Goal: Task Accomplishment & Management: Manage account settings

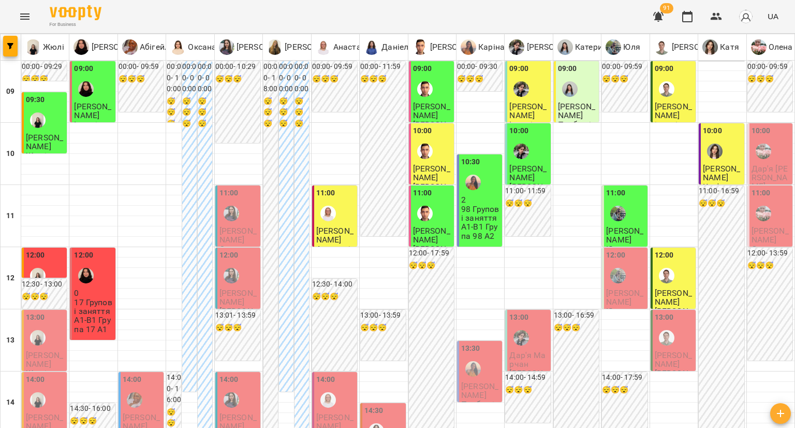
type input "**********"
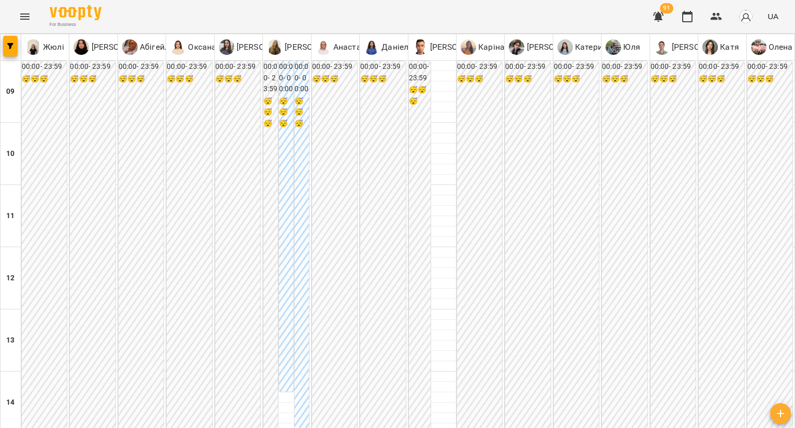
type input "**********"
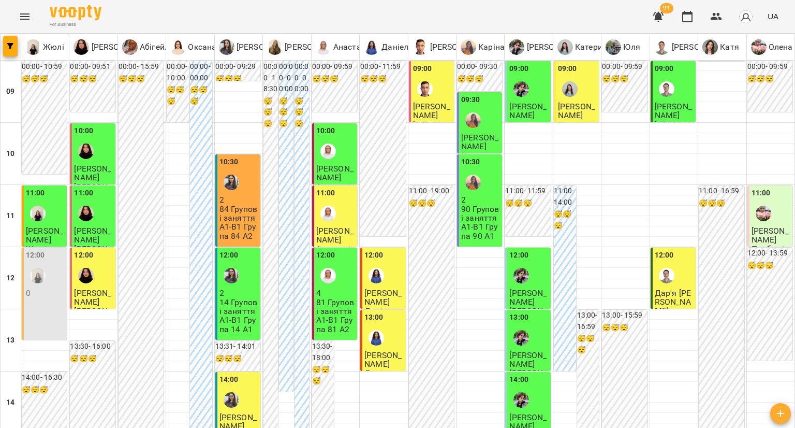
click at [389, 288] on span "Вікторія Рудик" at bounding box center [382, 297] width 37 height 19
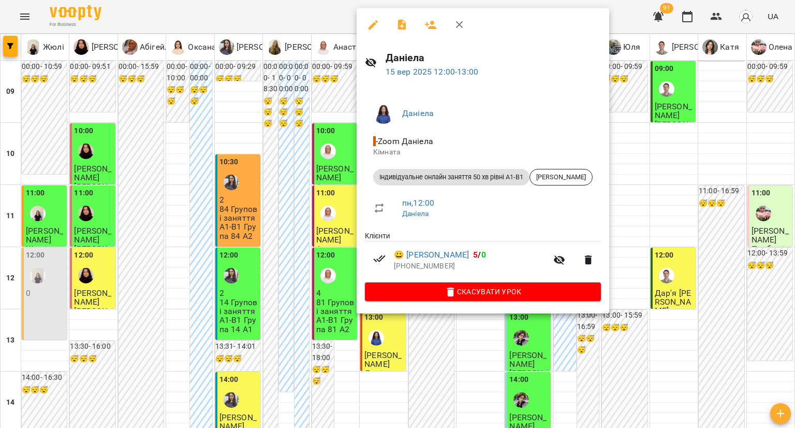
click at [340, 293] on div at bounding box center [397, 214] width 795 height 428
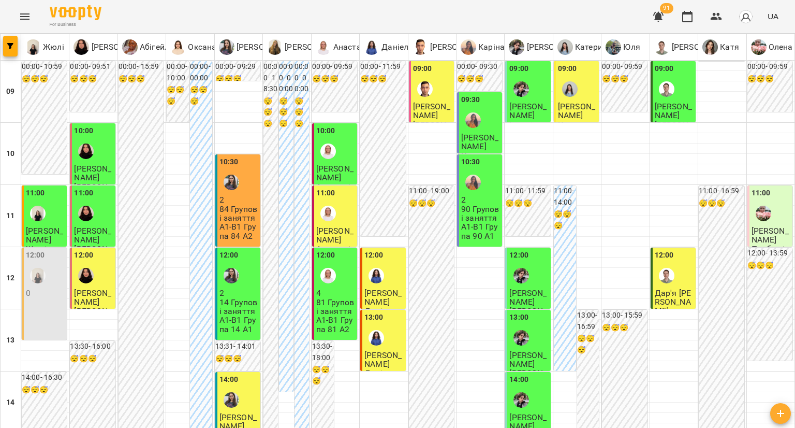
click at [661, 271] on img "Андрій" at bounding box center [667, 276] width 16 height 16
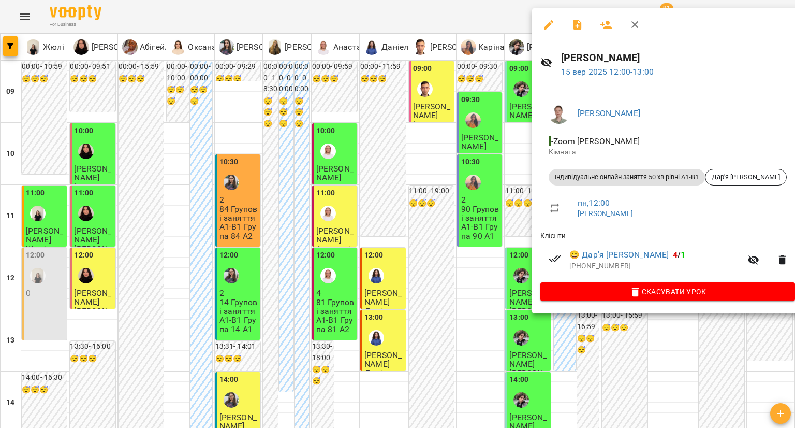
click at [513, 266] on div at bounding box center [397, 214] width 795 height 428
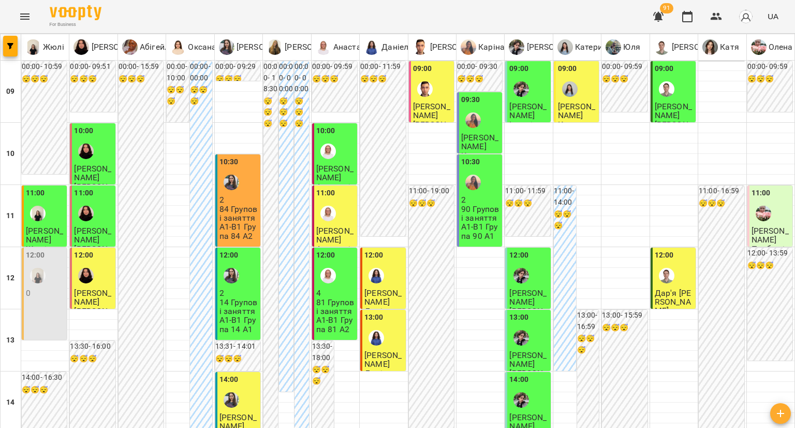
scroll to position [518, 0]
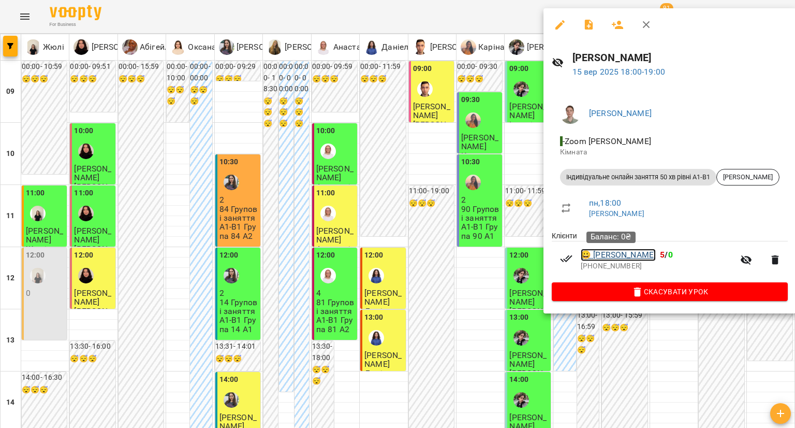
click at [617, 251] on link "😀 Оля Риндич" at bounding box center [618, 254] width 75 height 12
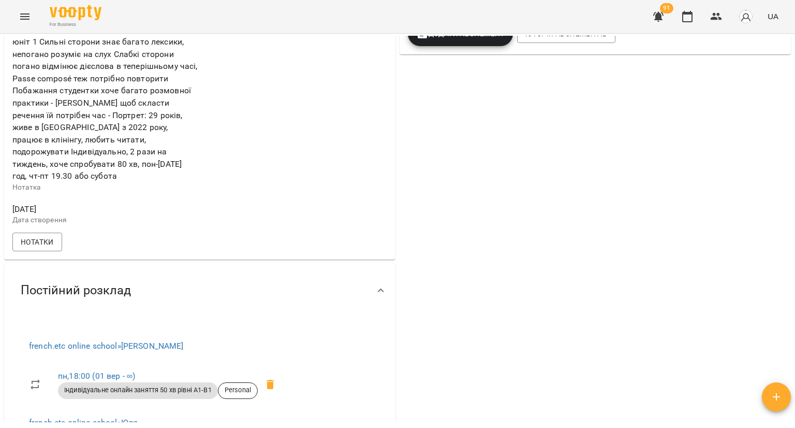
scroll to position [259, 0]
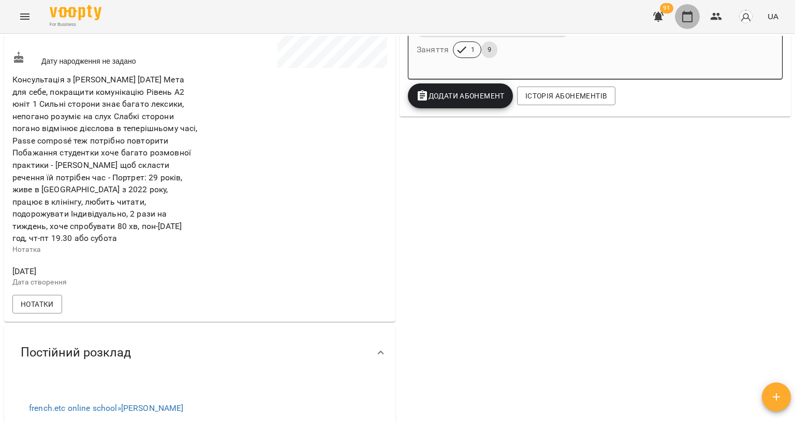
click at [690, 21] on icon "button" at bounding box center [687, 16] width 12 height 12
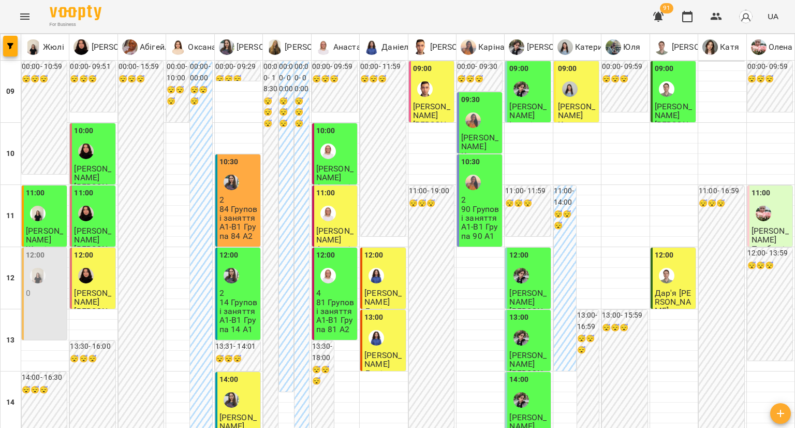
scroll to position [569, 0]
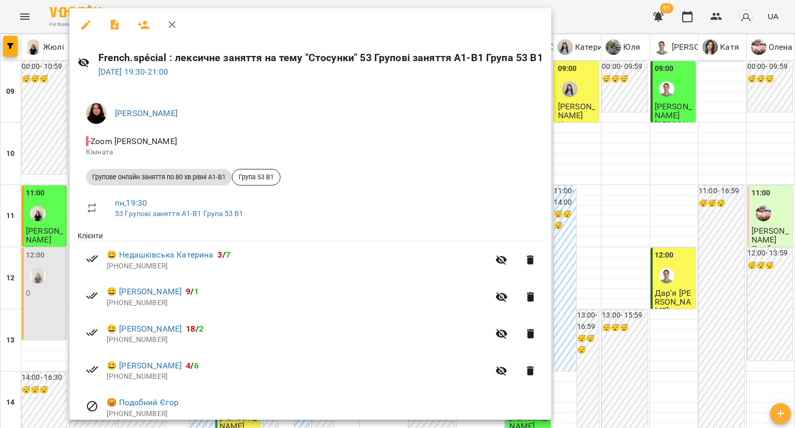
click at [62, 272] on div at bounding box center [397, 214] width 795 height 428
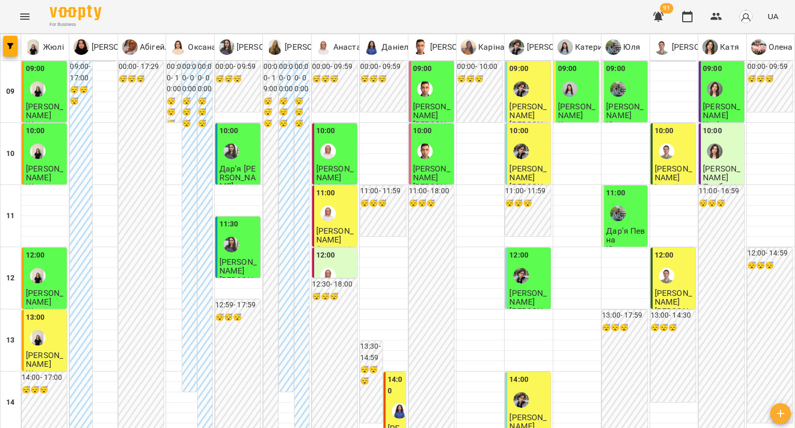
click at [528, 82] on div "09:00" at bounding box center [528, 82] width 39 height 38
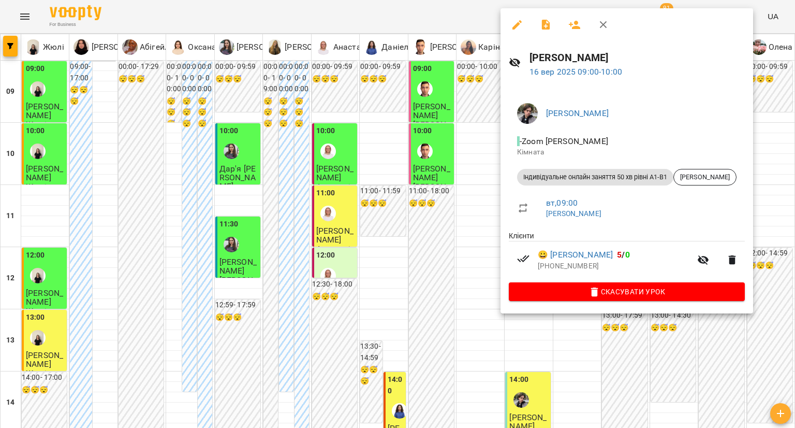
click at [408, 224] on div at bounding box center [397, 214] width 795 height 428
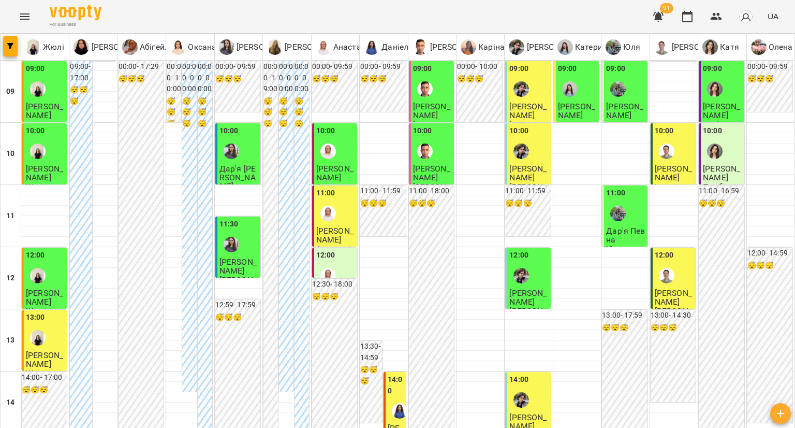
click at [534, 142] on div "10:00" at bounding box center [528, 144] width 39 height 38
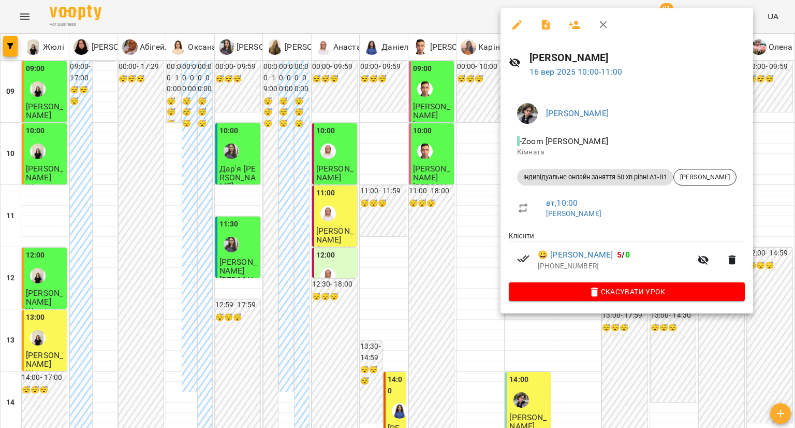
click at [431, 203] on div at bounding box center [397, 214] width 795 height 428
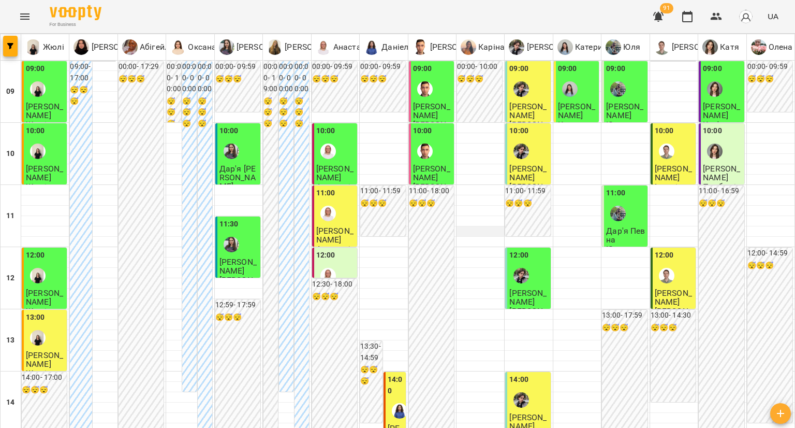
scroll to position [311, 0]
click at [513, 388] on div at bounding box center [521, 400] width 24 height 24
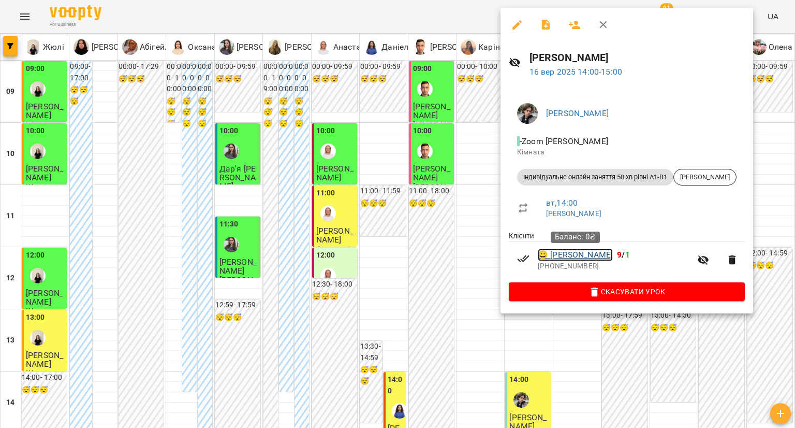
click at [563, 253] on link "😀 Марта Заїченко" at bounding box center [575, 254] width 75 height 12
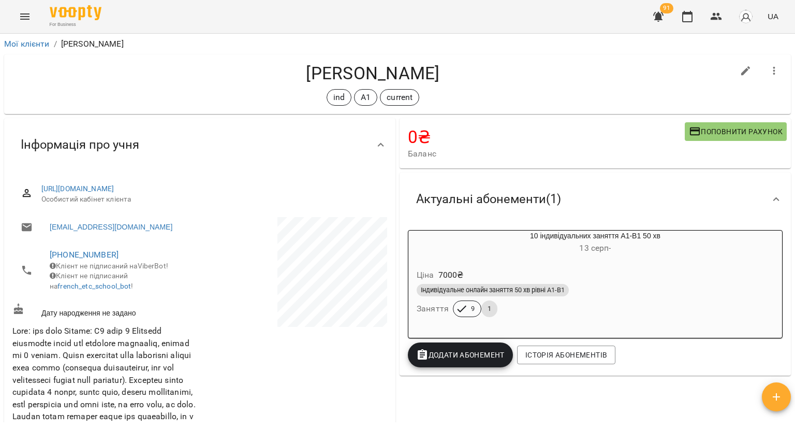
click at [563, 253] on h6 "13 серп -" at bounding box center [595, 248] width 374 height 14
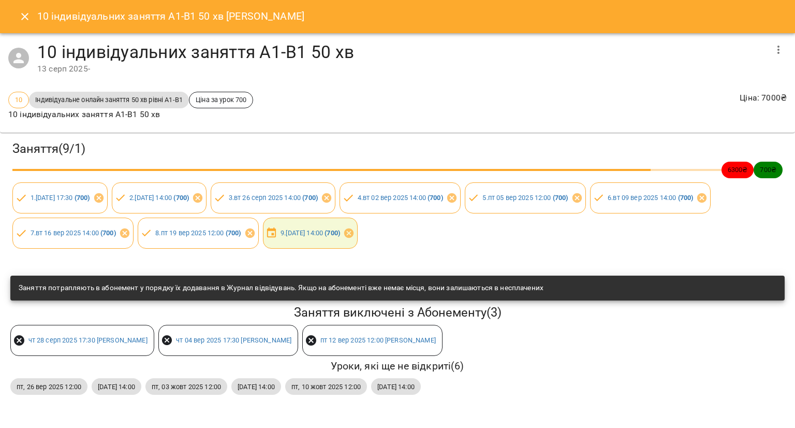
click at [24, 23] on button "Close" at bounding box center [24, 16] width 25 height 25
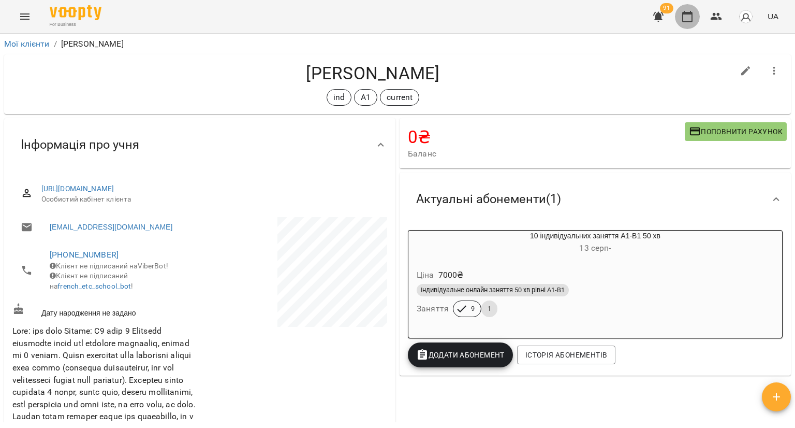
click at [686, 17] on icon "button" at bounding box center [687, 16] width 12 height 12
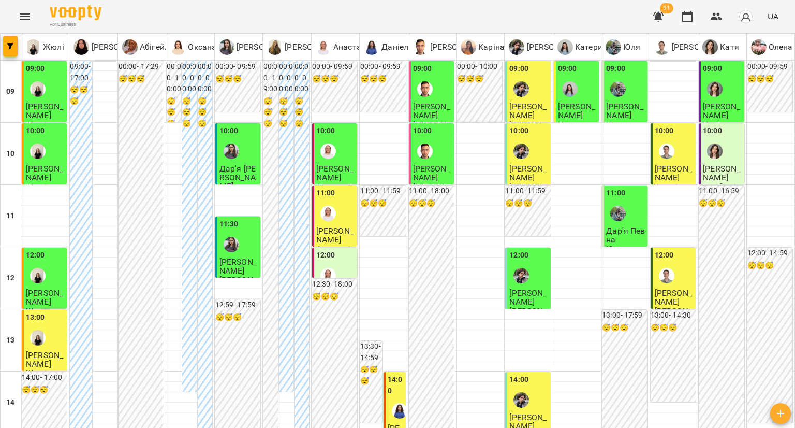
scroll to position [414, 0]
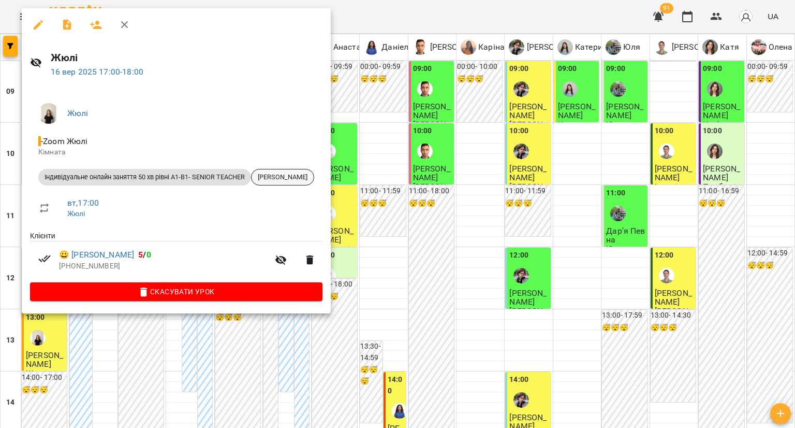
click at [295, 179] on span "Владислав Чорний" at bounding box center [283, 176] width 62 height 9
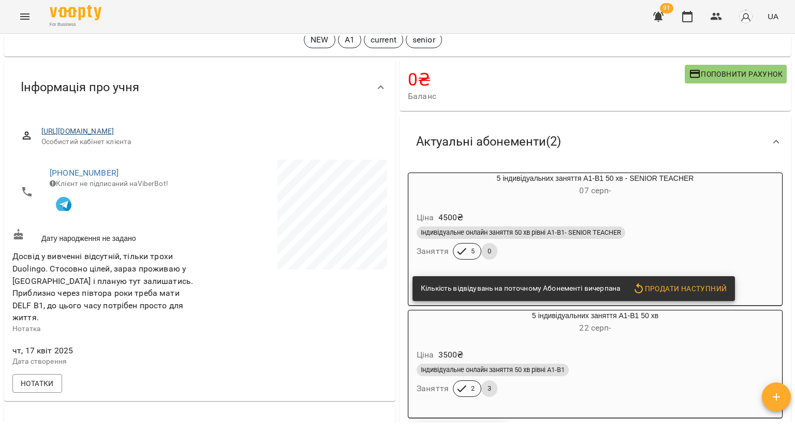
scroll to position [155, 0]
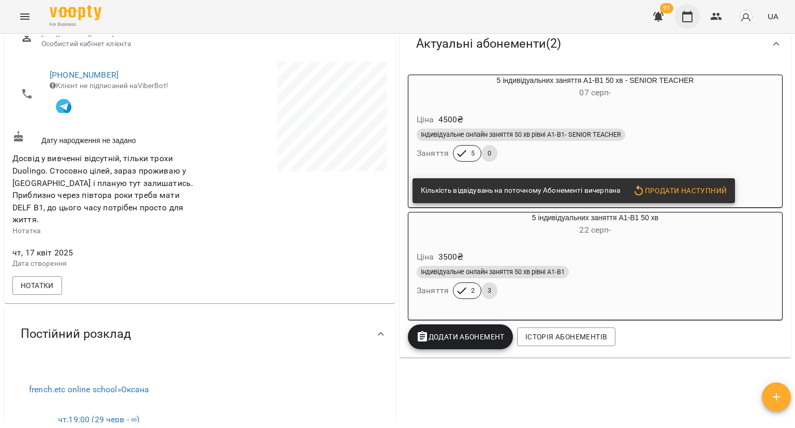
click at [687, 9] on button "button" at bounding box center [687, 16] width 25 height 25
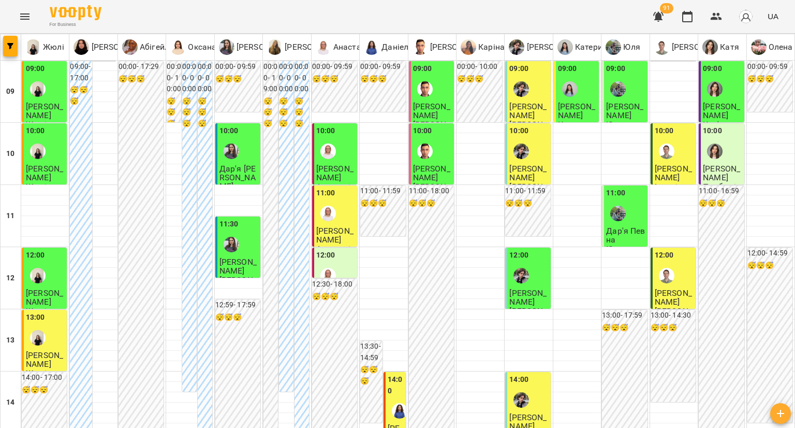
scroll to position [518, 0]
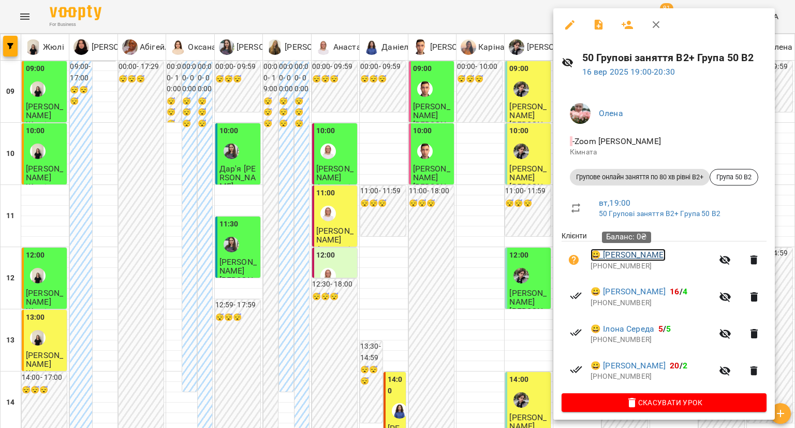
click at [617, 257] on link "😀 Тетяна Осадча" at bounding box center [628, 254] width 75 height 12
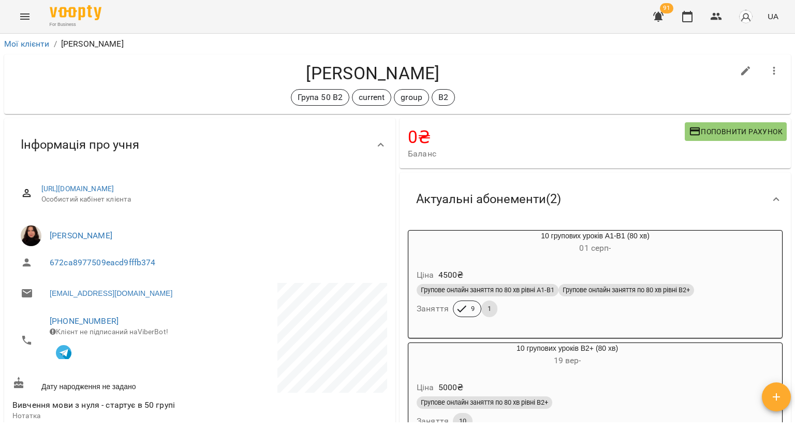
click at [616, 253] on h6 "01 серп -" at bounding box center [595, 248] width 374 height 14
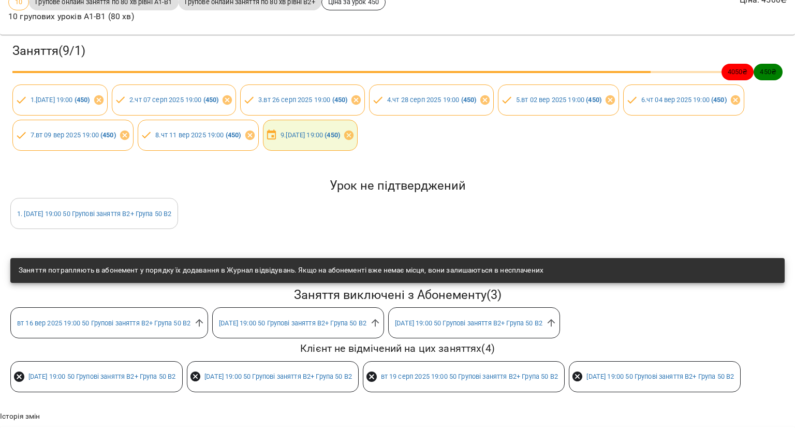
scroll to position [104, 0]
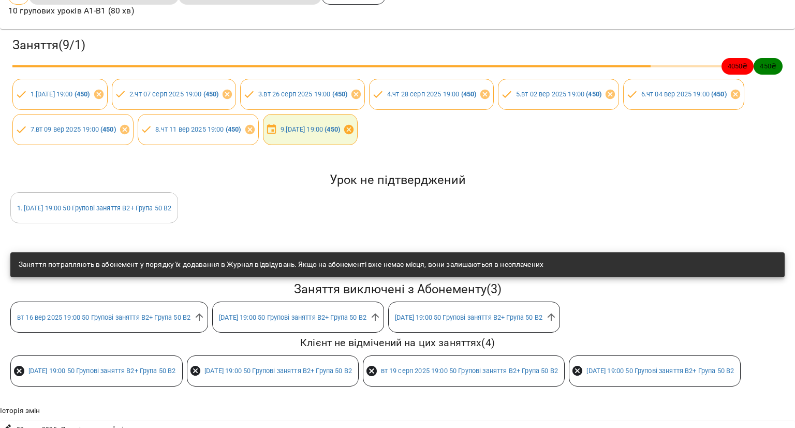
click at [355, 131] on icon at bounding box center [348, 129] width 11 height 11
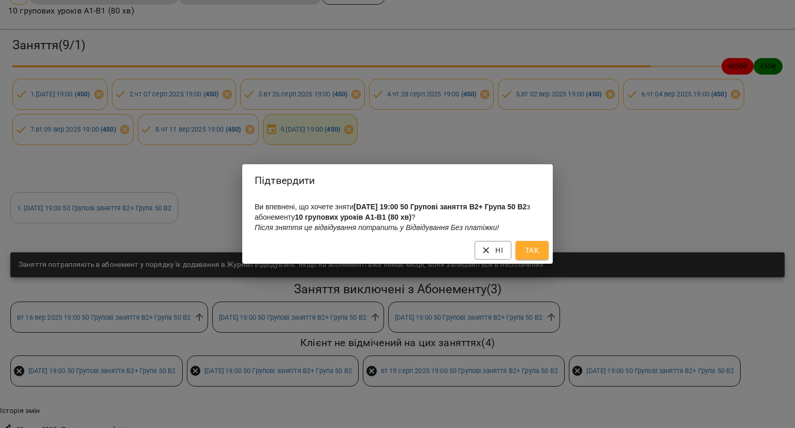
click at [528, 252] on span "Так" at bounding box center [532, 250] width 17 height 12
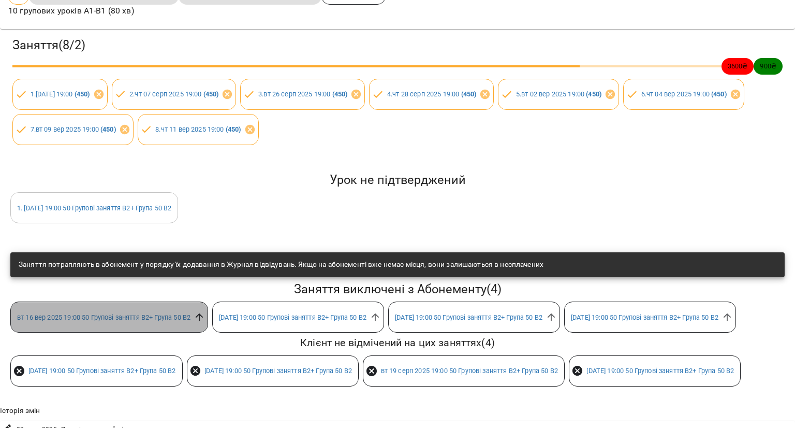
click at [202, 319] on icon at bounding box center [199, 316] width 11 height 11
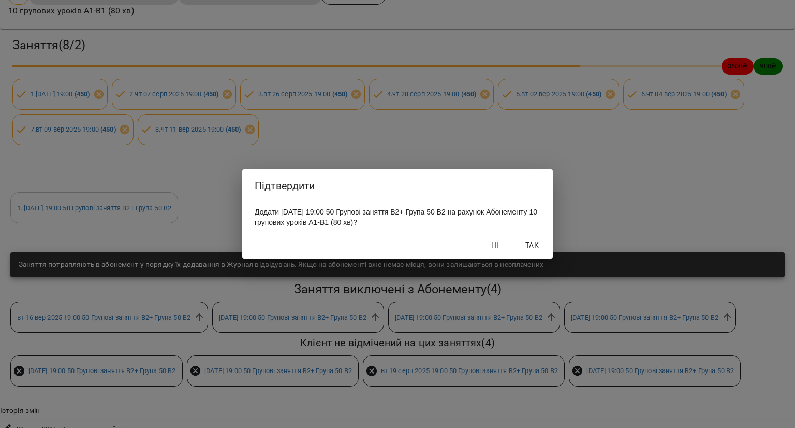
click at [532, 246] on span "Так" at bounding box center [532, 245] width 25 height 12
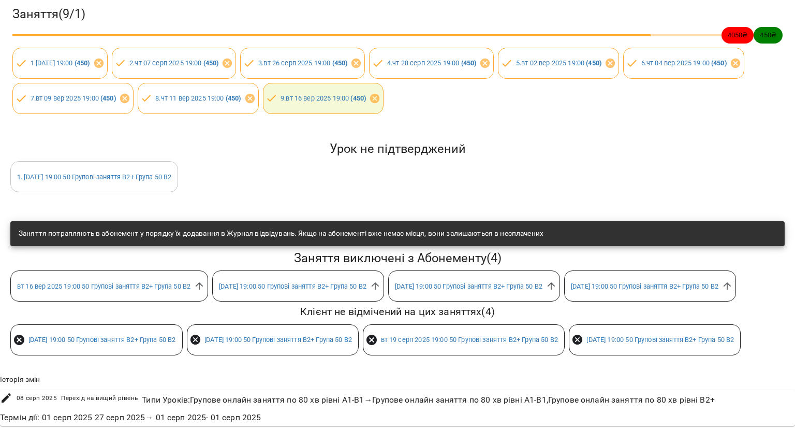
scroll to position [155, 0]
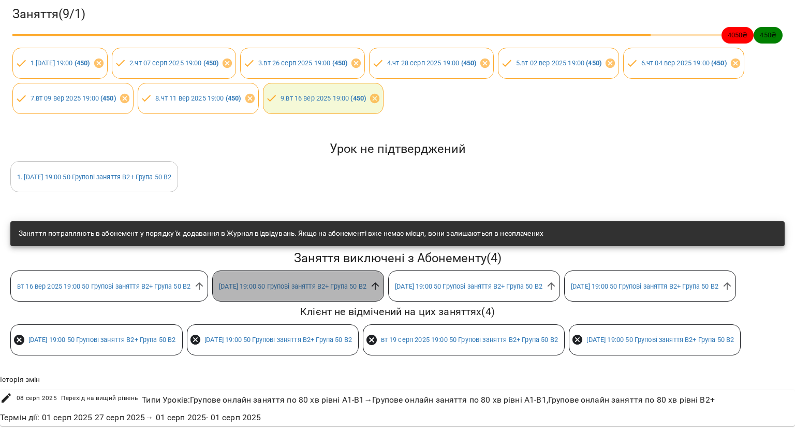
click at [381, 280] on icon at bounding box center [375, 285] width 11 height 11
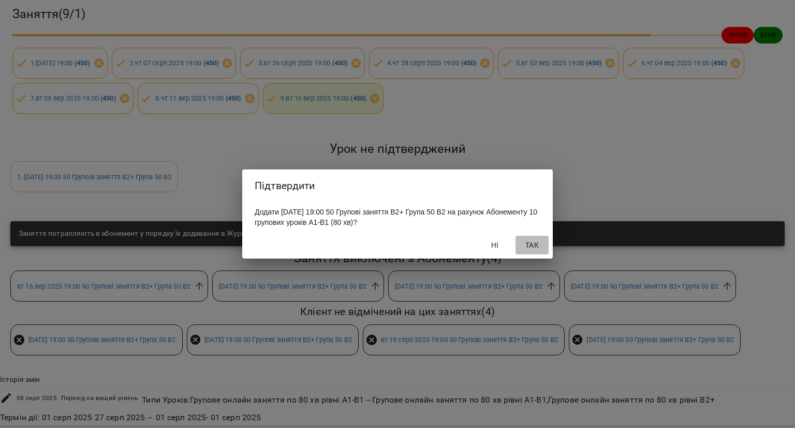
click at [537, 247] on span "Так" at bounding box center [532, 245] width 25 height 12
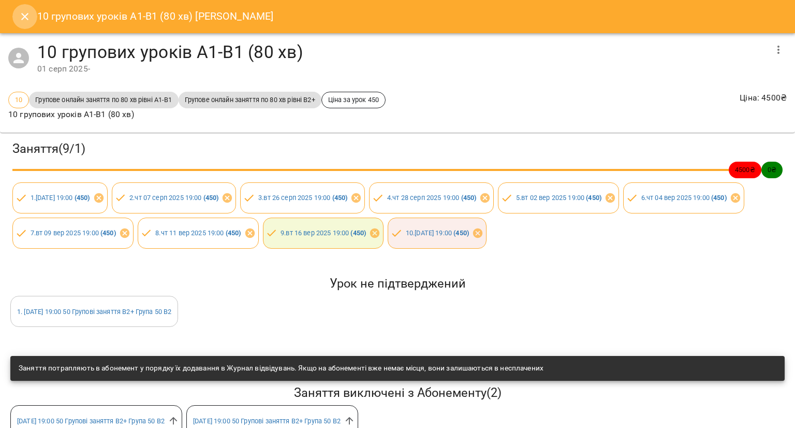
click at [26, 11] on icon "Close" at bounding box center [25, 16] width 12 height 12
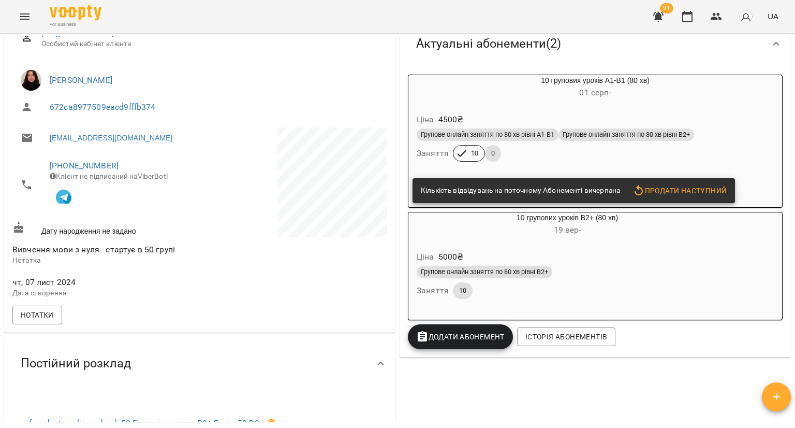
click at [540, 261] on div "Ціна 5000 ₴" at bounding box center [567, 256] width 305 height 19
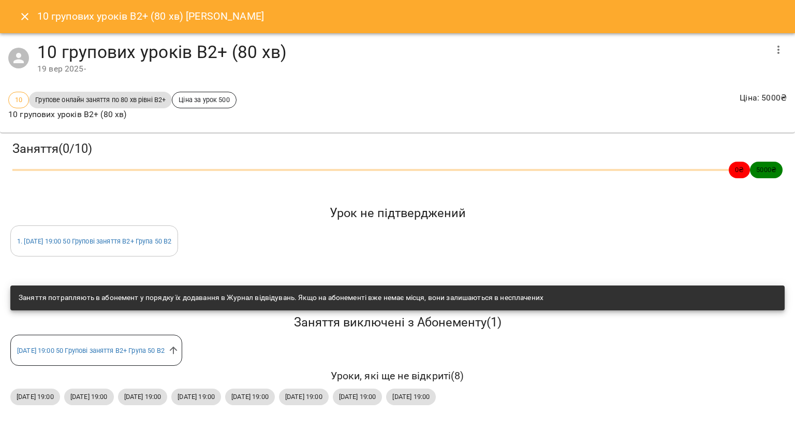
click at [17, 17] on button "Close" at bounding box center [24, 16] width 25 height 25
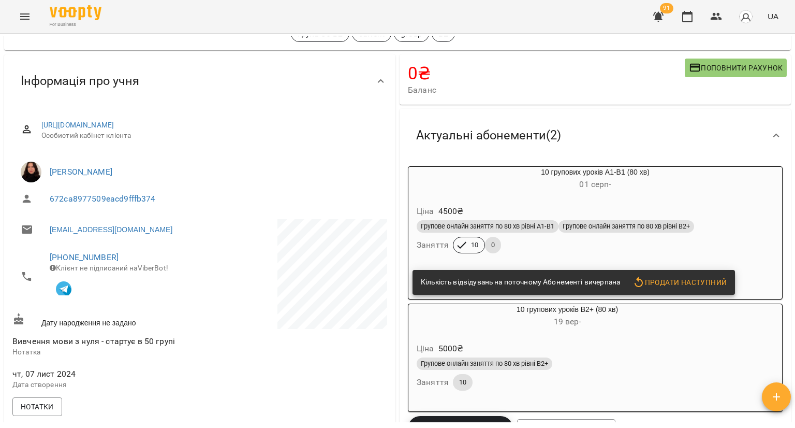
scroll to position [52, 0]
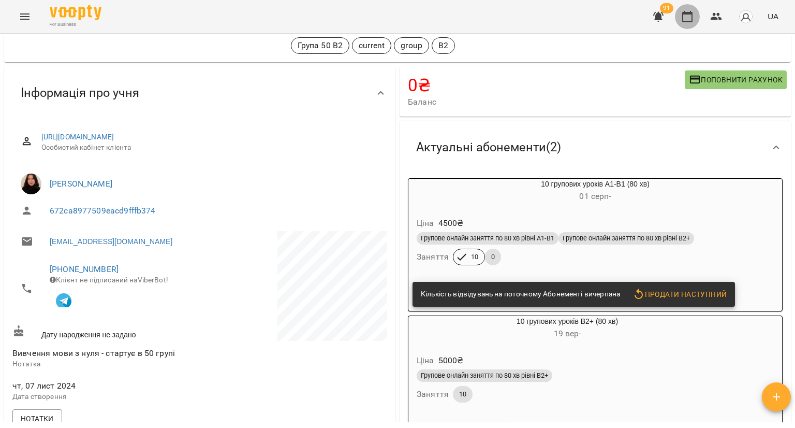
click at [687, 19] on icon "button" at bounding box center [687, 16] width 12 height 12
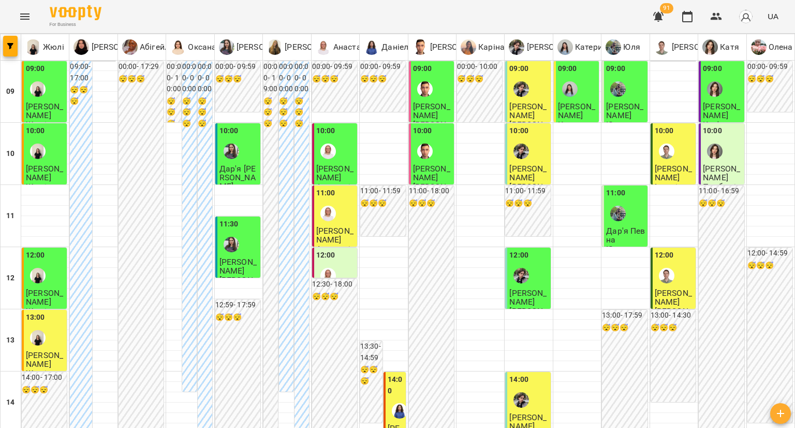
scroll to position [569, 0]
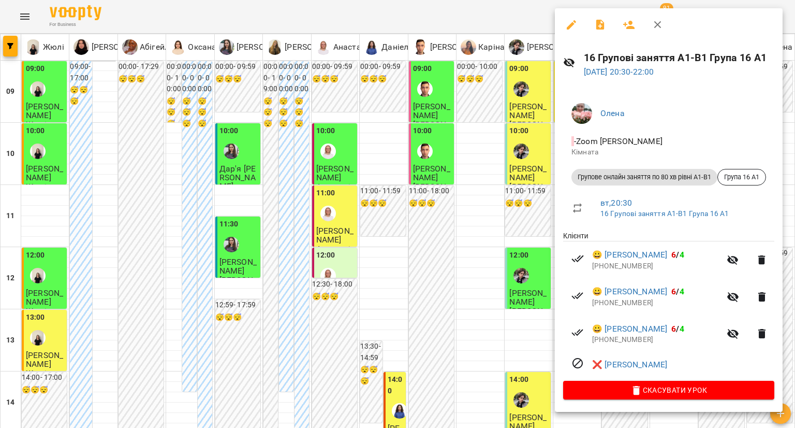
click at [242, 187] on div at bounding box center [397, 214] width 795 height 428
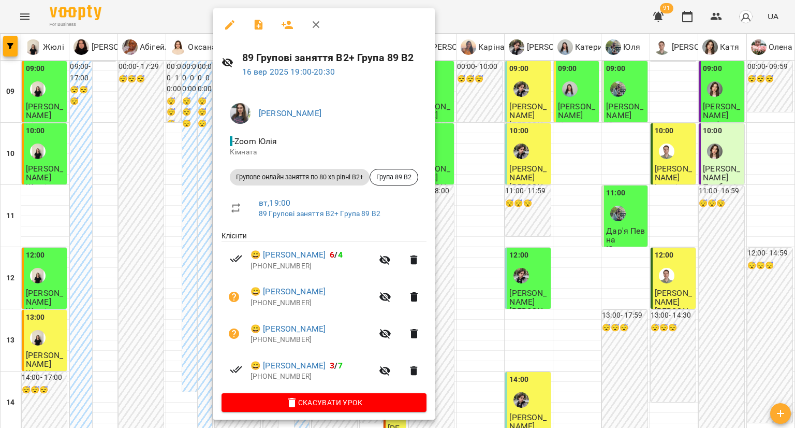
click at [222, 31] on button "button" at bounding box center [229, 24] width 25 height 25
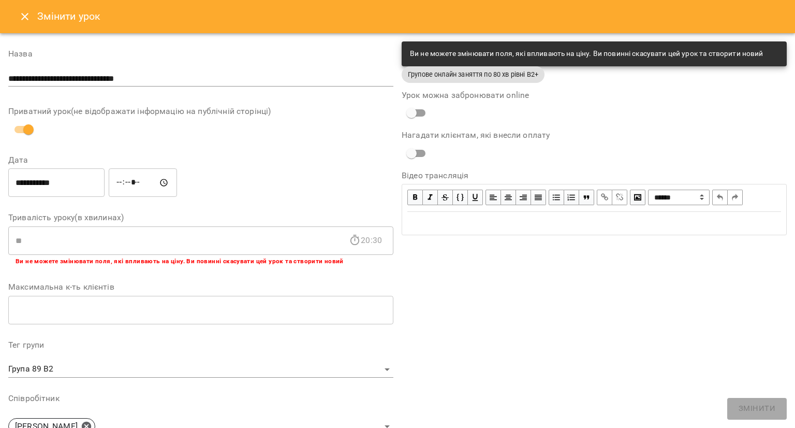
click at [31, 20] on button "Close" at bounding box center [24, 16] width 25 height 25
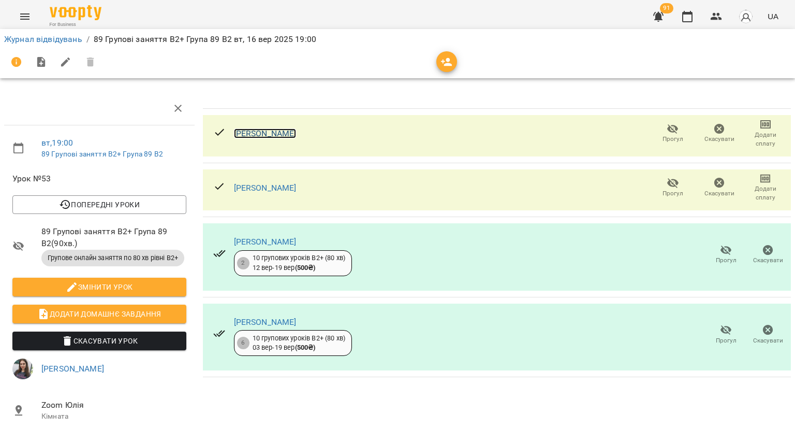
click at [271, 131] on link "Валерія Семенець" at bounding box center [265, 133] width 63 height 10
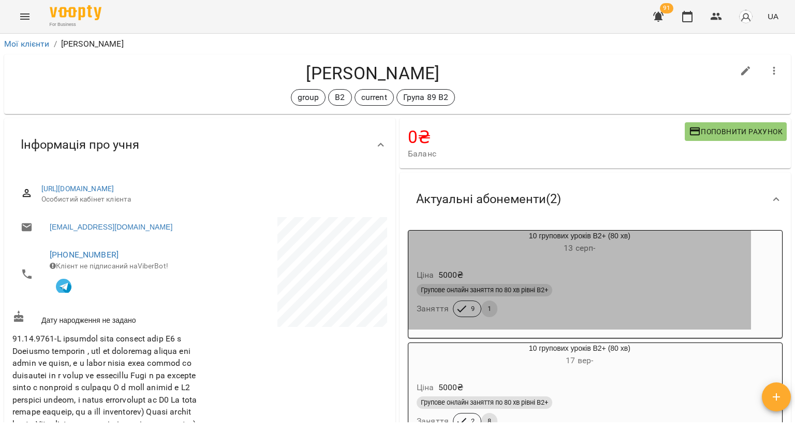
click at [509, 246] on h6 "13 серп -" at bounding box center [579, 248] width 343 height 14
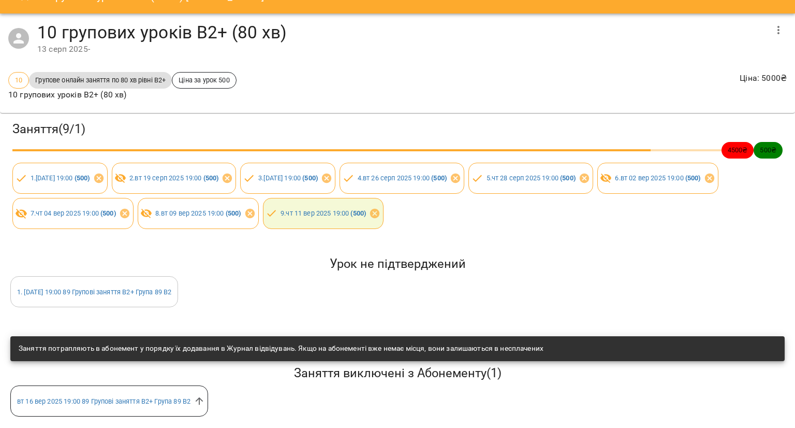
scroll to position [29, 0]
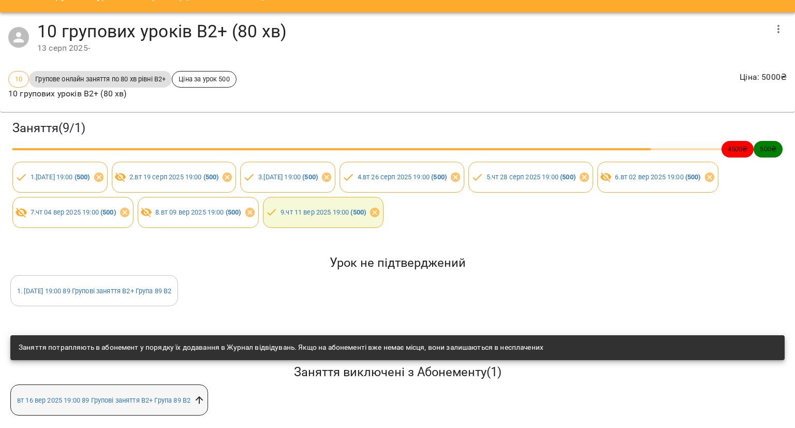
click at [205, 394] on icon at bounding box center [199, 399] width 11 height 11
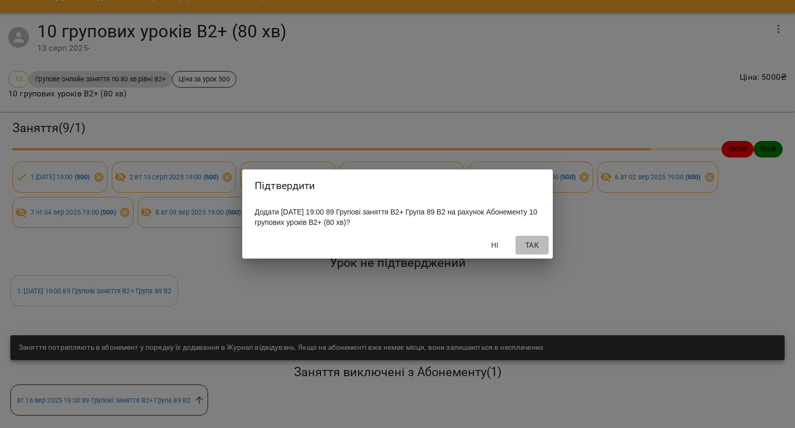
click at [536, 247] on span "Так" at bounding box center [532, 245] width 25 height 12
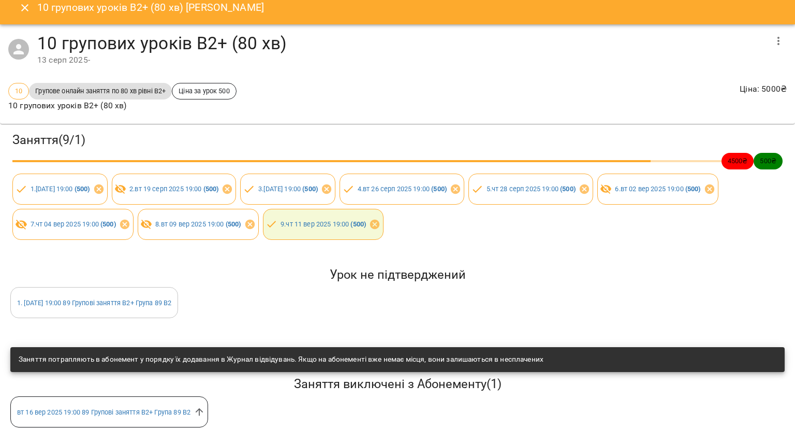
scroll to position [0, 0]
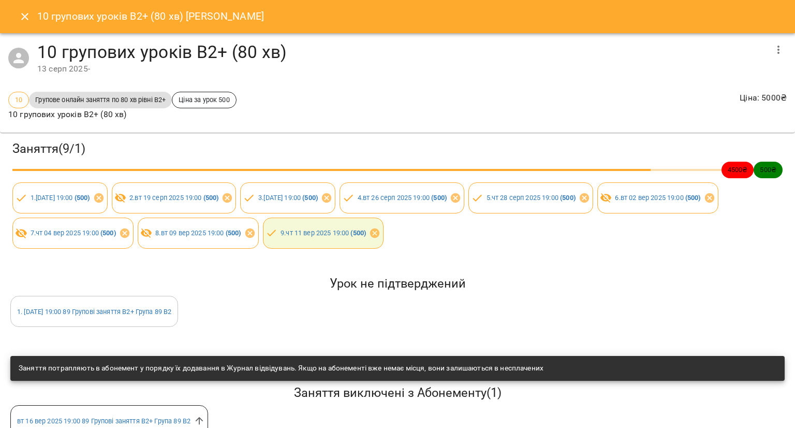
click at [24, 20] on icon "Close" at bounding box center [25, 16] width 12 height 12
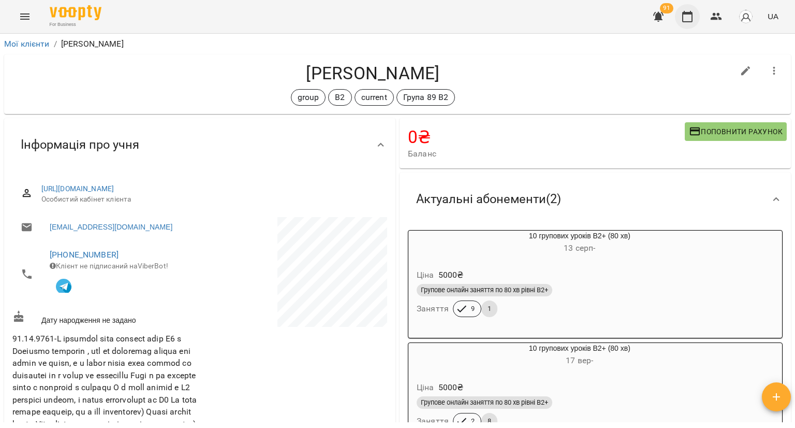
click at [684, 14] on icon "button" at bounding box center [687, 16] width 10 height 11
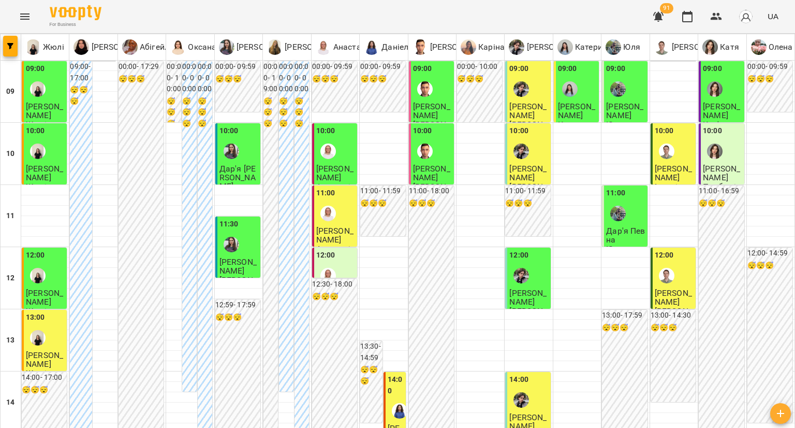
scroll to position [569, 0]
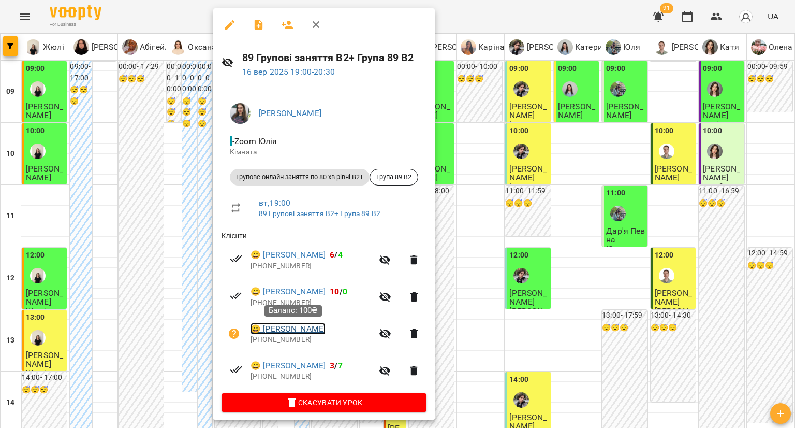
click at [271, 328] on link "😀 Катерина Пантело" at bounding box center [288, 328] width 75 height 12
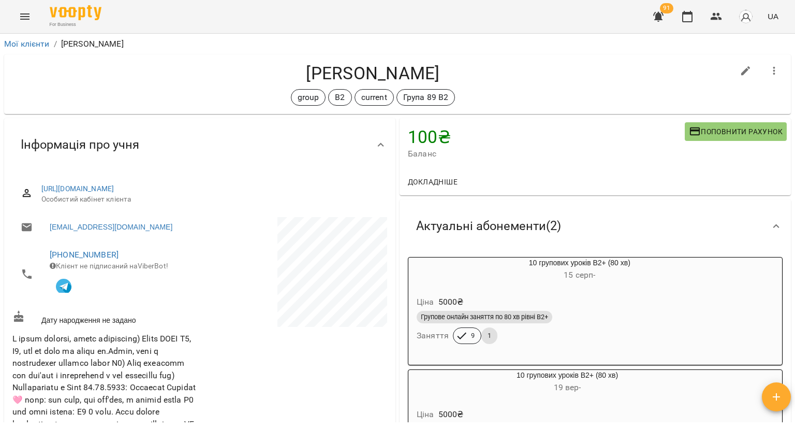
click at [509, 291] on div "Ціна 5000 ₴ Групове онлайн заняття по 80 хв рівні В2+ Заняття 9 1" at bounding box center [579, 321] width 343 height 70
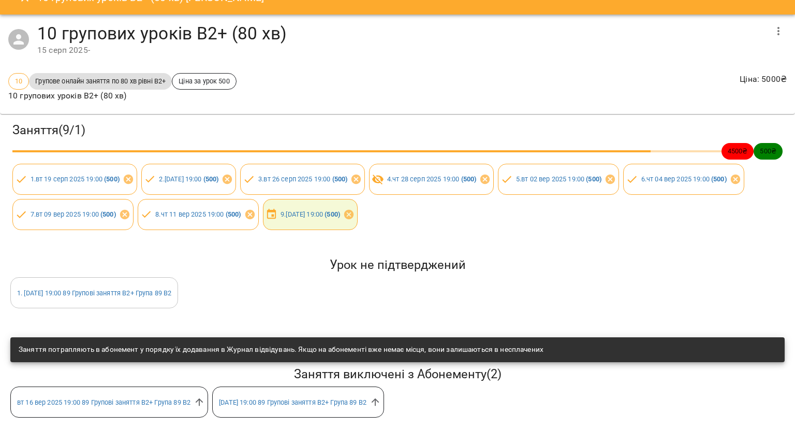
scroll to position [29, 0]
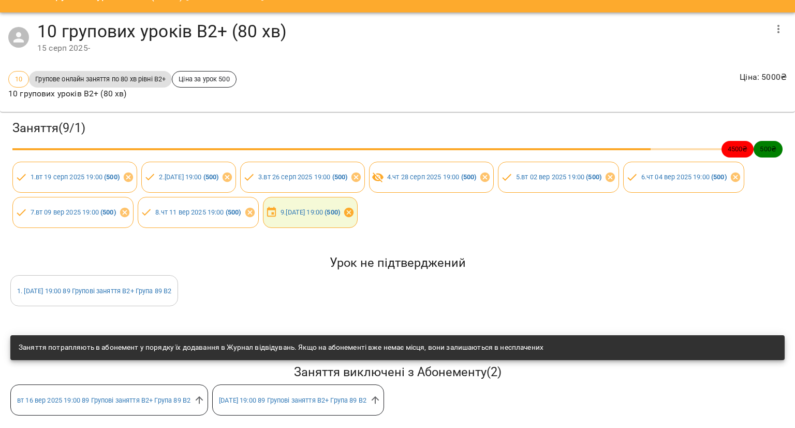
click at [355, 207] on icon at bounding box center [348, 212] width 11 height 11
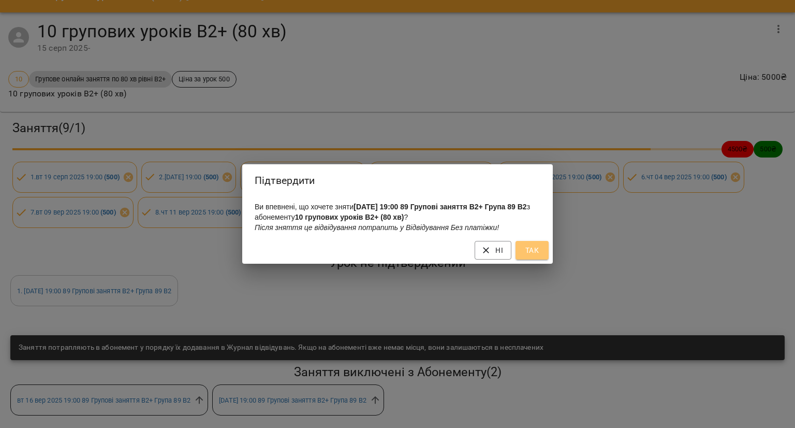
click at [536, 249] on span "Так" at bounding box center [532, 250] width 17 height 12
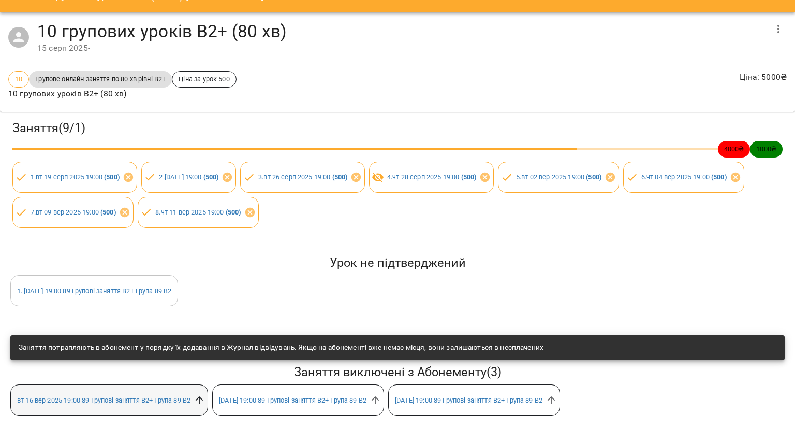
click at [202, 394] on icon at bounding box center [199, 399] width 11 height 11
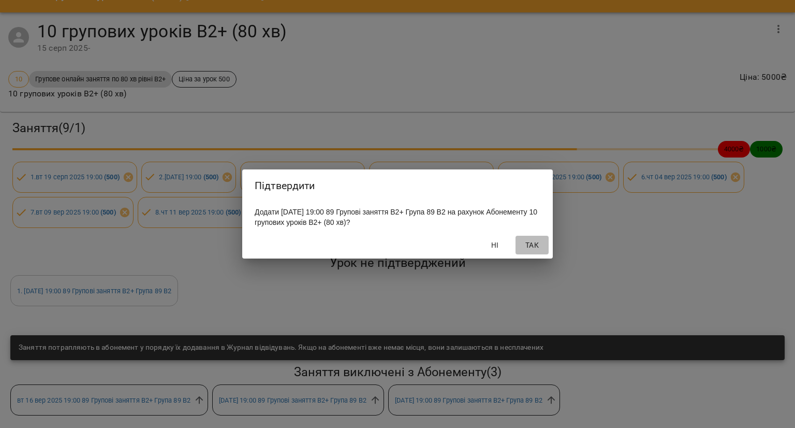
click at [532, 248] on span "Так" at bounding box center [532, 245] width 25 height 12
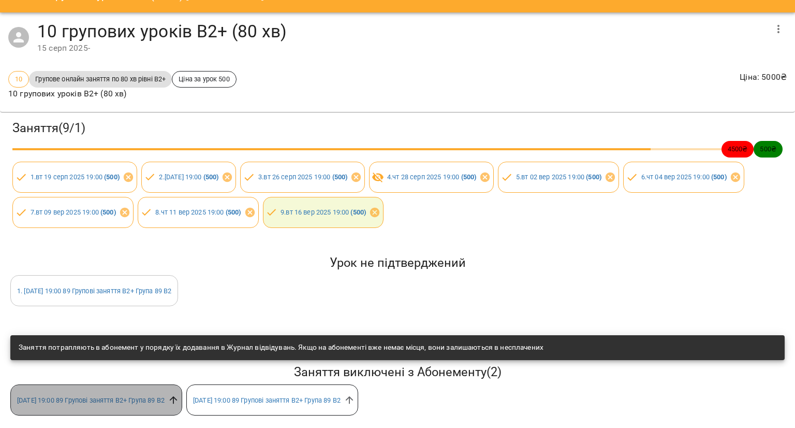
click at [178, 396] on icon at bounding box center [174, 400] width 8 height 8
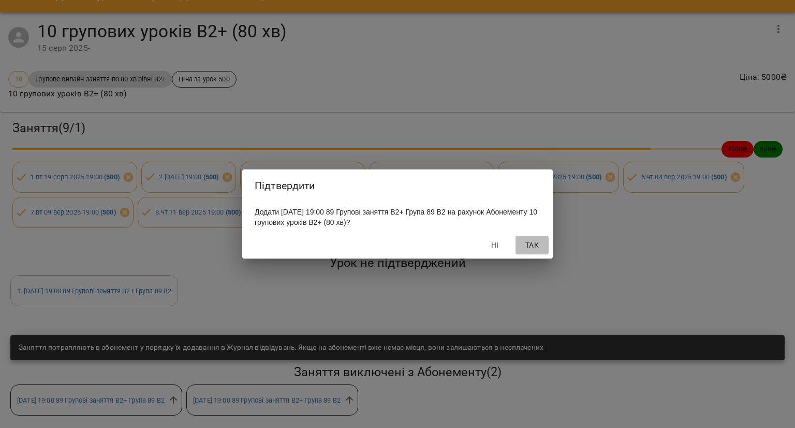
click at [532, 248] on span "Так" at bounding box center [532, 245] width 25 height 12
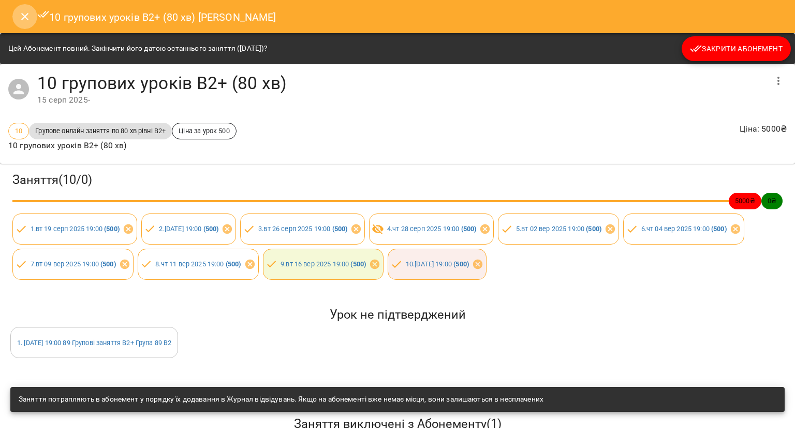
click at [19, 19] on icon "Close" at bounding box center [25, 16] width 12 height 12
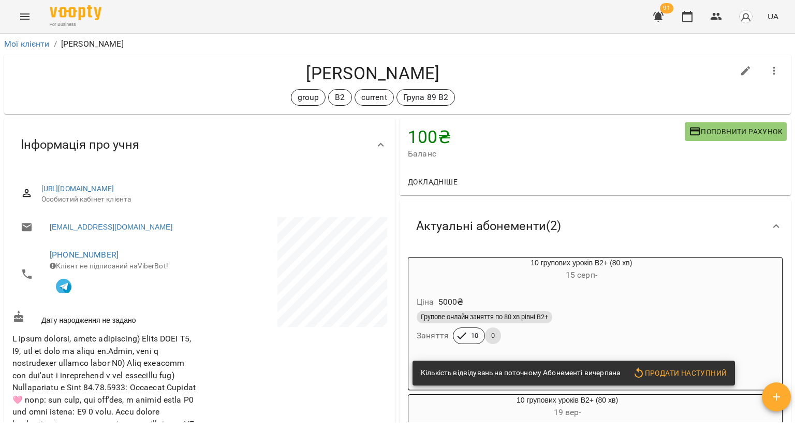
scroll to position [104, 0]
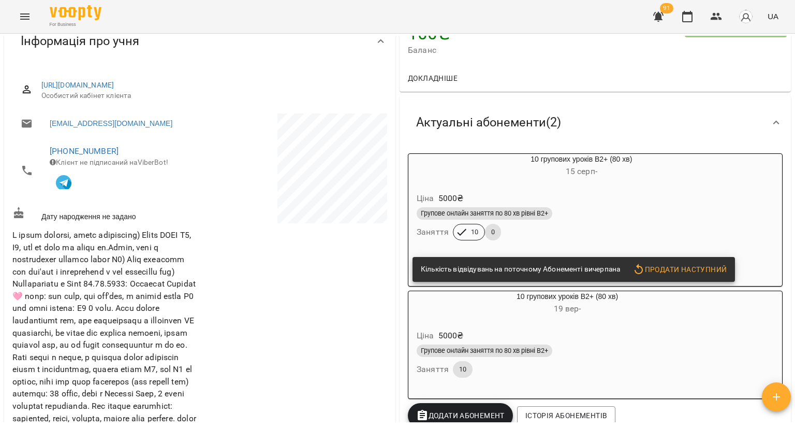
click at [548, 311] on h6 "19 вер -" at bounding box center [567, 308] width 318 height 14
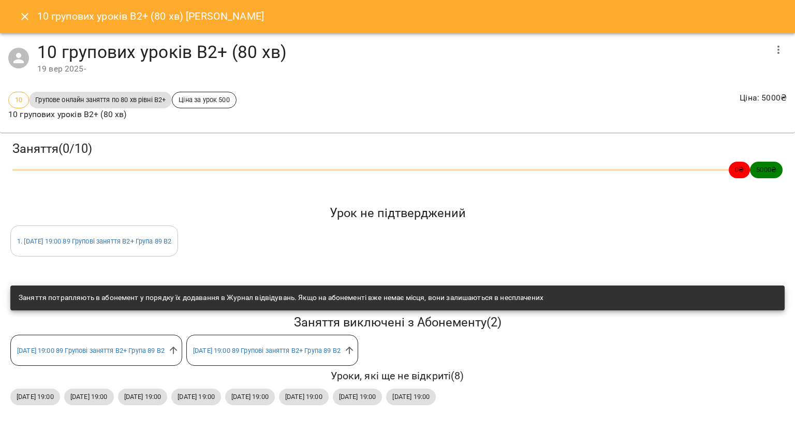
click at [17, 19] on button "Close" at bounding box center [24, 16] width 25 height 25
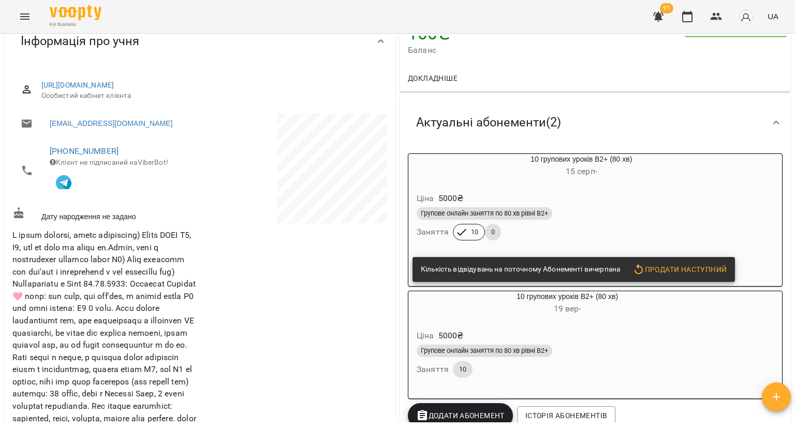
click at [586, 184] on div "Ціна 5000 ₴ Групове онлайн заняття по 80 хв рівні В2+ Заняття 10 0" at bounding box center [581, 218] width 346 height 70
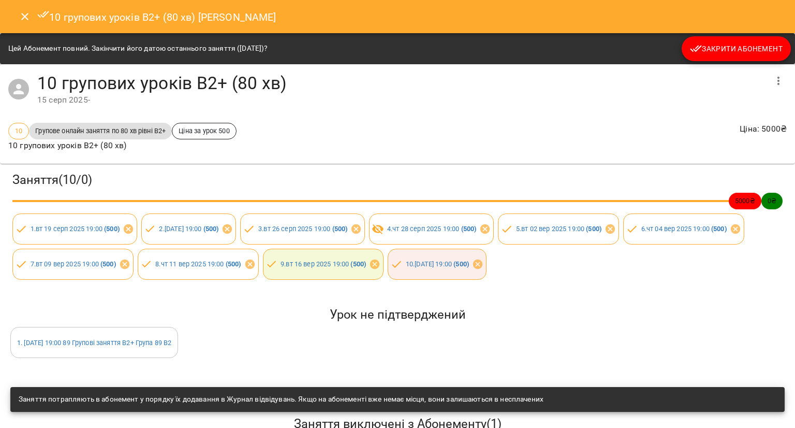
click at [26, 23] on button "Close" at bounding box center [24, 16] width 25 height 25
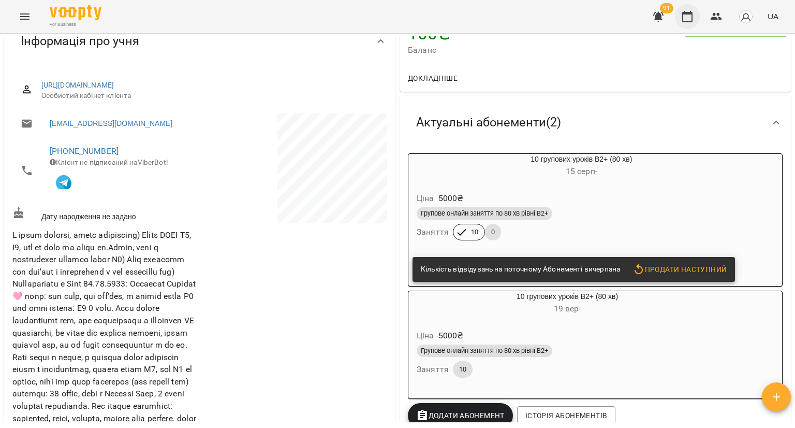
click at [682, 8] on button "button" at bounding box center [687, 16] width 25 height 25
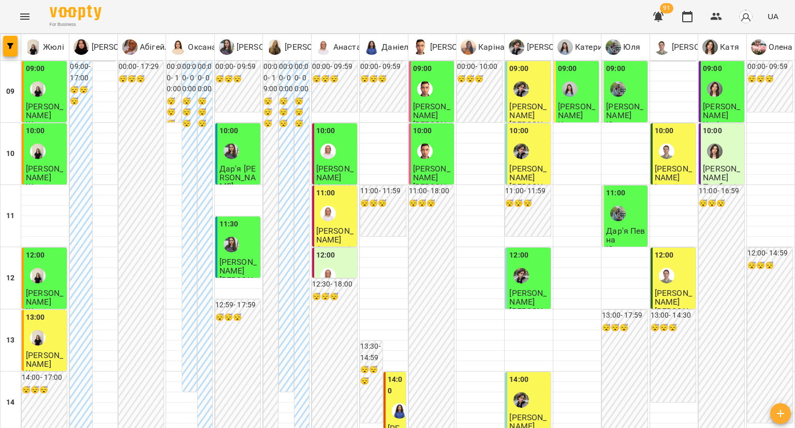
scroll to position [518, 0]
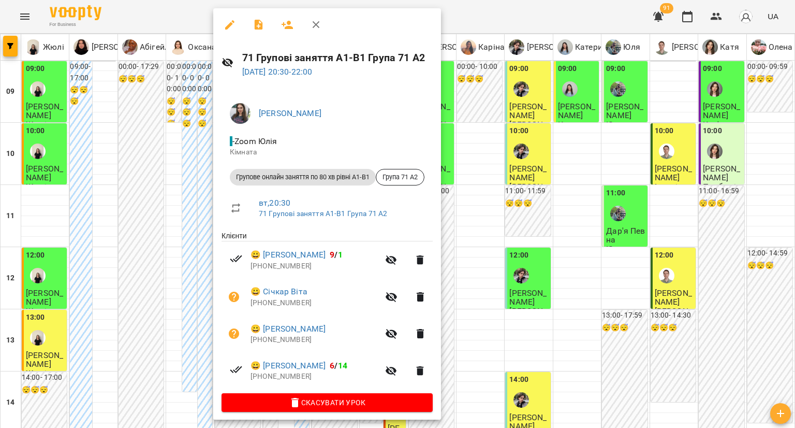
click at [227, 23] on icon "button" at bounding box center [230, 25] width 12 height 12
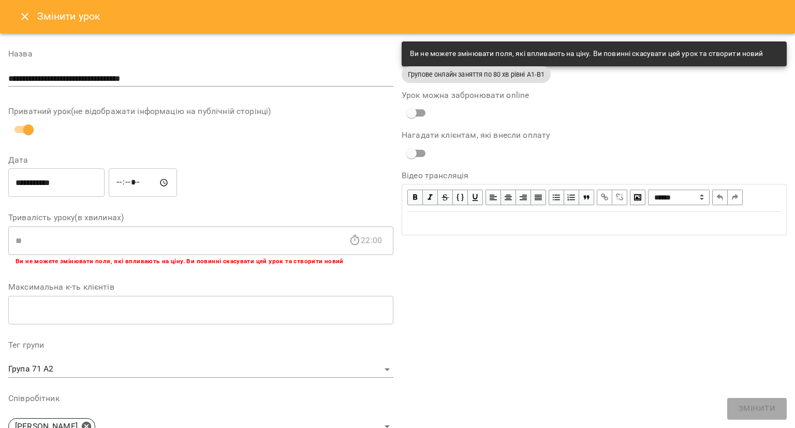
click at [21, 14] on icon "Close" at bounding box center [25, 16] width 12 height 12
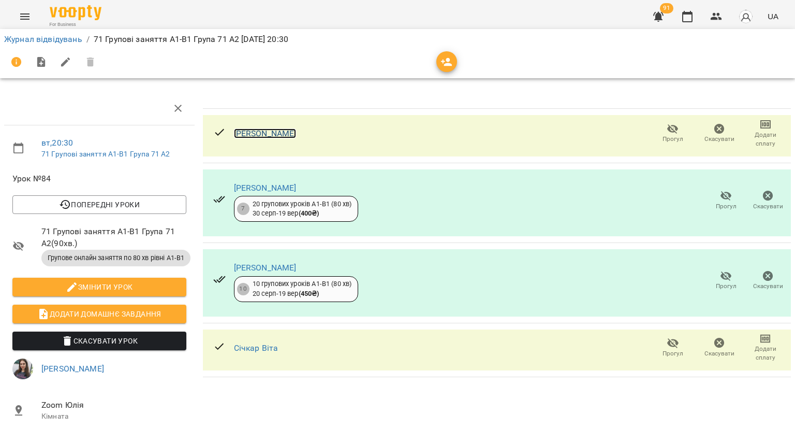
click at [279, 130] on link "Дарʼя Циганова" at bounding box center [265, 133] width 63 height 10
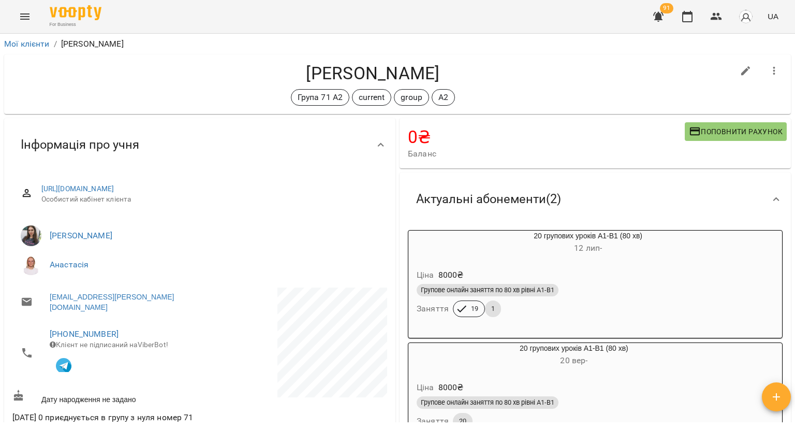
click at [499, 249] on h6 "[DATE] -" at bounding box center [587, 248] width 359 height 14
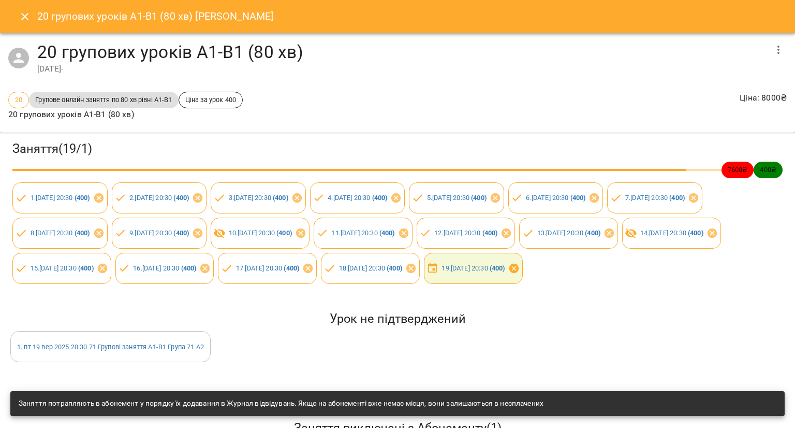
click at [518, 273] on icon at bounding box center [513, 267] width 9 height 9
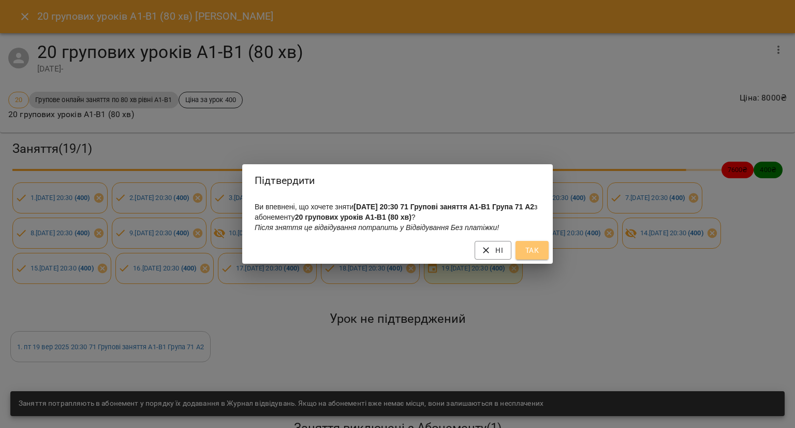
click at [536, 255] on span "Так" at bounding box center [532, 250] width 17 height 12
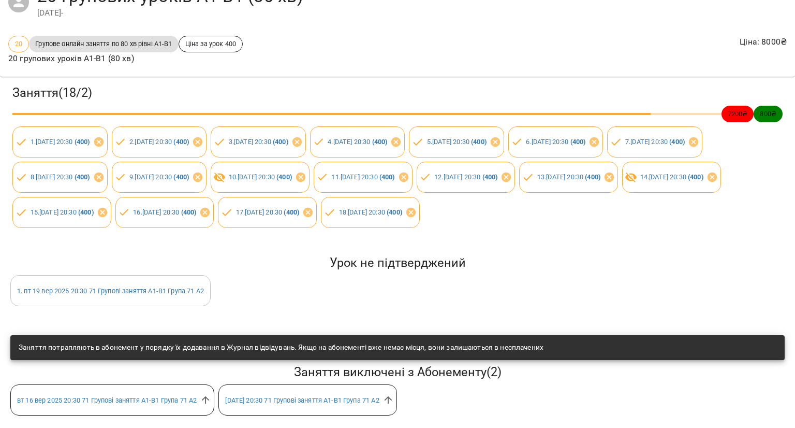
scroll to position [99, 0]
click at [204, 394] on icon at bounding box center [205, 399] width 11 height 11
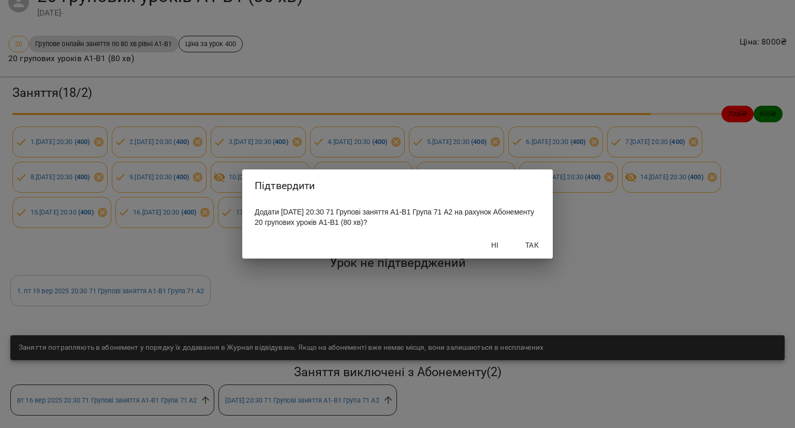
click at [533, 245] on span "Так" at bounding box center [532, 245] width 25 height 12
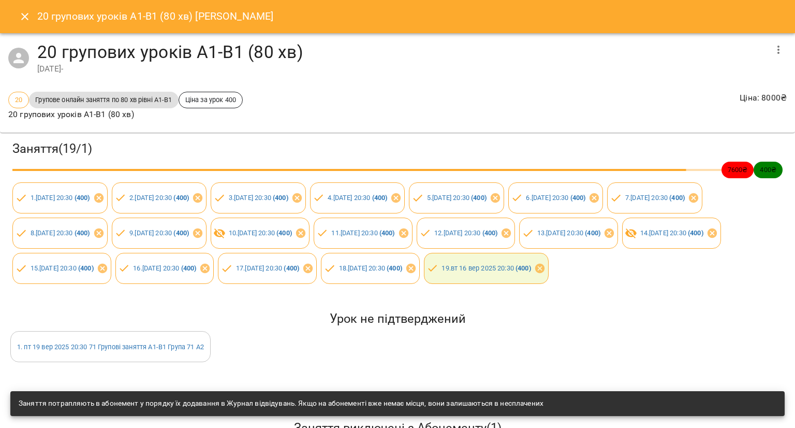
click at [22, 20] on icon "Close" at bounding box center [25, 16] width 12 height 12
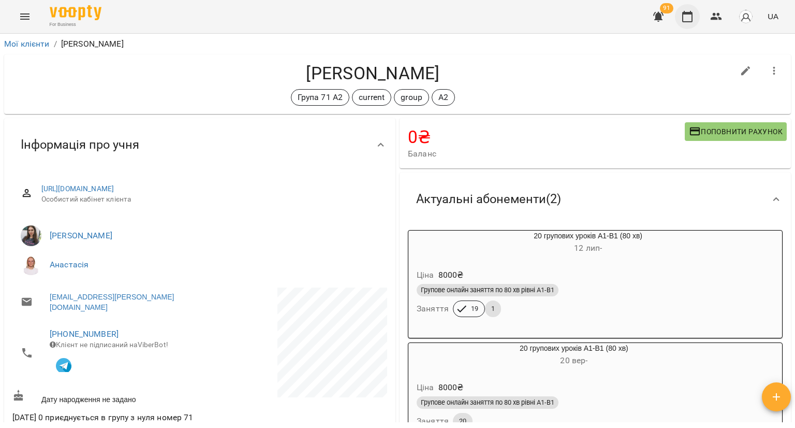
click at [682, 23] on button "button" at bounding box center [687, 16] width 25 height 25
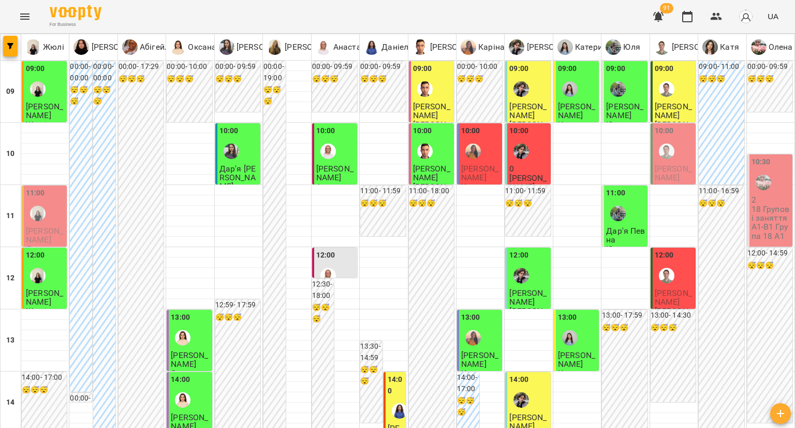
type input "**********"
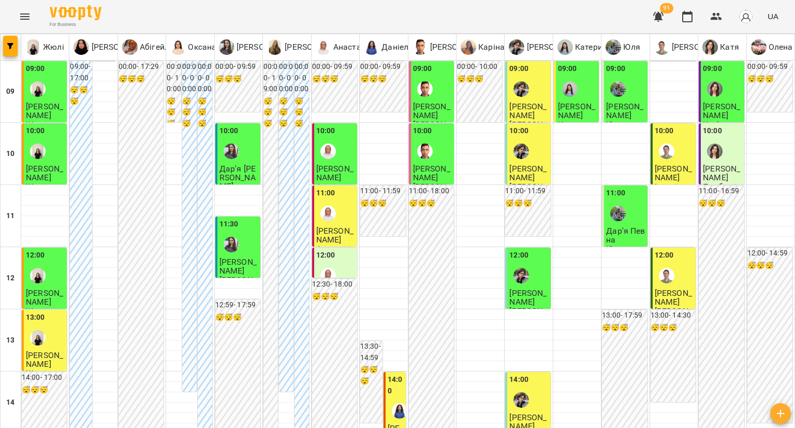
scroll to position [571, 0]
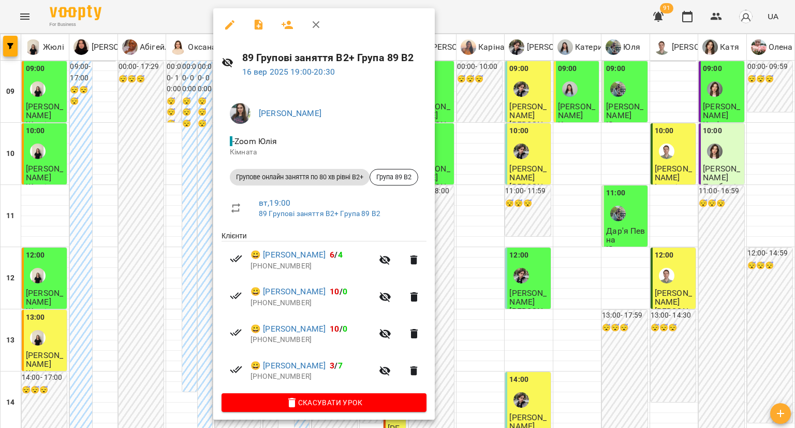
click at [196, 259] on div at bounding box center [397, 214] width 795 height 428
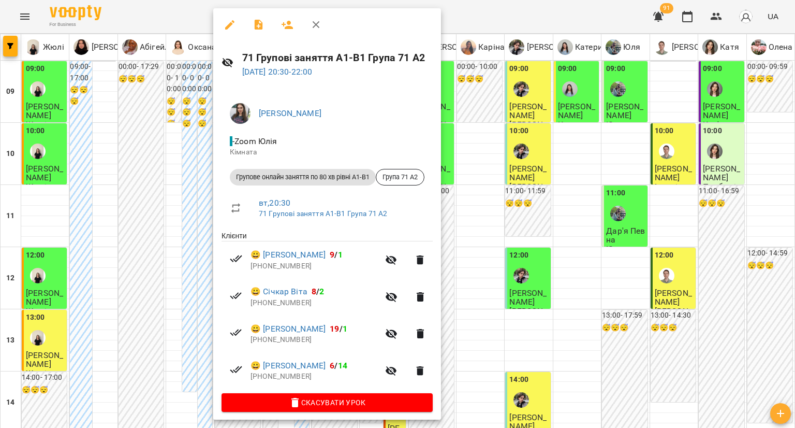
click at [173, 282] on div at bounding box center [397, 214] width 795 height 428
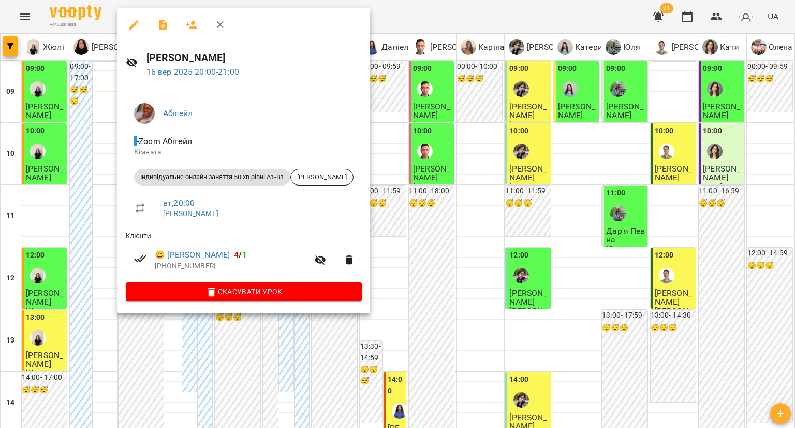
click at [409, 244] on div at bounding box center [397, 214] width 795 height 428
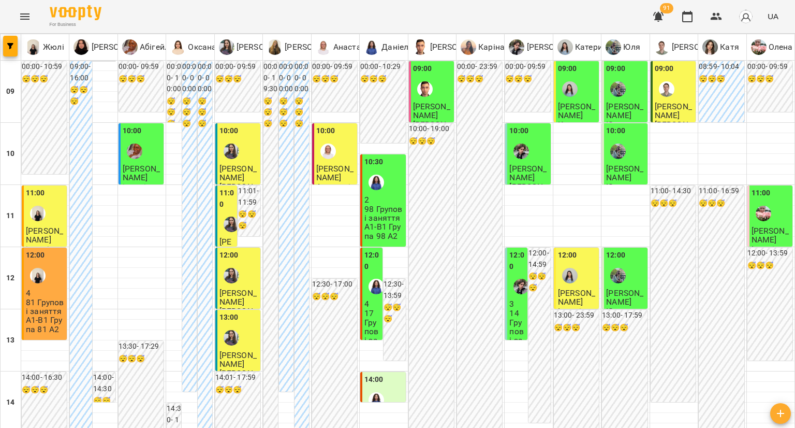
scroll to position [518, 0]
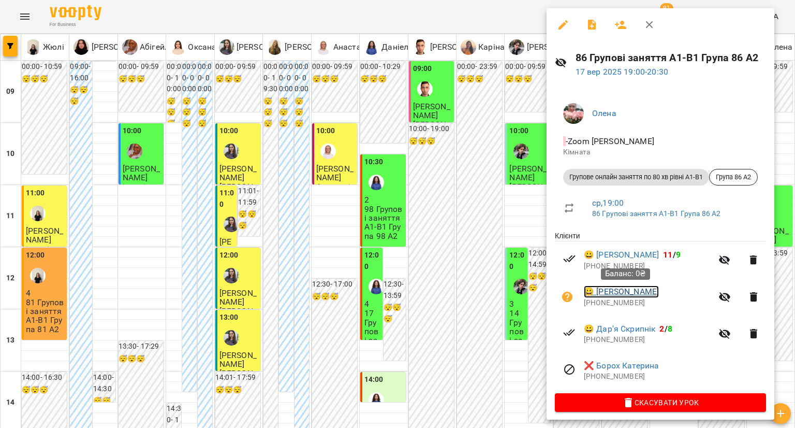
click at [628, 294] on link "😀 Самойлова Ольга" at bounding box center [621, 291] width 75 height 12
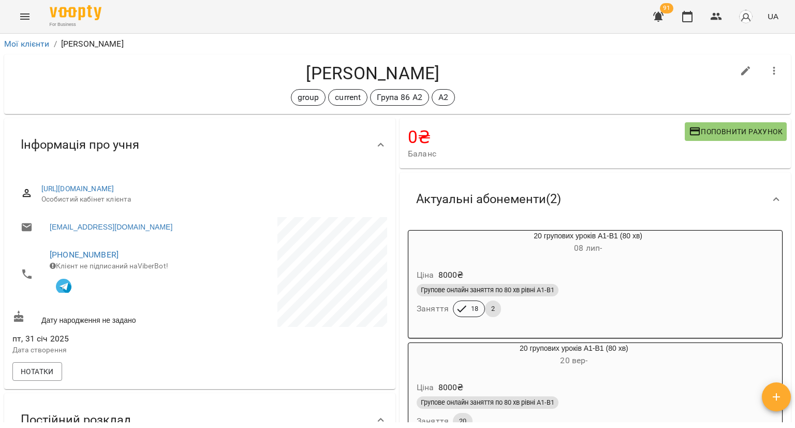
click at [603, 277] on div "Ціна 8000 ₴" at bounding box center [588, 275] width 347 height 19
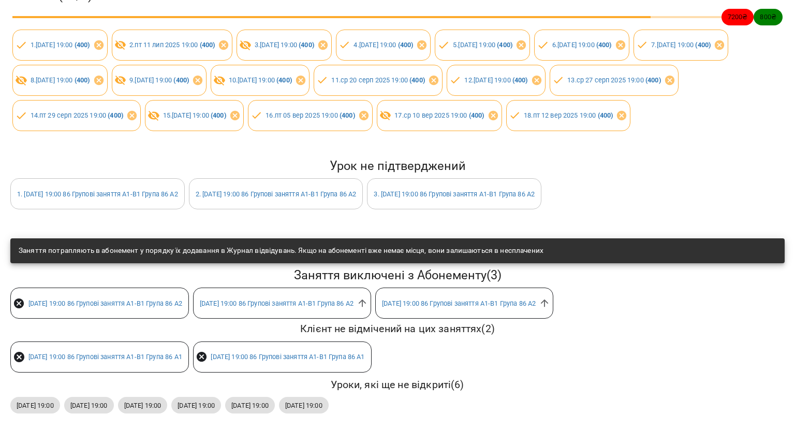
scroll to position [196, 0]
click at [368, 297] on icon at bounding box center [362, 302] width 11 height 11
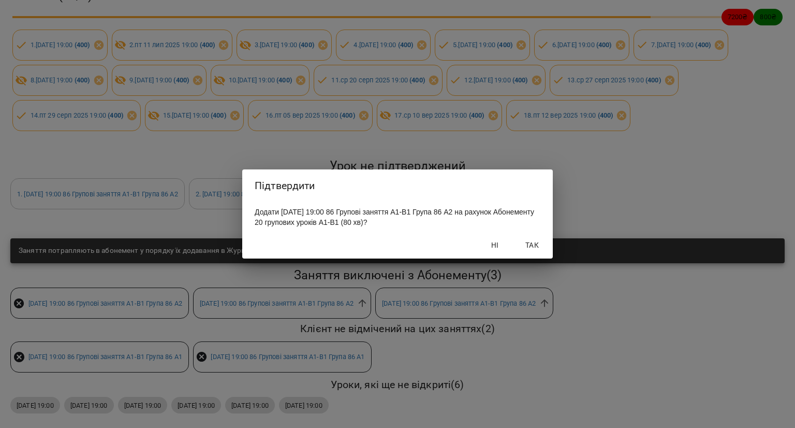
click at [534, 241] on span "Так" at bounding box center [532, 245] width 25 height 12
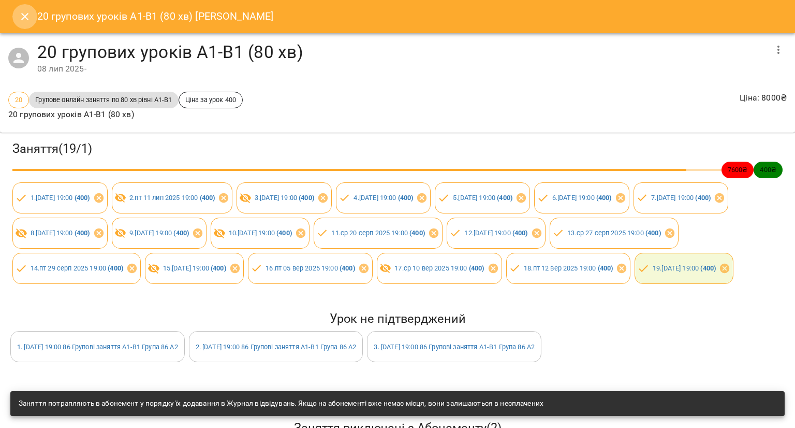
click at [21, 27] on button "Close" at bounding box center [24, 16] width 25 height 25
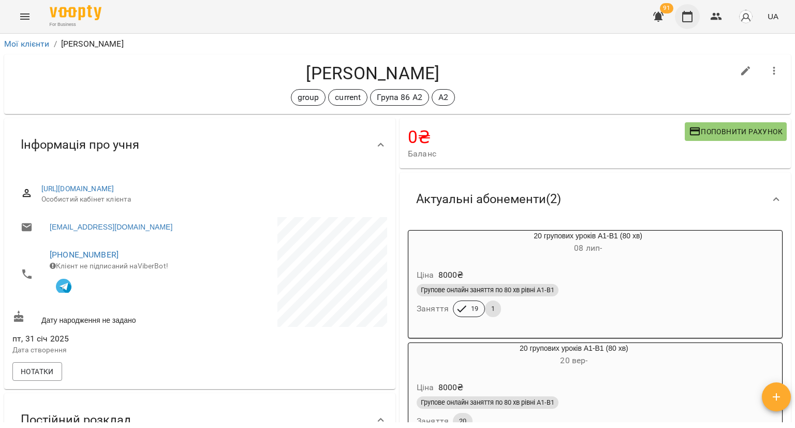
click at [684, 17] on icon "button" at bounding box center [687, 16] width 12 height 12
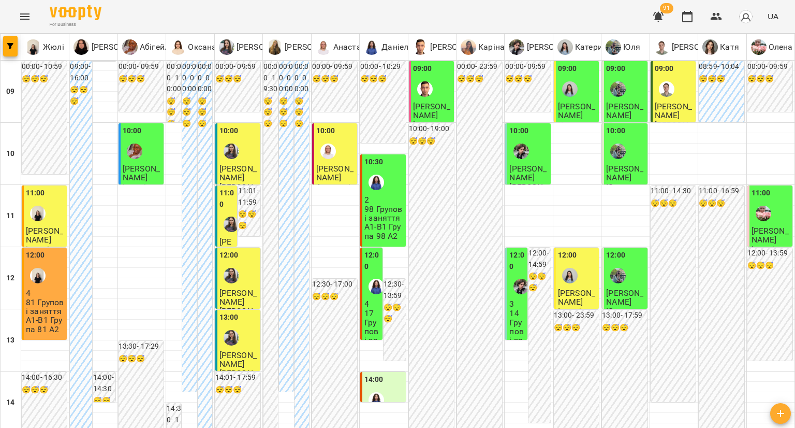
scroll to position [569, 0]
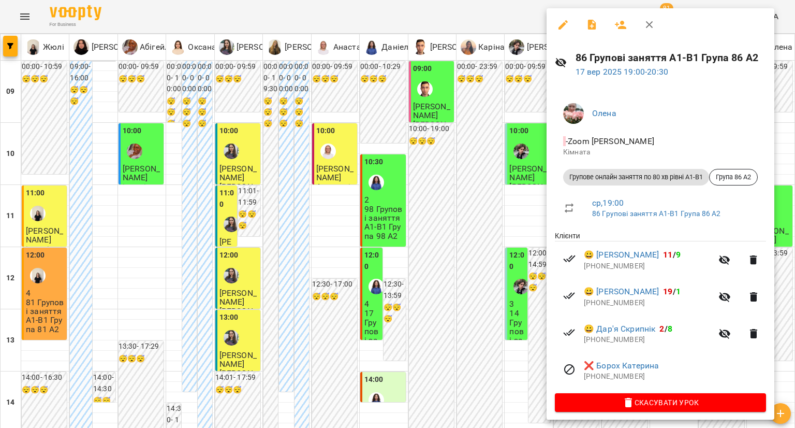
click at [234, 175] on div at bounding box center [397, 214] width 795 height 428
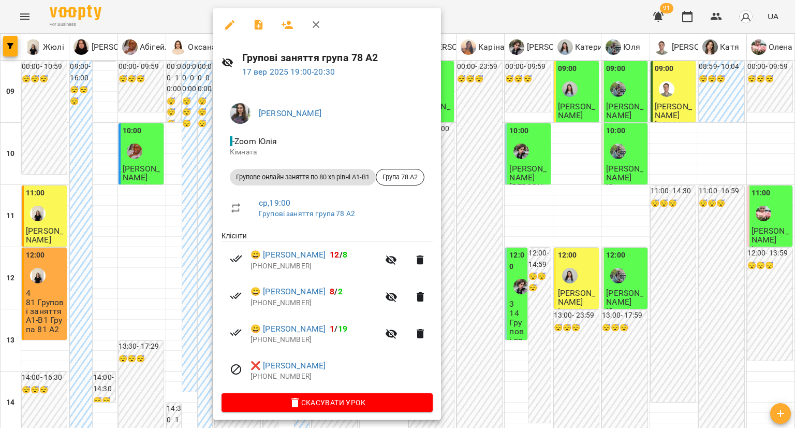
click at [520, 240] on div at bounding box center [397, 214] width 795 height 428
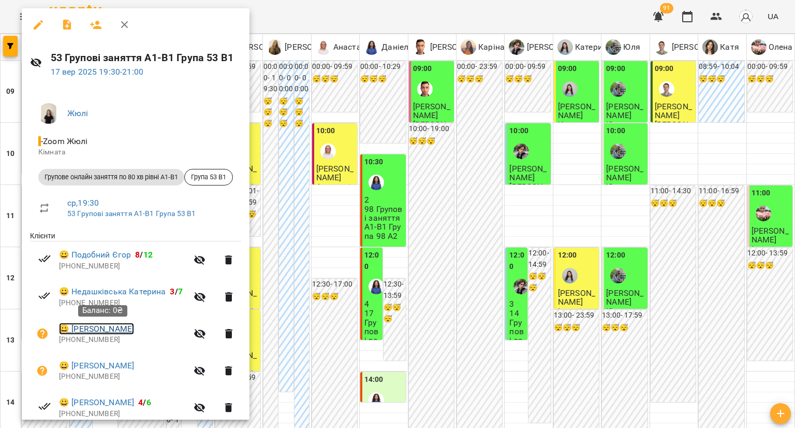
click at [83, 331] on link "😀 Митроченко Ольга" at bounding box center [96, 328] width 75 height 12
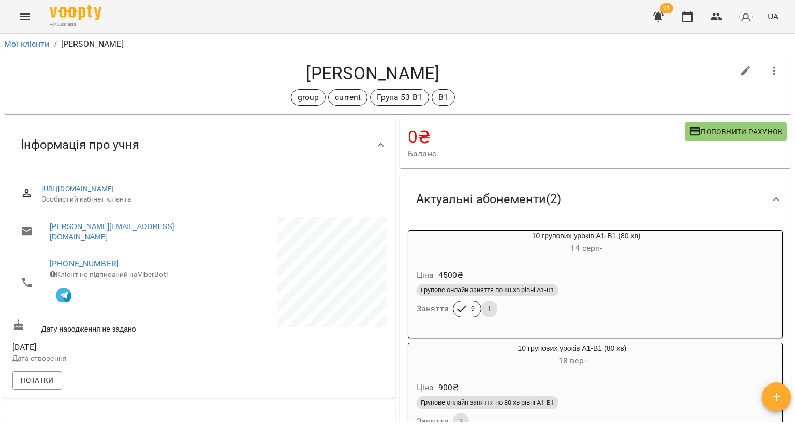
click at [492, 268] on div "Ціна 4500 ₴" at bounding box center [586, 275] width 343 height 19
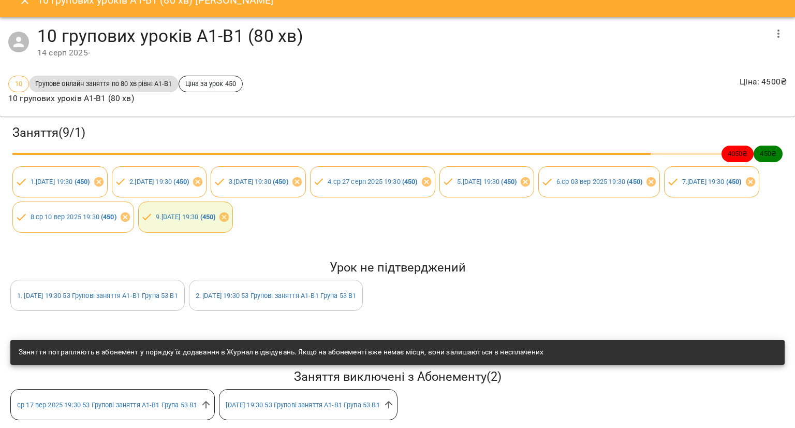
scroll to position [29, 0]
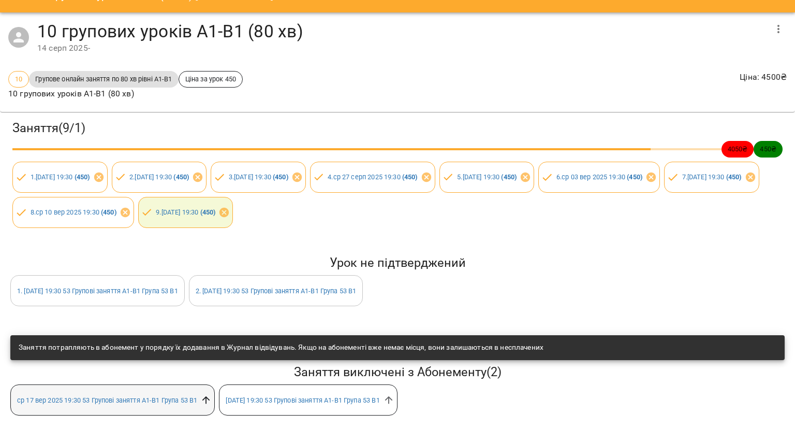
click at [203, 394] on icon at bounding box center [205, 399] width 11 height 11
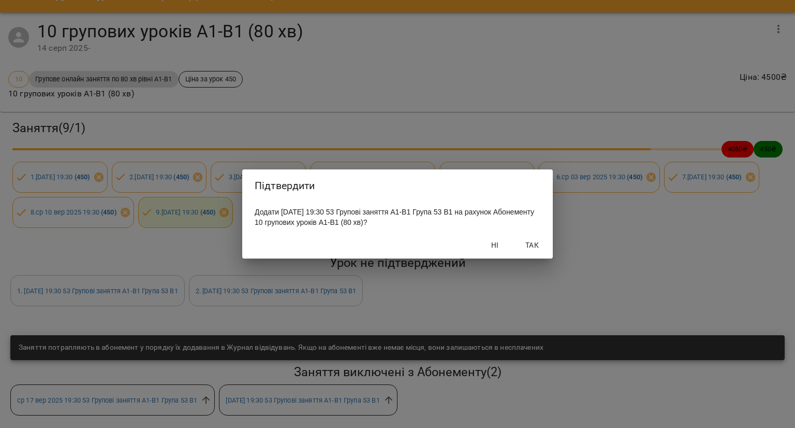
click at [532, 246] on span "Так" at bounding box center [532, 245] width 25 height 12
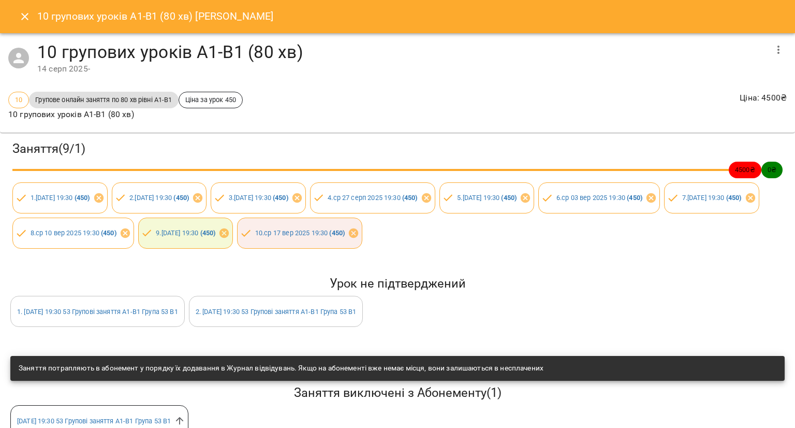
click at [8, 9] on div "10 групових уроків А1-В1 (80 хв) Митроченко Ольга" at bounding box center [397, 16] width 795 height 33
click at [10, 19] on div "10 групових уроків А1-В1 (80 хв) Митроченко Ольга" at bounding box center [397, 16] width 795 height 33
click at [19, 19] on icon "Close" at bounding box center [25, 16] width 12 height 12
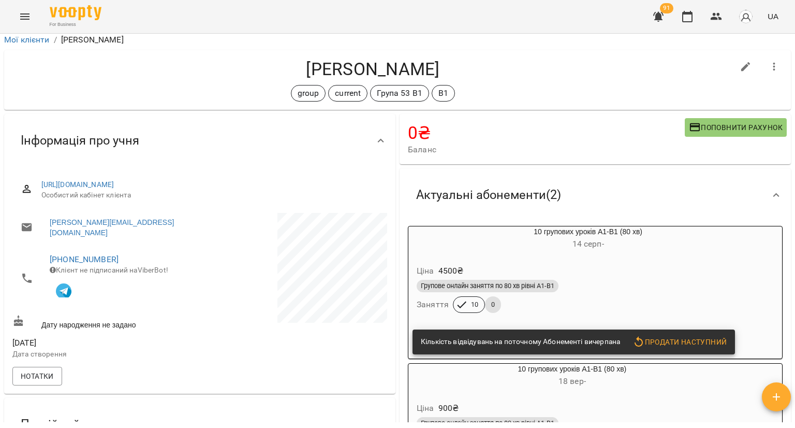
scroll to position [0, 0]
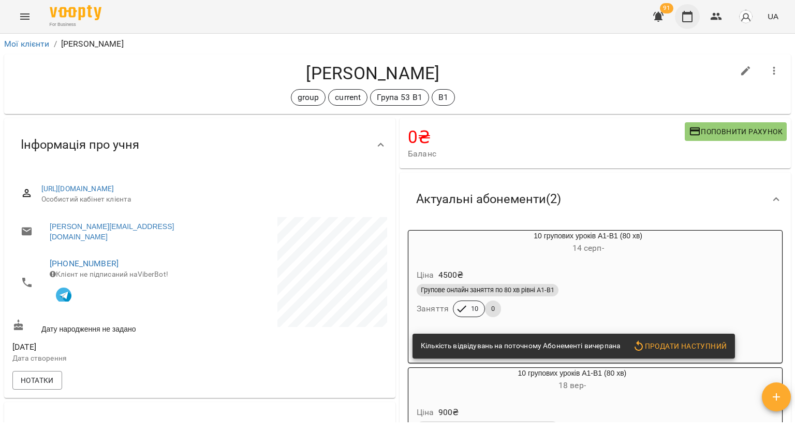
click at [689, 17] on icon "button" at bounding box center [687, 16] width 12 height 12
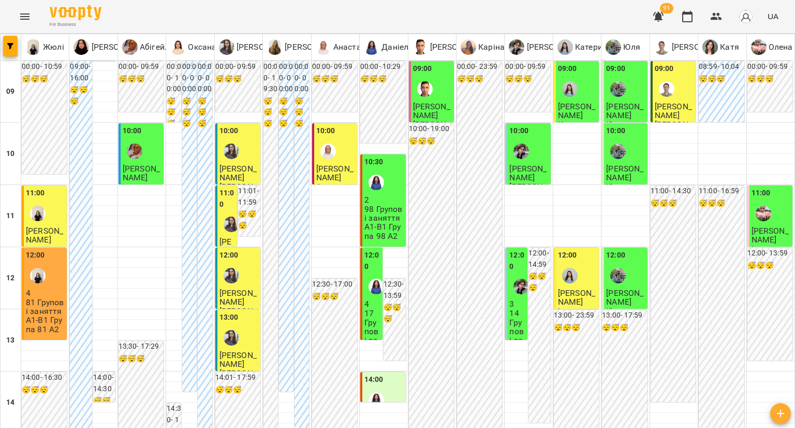
scroll to position [569, 0]
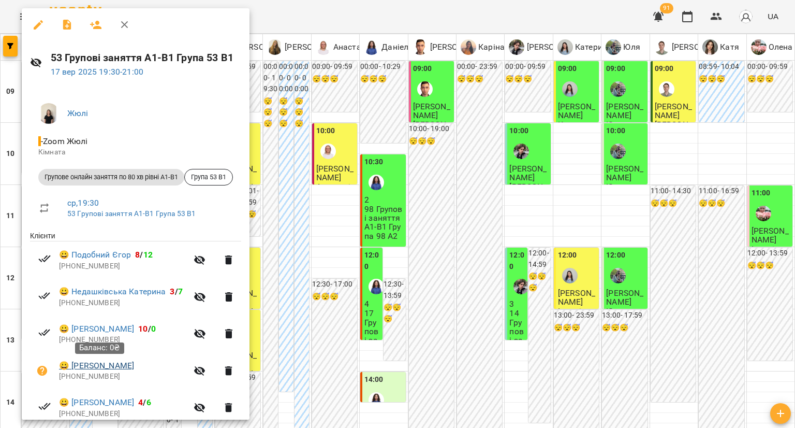
click at [75, 360] on div "Баланс: 0₴" at bounding box center [99, 348] width 49 height 26
click at [75, 363] on link "😀 Ельвіна Нафєєва" at bounding box center [96, 365] width 75 height 12
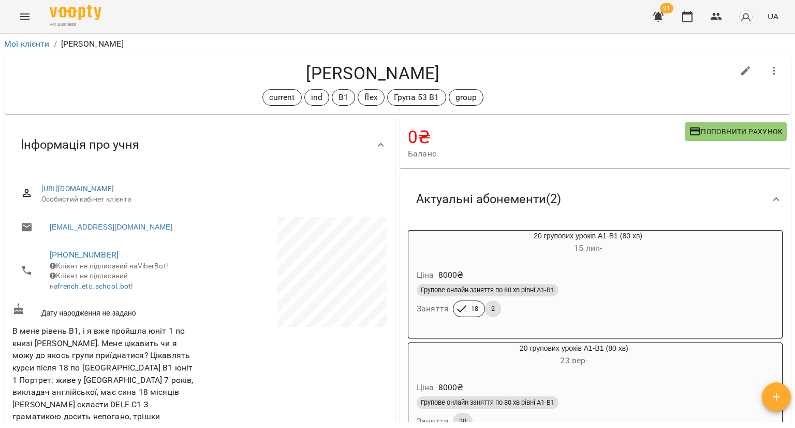
click at [517, 291] on span "Групове онлайн заняття по 80 хв рівні А1-В1" at bounding box center [488, 289] width 142 height 9
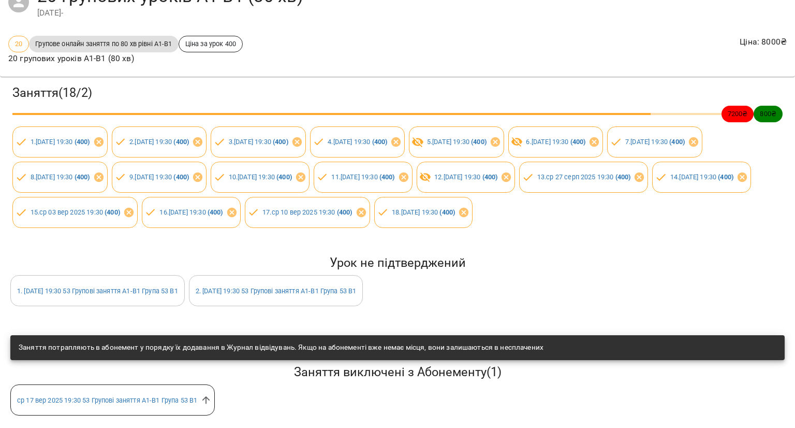
scroll to position [99, 0]
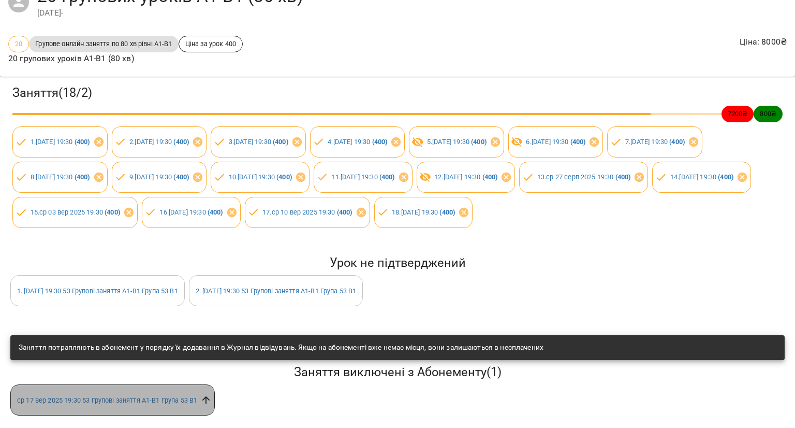
click at [204, 394] on icon at bounding box center [205, 399] width 11 height 11
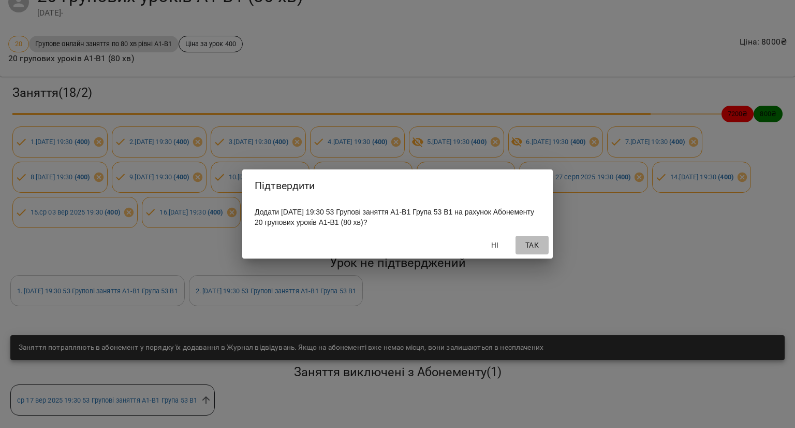
click at [535, 249] on span "Так" at bounding box center [532, 245] width 25 height 12
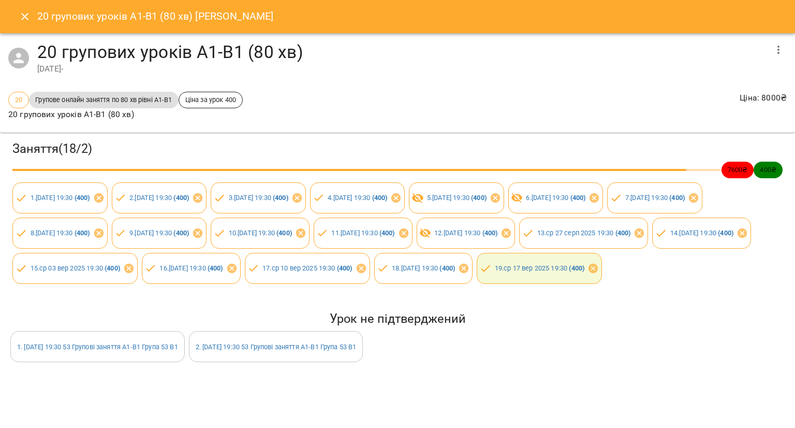
click at [10, 11] on div "20 групових уроків А1-В1 (80 хв) Ельвіна Нафєєва" at bounding box center [397, 16] width 795 height 33
click at [18, 17] on button "Close" at bounding box center [24, 16] width 25 height 25
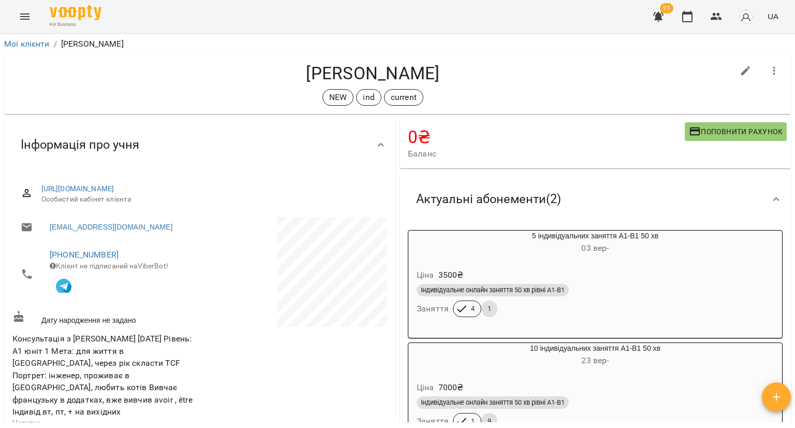
scroll to position [155, 0]
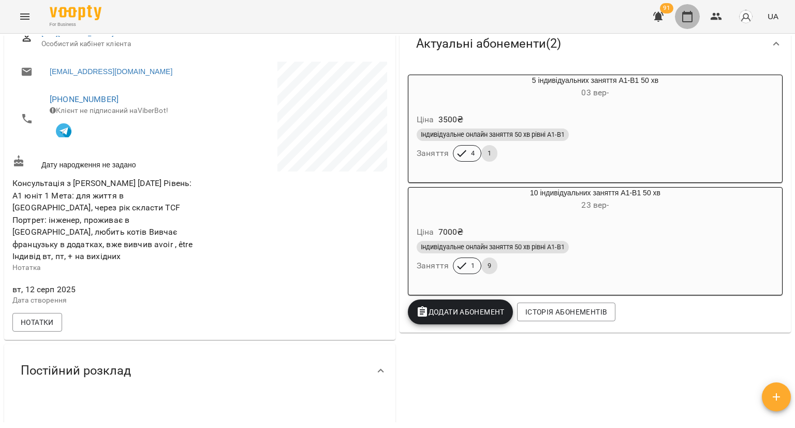
click at [691, 17] on icon "button" at bounding box center [687, 16] width 12 height 12
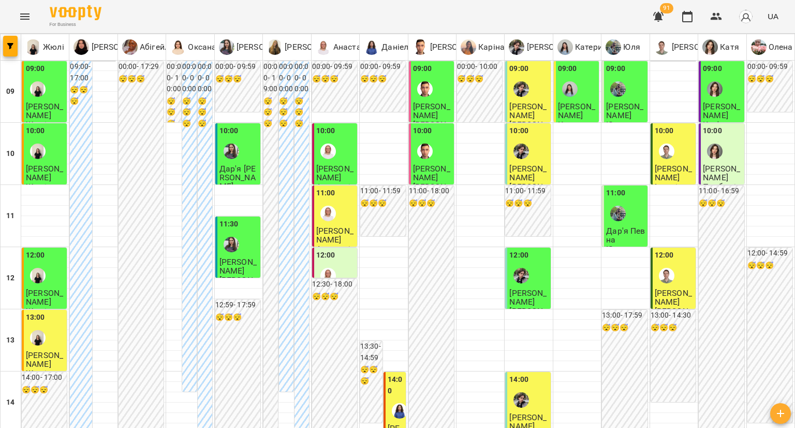
type input "**********"
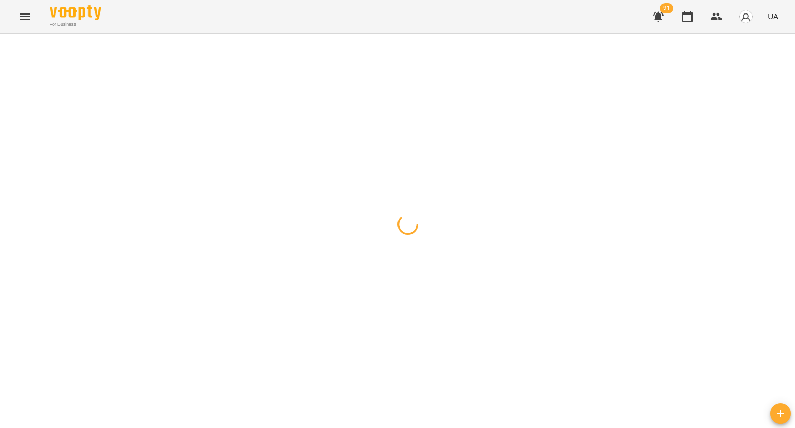
click at [230, 34] on div at bounding box center [397, 34] width 795 height 0
click at [227, 34] on div at bounding box center [397, 34] width 795 height 0
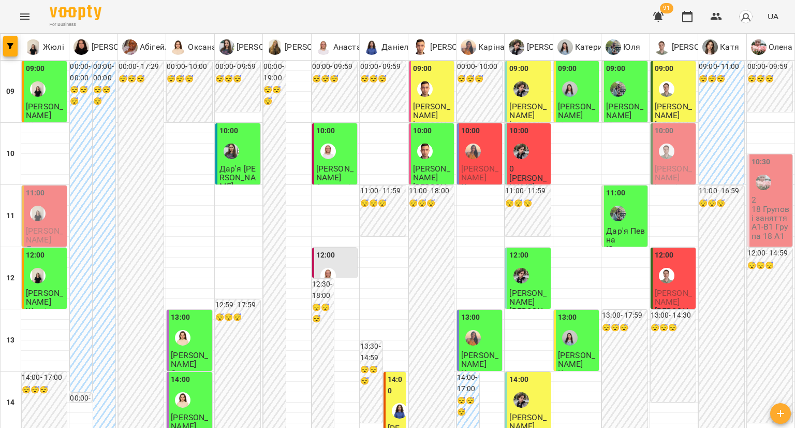
scroll to position [569, 0]
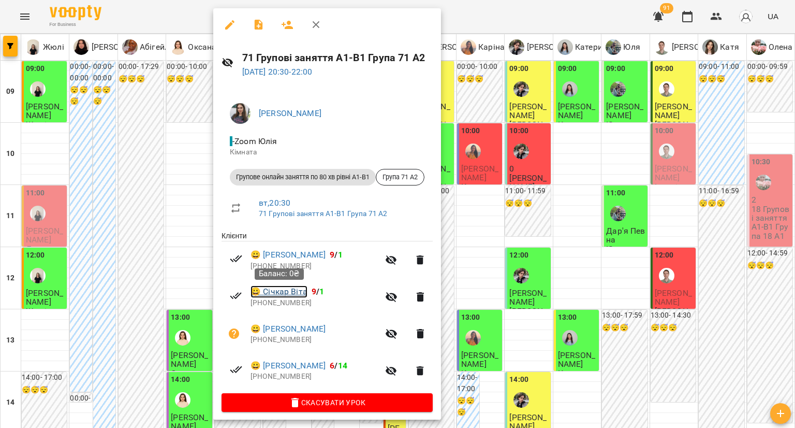
click at [291, 296] on link "😀 Січкар Віта" at bounding box center [279, 291] width 57 height 12
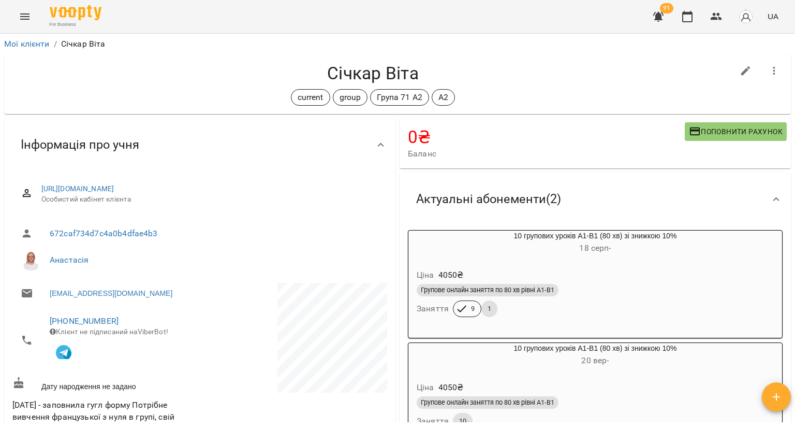
click at [466, 247] on h6 "18 серп -" at bounding box center [595, 248] width 374 height 14
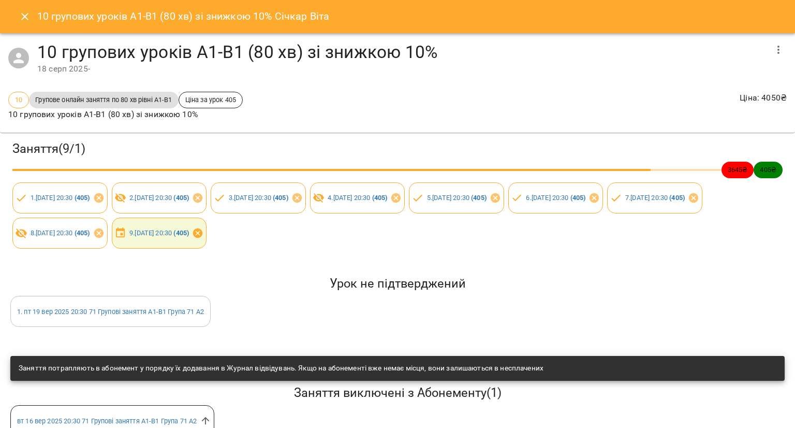
click at [202, 234] on icon at bounding box center [197, 232] width 9 height 9
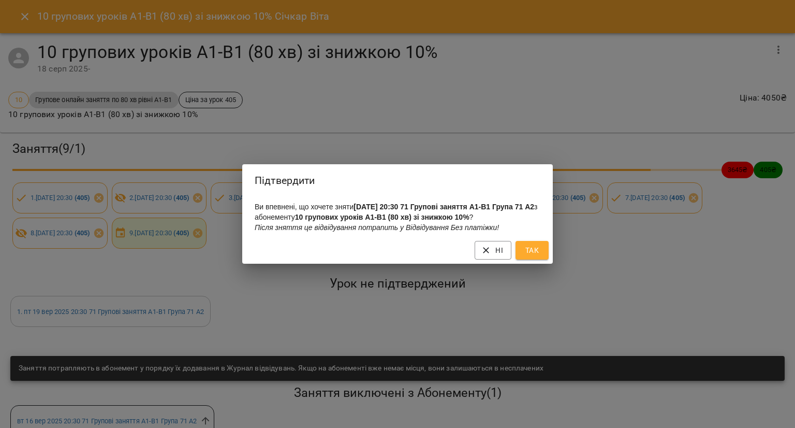
click at [535, 256] on span "Так" at bounding box center [532, 250] width 17 height 12
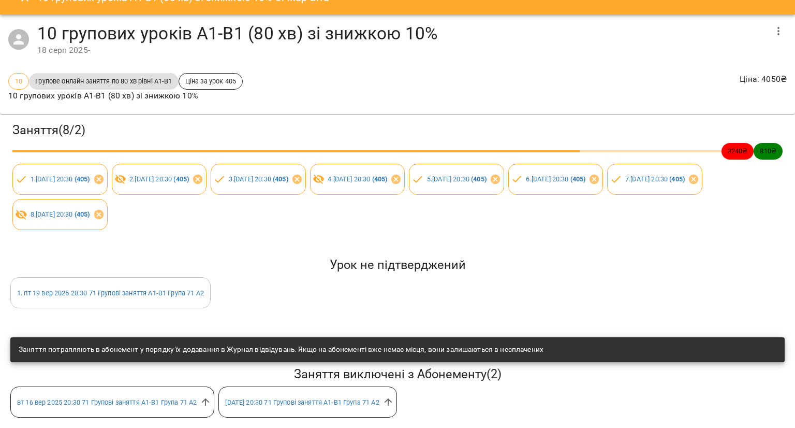
scroll to position [29, 0]
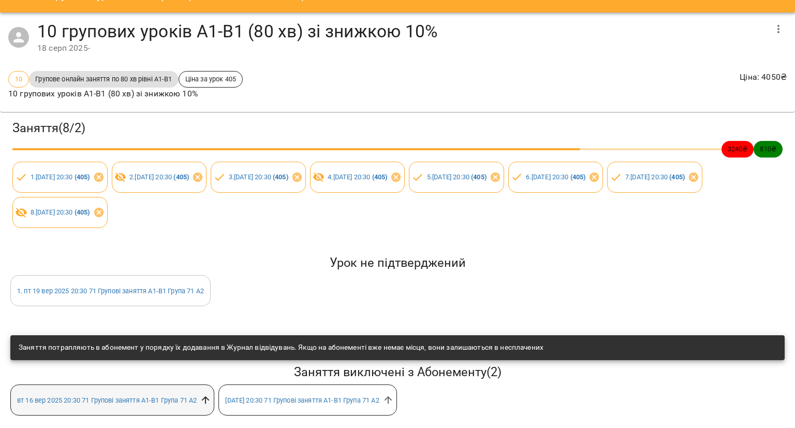
click at [206, 394] on icon at bounding box center [205, 399] width 11 height 11
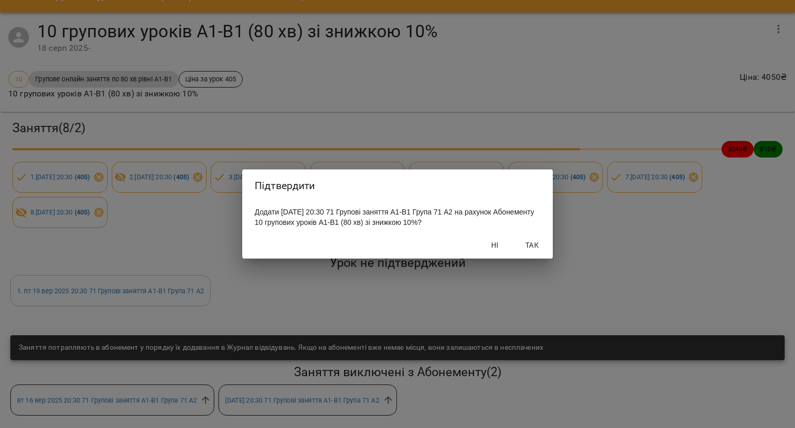
click at [522, 247] on span "Так" at bounding box center [532, 245] width 25 height 12
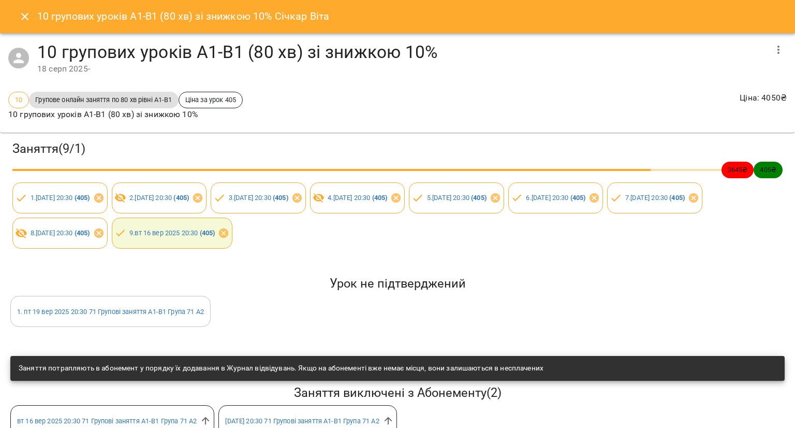
click at [20, 17] on icon "Close" at bounding box center [25, 16] width 12 height 12
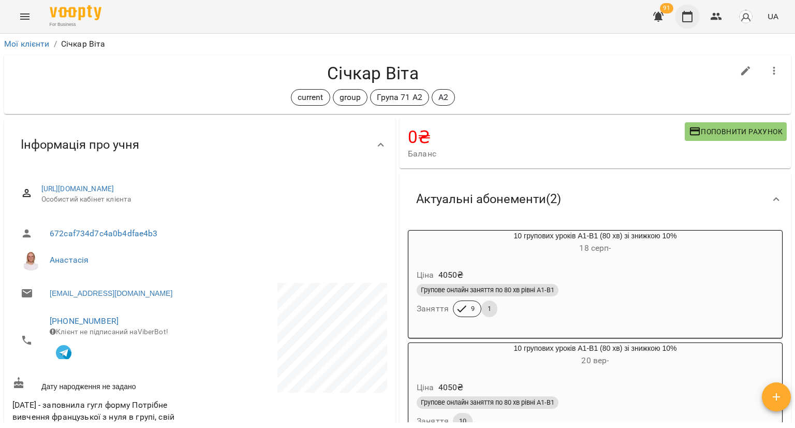
click at [690, 11] on icon "button" at bounding box center [687, 16] width 12 height 12
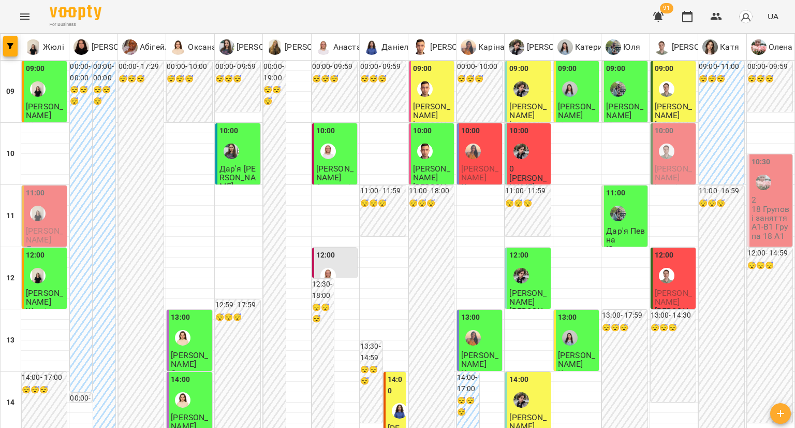
scroll to position [518, 0]
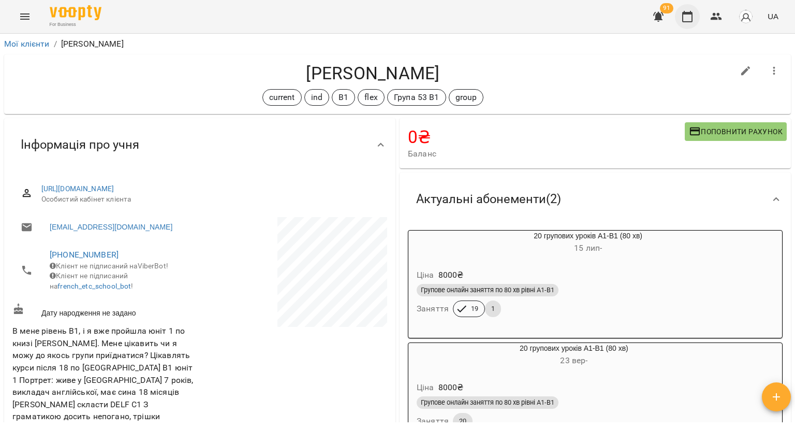
click at [687, 12] on icon "button" at bounding box center [687, 16] width 10 height 11
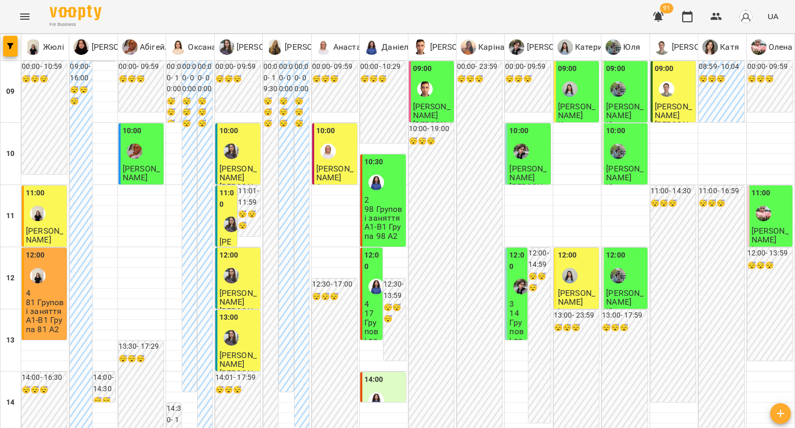
scroll to position [569, 0]
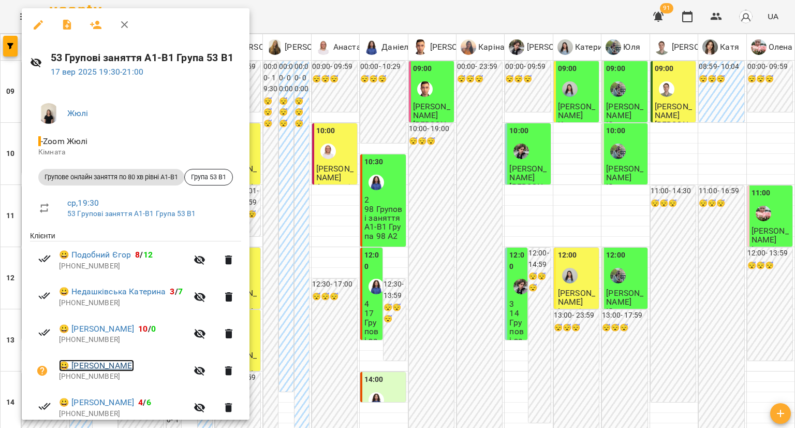
click at [77, 367] on link "😀 [PERSON_NAME]" at bounding box center [96, 365] width 75 height 12
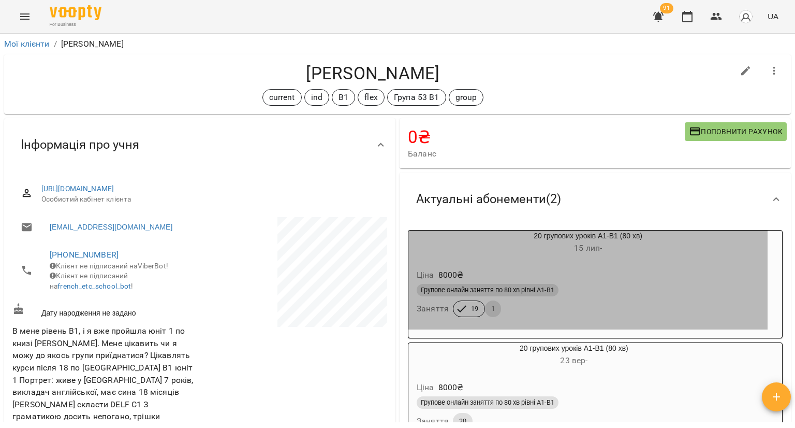
click at [460, 247] on h6 "[DATE] -" at bounding box center [587, 248] width 359 height 14
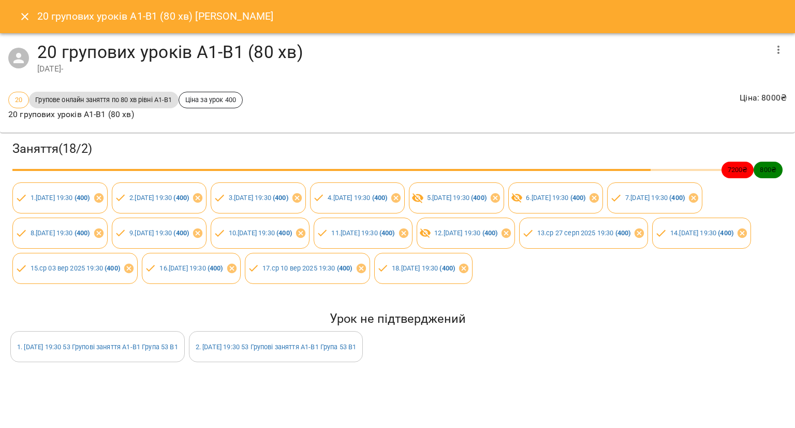
click at [20, 24] on button "Close" at bounding box center [24, 16] width 25 height 25
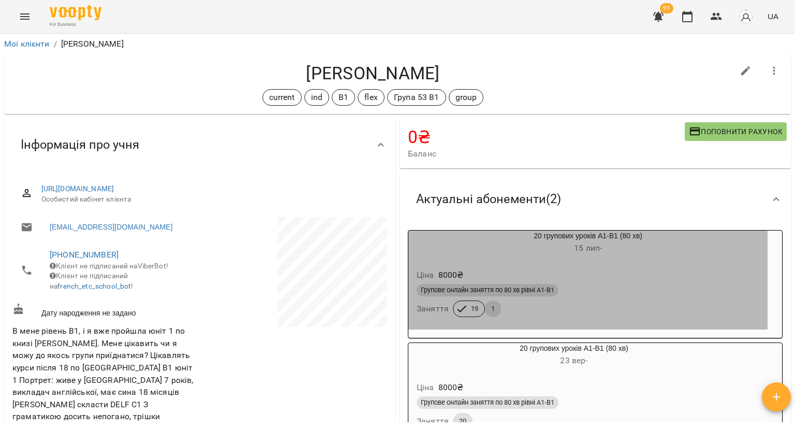
click at [568, 274] on div "Ціна 8000 ₴" at bounding box center [588, 275] width 347 height 19
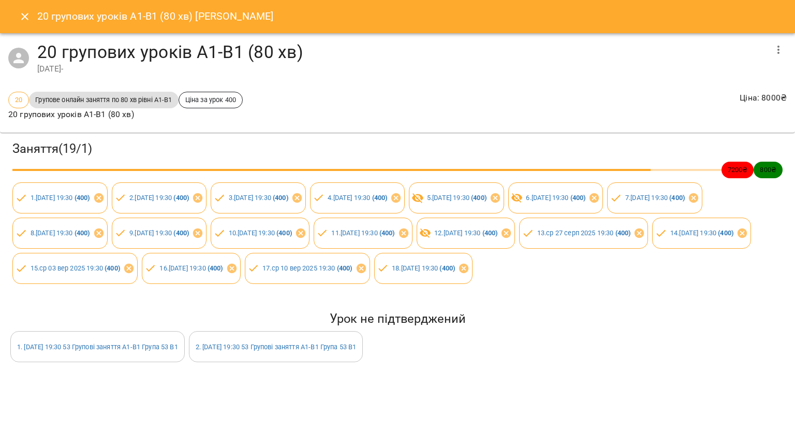
click at [28, 19] on icon "Close" at bounding box center [25, 16] width 12 height 12
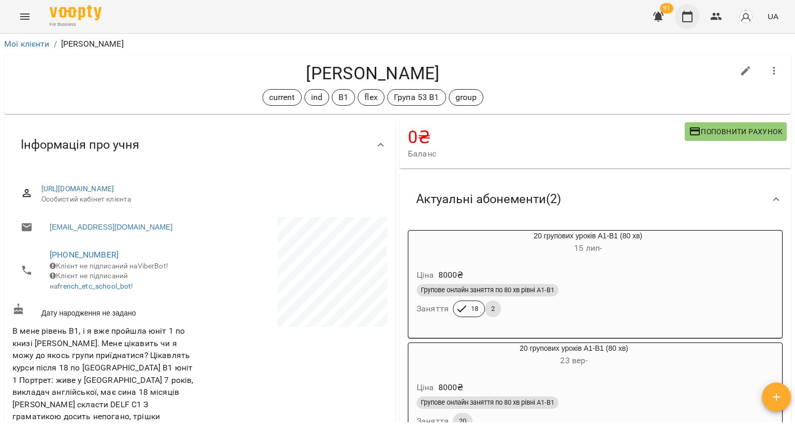
click at [688, 20] on icon "button" at bounding box center [687, 16] width 12 height 12
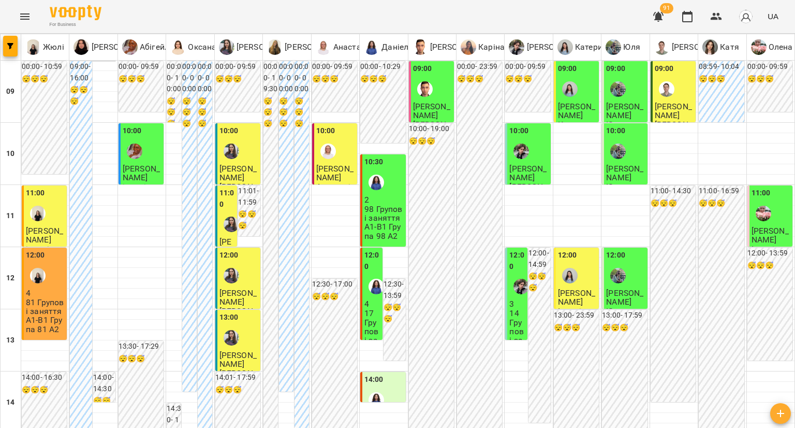
scroll to position [571, 0]
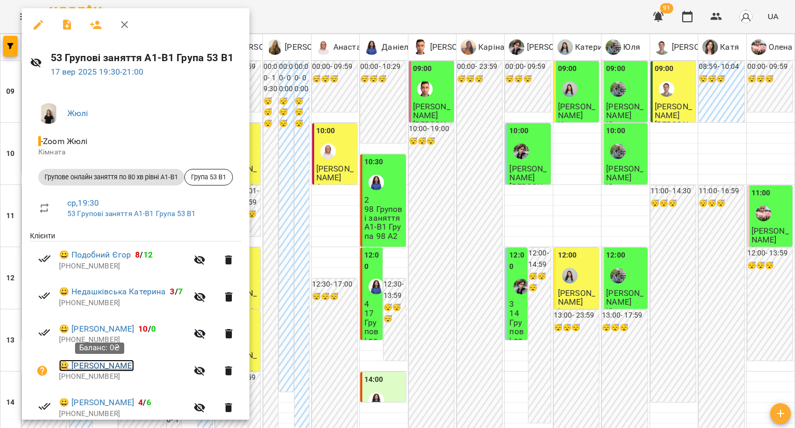
click at [109, 365] on link "😀 [PERSON_NAME]" at bounding box center [96, 365] width 75 height 12
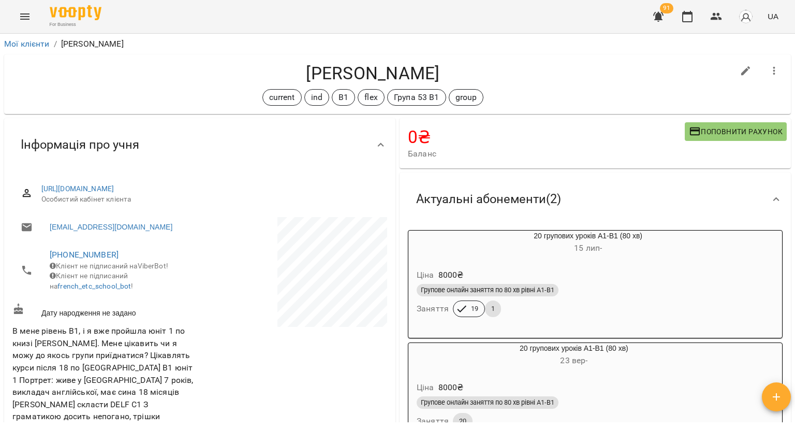
click at [449, 262] on div "Ціна 8000 ₴ Групове онлайн заняття по 80 хв рівні А1-В1 Заняття 19 1" at bounding box center [587, 294] width 359 height 70
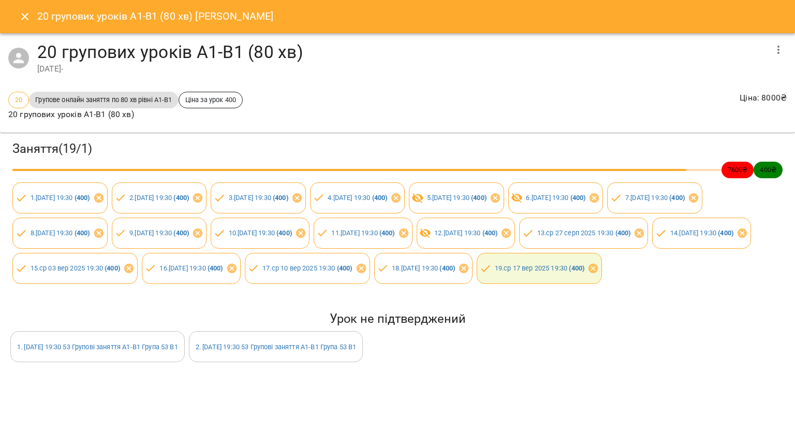
click at [26, 23] on button "Close" at bounding box center [24, 16] width 25 height 25
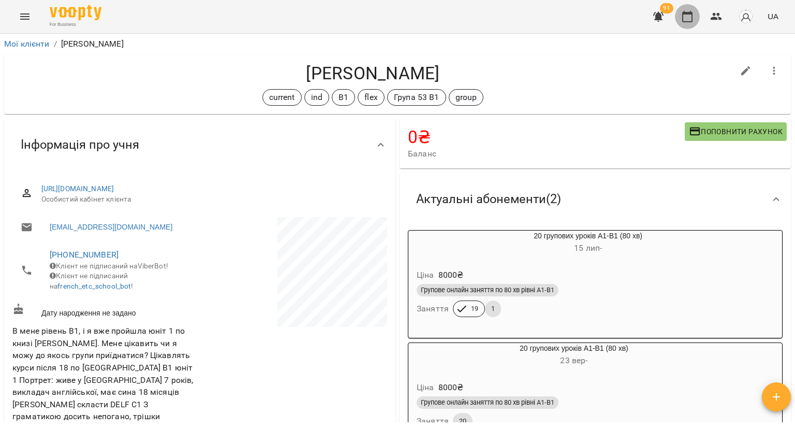
click at [687, 10] on icon "button" at bounding box center [687, 16] width 12 height 12
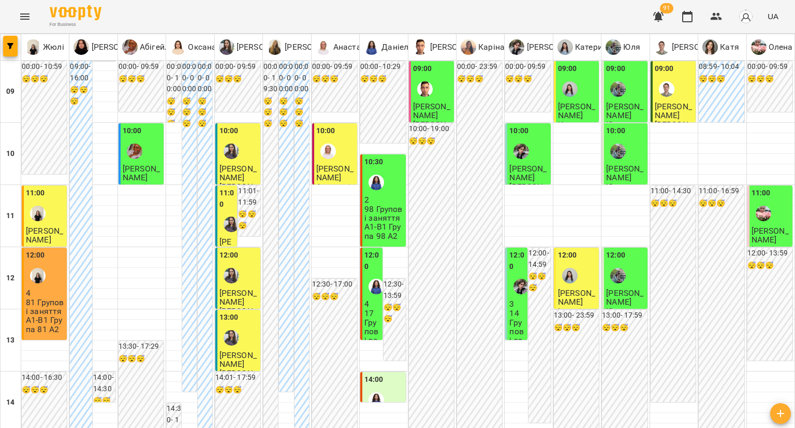
scroll to position [2, 0]
click at [31, 279] on div at bounding box center [38, 275] width 24 height 24
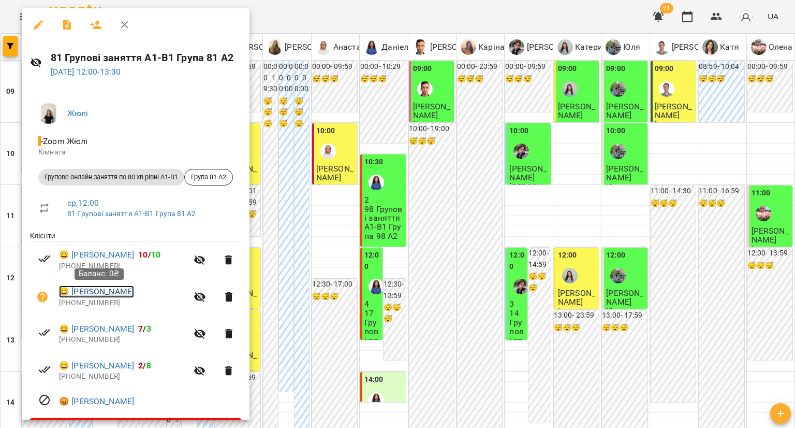
click at [83, 294] on link "😀 [PERSON_NAME]" at bounding box center [96, 291] width 75 height 12
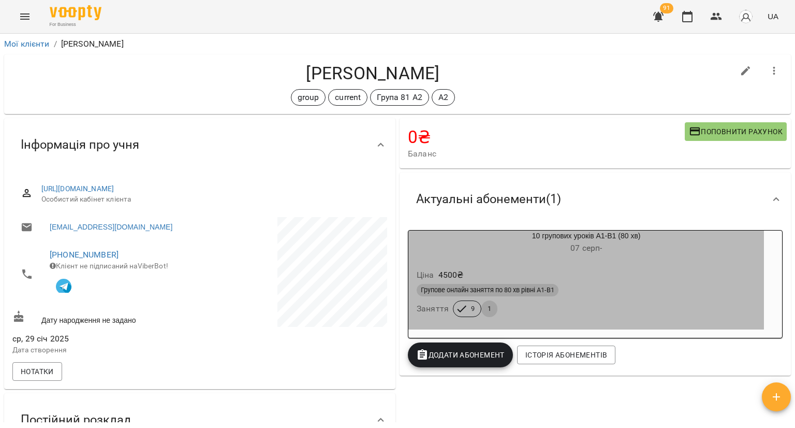
click at [489, 245] on h6 "[DATE] -" at bounding box center [586, 248] width 356 height 14
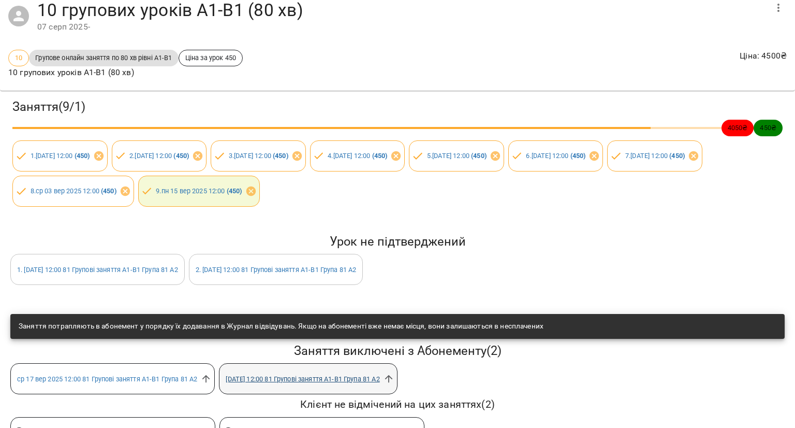
scroll to position [84, 0]
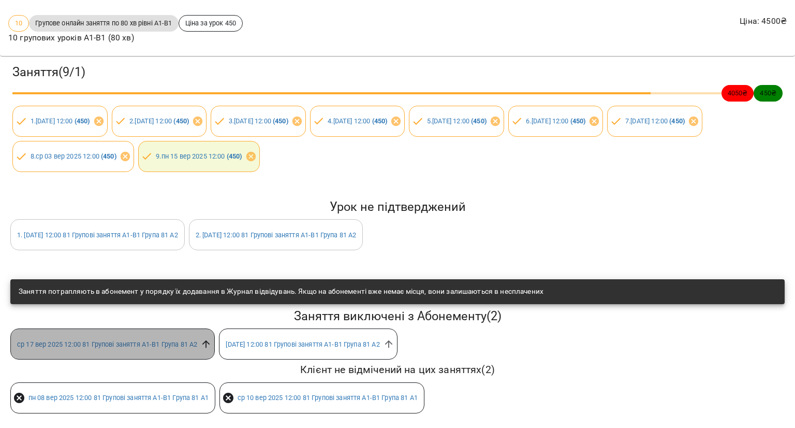
click at [210, 340] on icon at bounding box center [206, 344] width 8 height 8
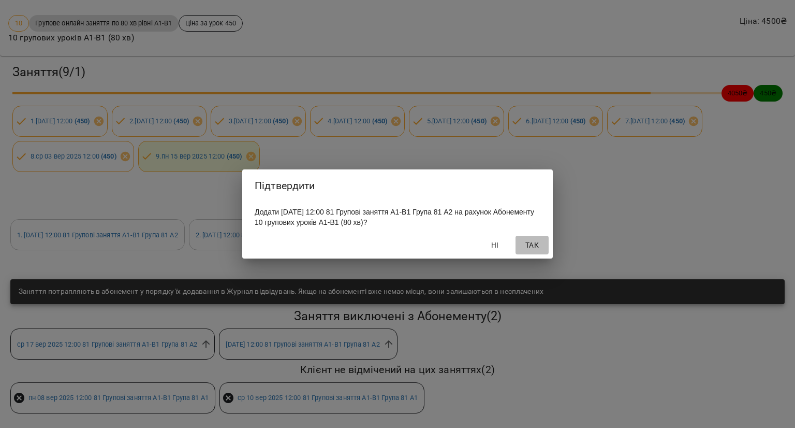
click at [530, 251] on span "Так" at bounding box center [532, 245] width 25 height 12
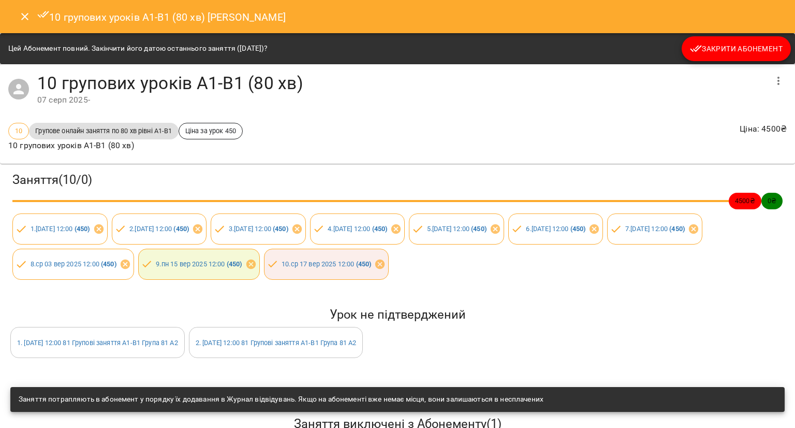
click at [25, 18] on icon "Close" at bounding box center [25, 16] width 12 height 12
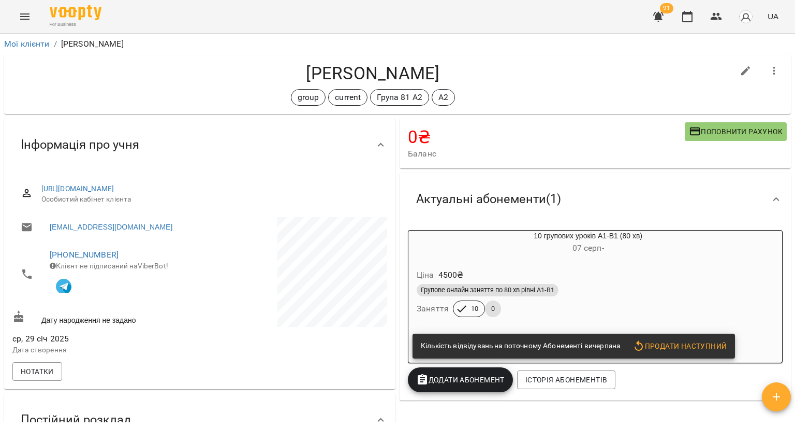
click at [740, 66] on icon "button" at bounding box center [746, 71] width 12 height 12
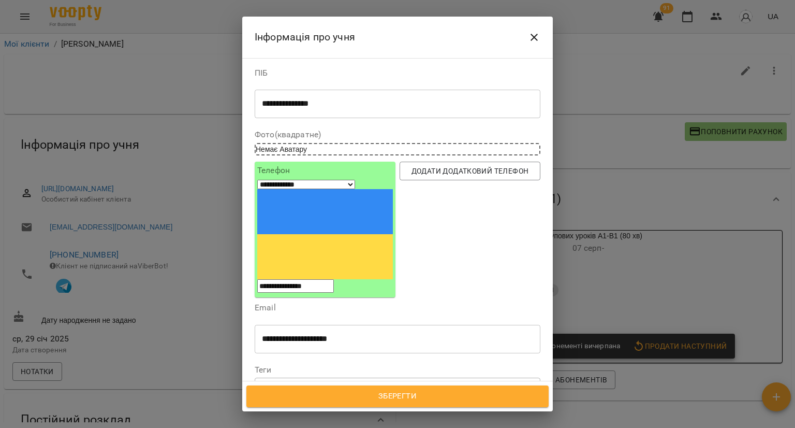
click at [379, 384] on icon at bounding box center [375, 387] width 7 height 7
drag, startPoint x: 354, startPoint y: 173, endPoint x: 343, endPoint y: 189, distance: 19.0
click at [332, 185] on div "**********" at bounding box center [325, 229] width 136 height 126
drag, startPoint x: 355, startPoint y: 193, endPoint x: 288, endPoint y: 191, distance: 67.3
click at [288, 279] on input "**********" at bounding box center [295, 285] width 77 height 13
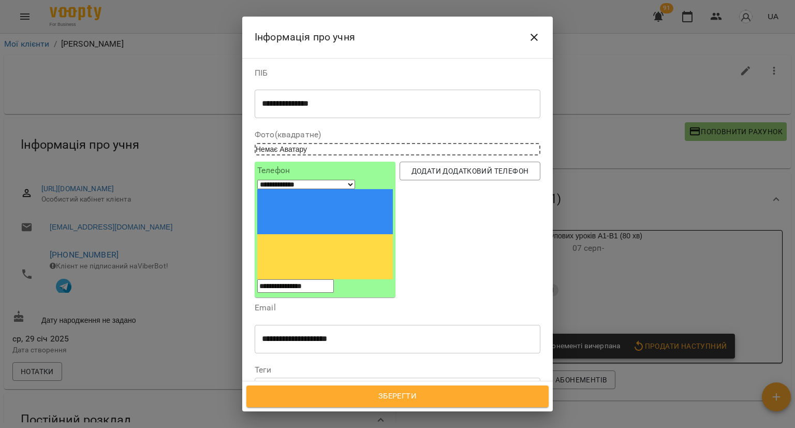
select select "**"
type input "*"
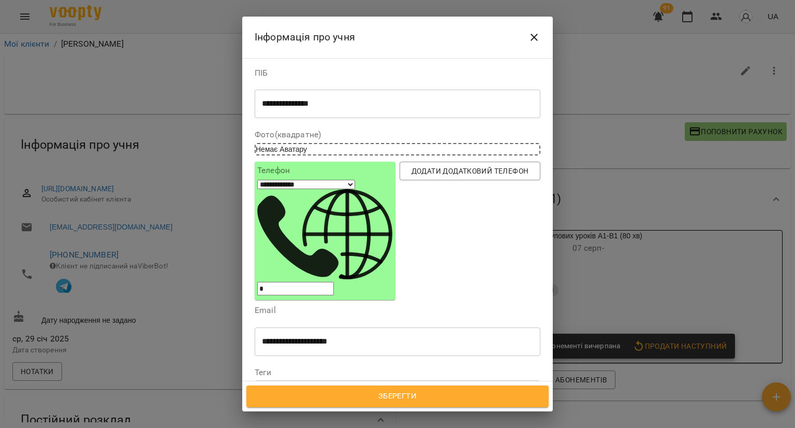
select select "**"
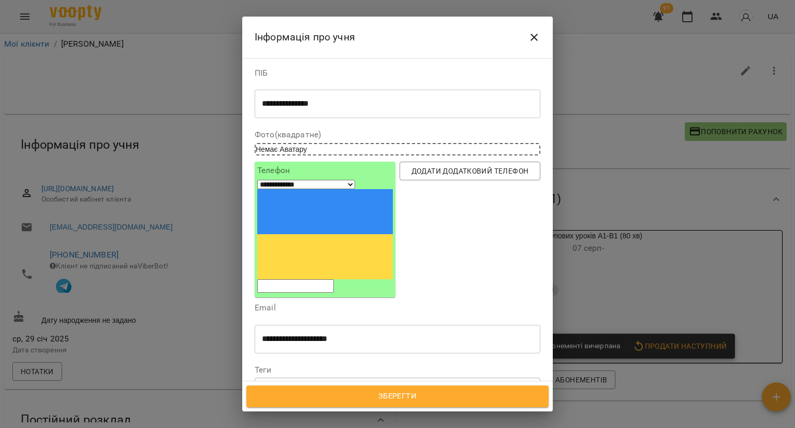
click at [285, 381] on div at bounding box center [286, 387] width 11 height 12
click at [292, 381] on div at bounding box center [289, 387] width 11 height 12
click at [333, 379] on div "A2" at bounding box center [378, 387] width 247 height 17
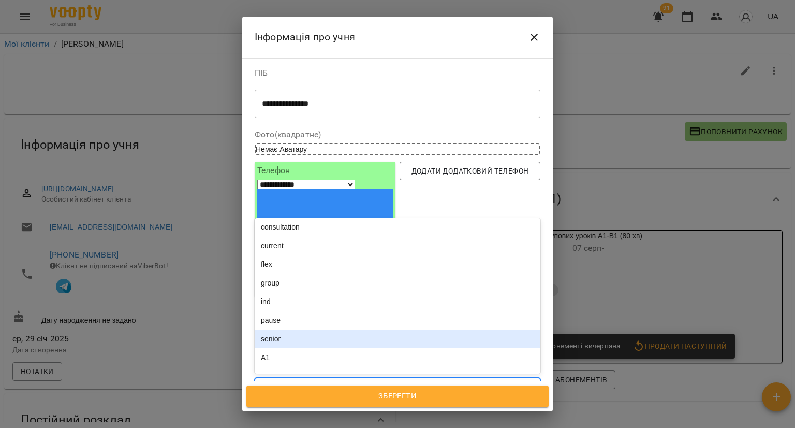
scroll to position [207, 0]
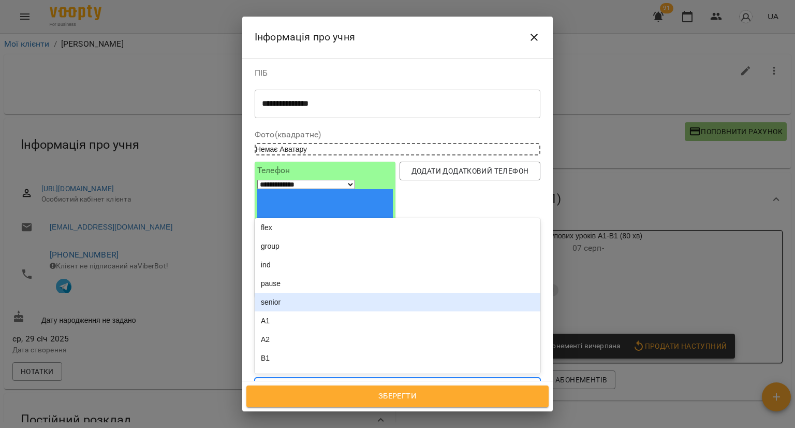
click at [306, 274] on div "pause" at bounding box center [398, 283] width 286 height 19
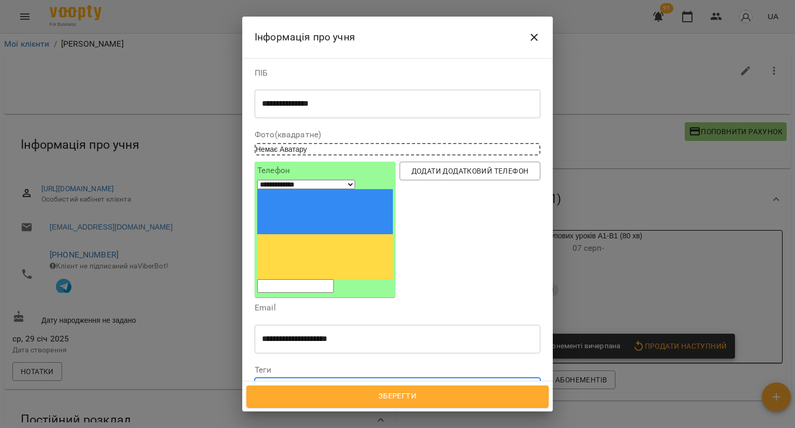
click at [295, 398] on span "Зберегти" at bounding box center [397, 395] width 279 height 13
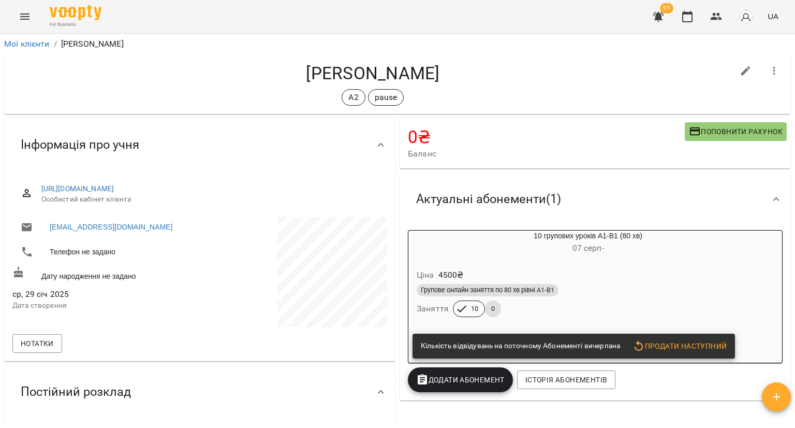
click at [539, 248] on h6 "[DATE] -" at bounding box center [587, 248] width 359 height 14
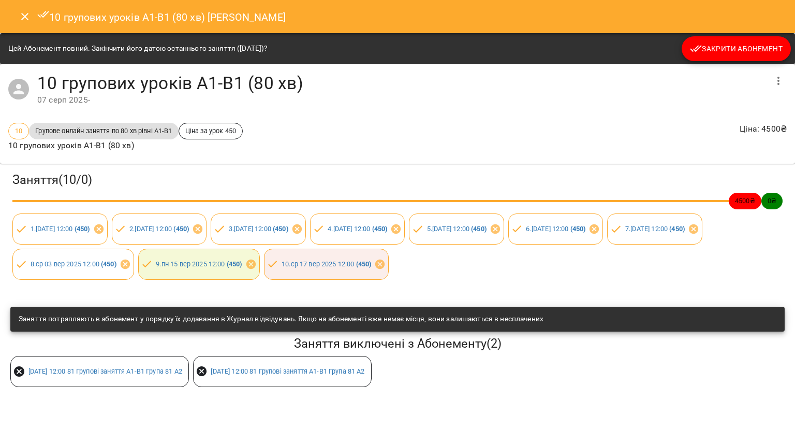
click at [729, 52] on span "Закрити Абонемент" at bounding box center [736, 48] width 93 height 12
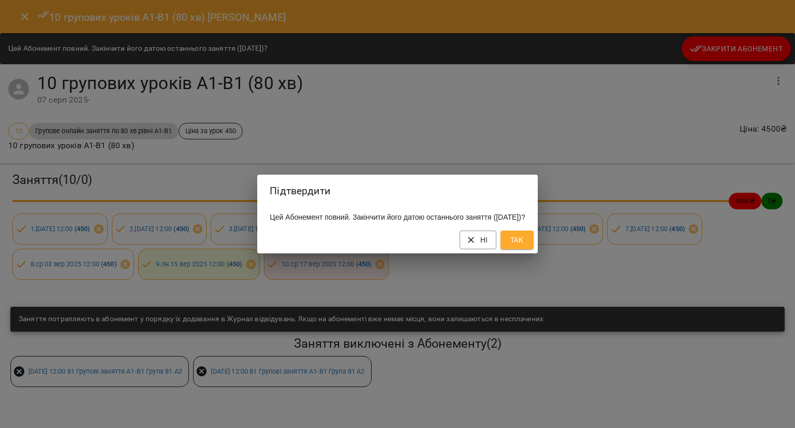
click at [525, 243] on span "Так" at bounding box center [517, 239] width 17 height 12
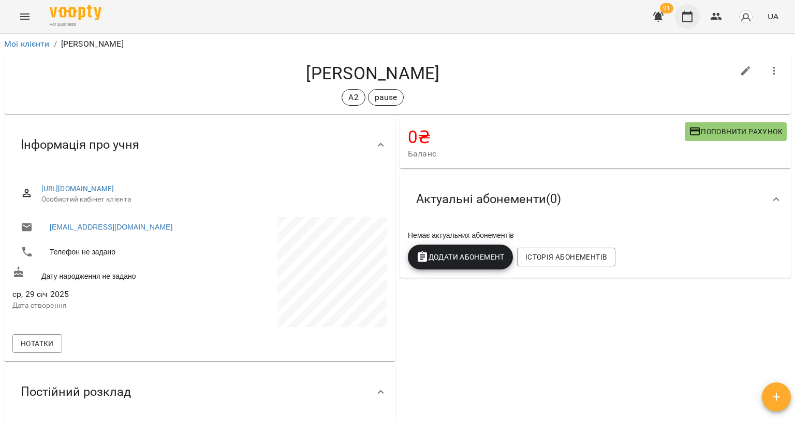
click at [684, 18] on icon "button" at bounding box center [687, 16] width 12 height 12
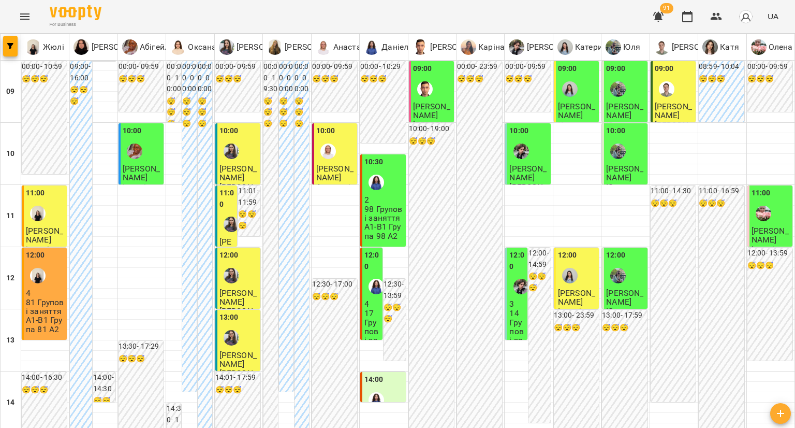
click at [34, 261] on div "12:00" at bounding box center [35, 256] width 19 height 14
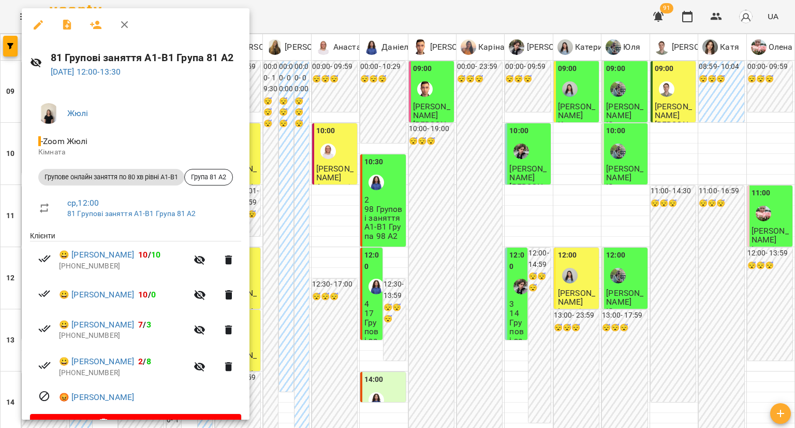
click at [328, 306] on div at bounding box center [397, 214] width 795 height 428
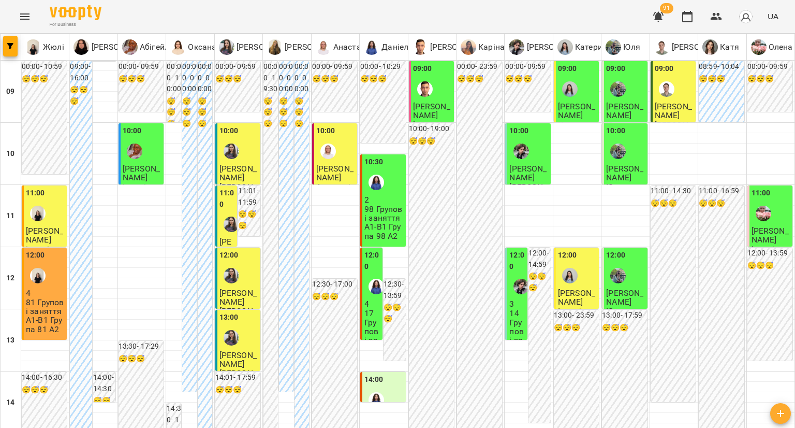
scroll to position [518, 0]
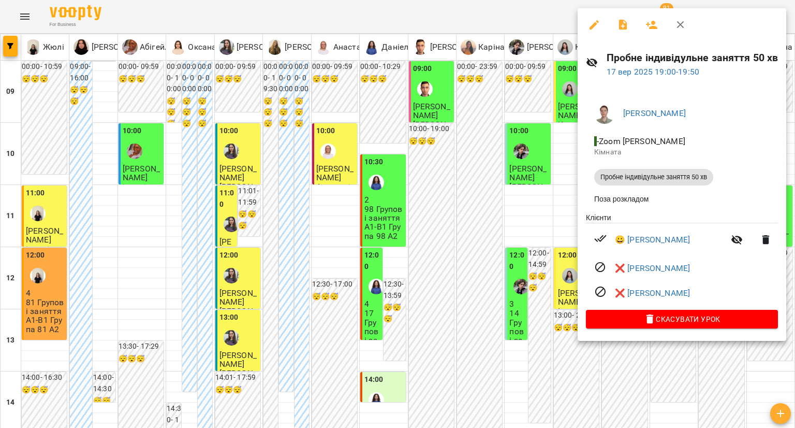
click at [524, 253] on div at bounding box center [397, 214] width 795 height 428
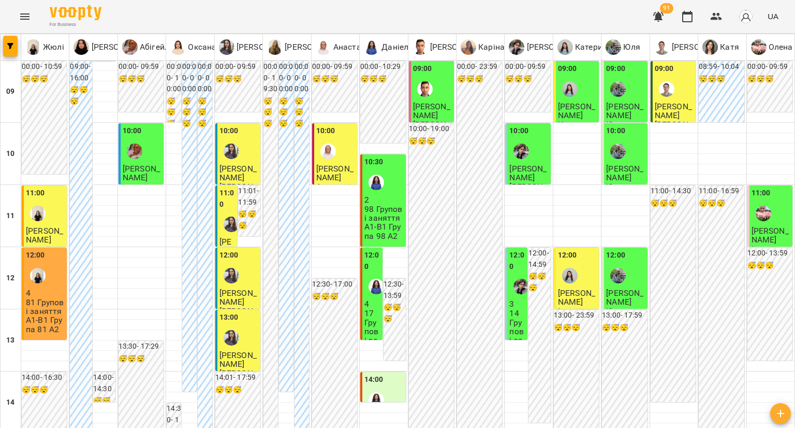
scroll to position [414, 0]
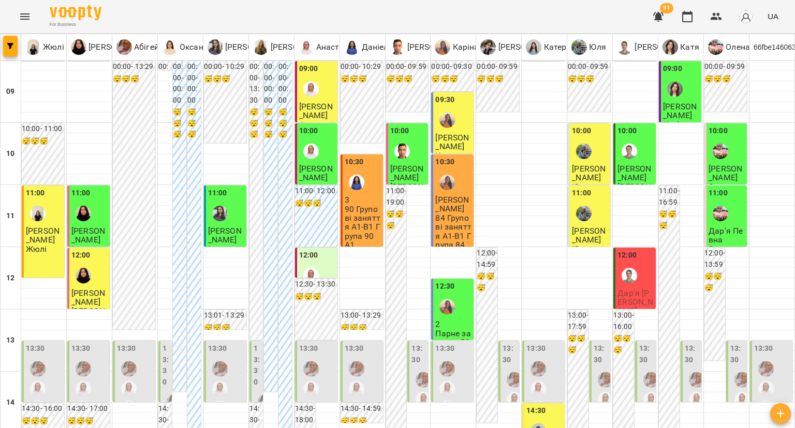
scroll to position [571, 0]
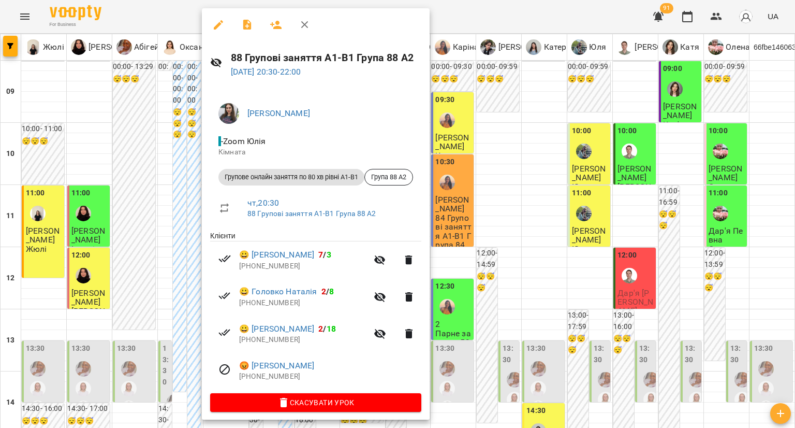
click at [178, 252] on div at bounding box center [397, 214] width 795 height 428
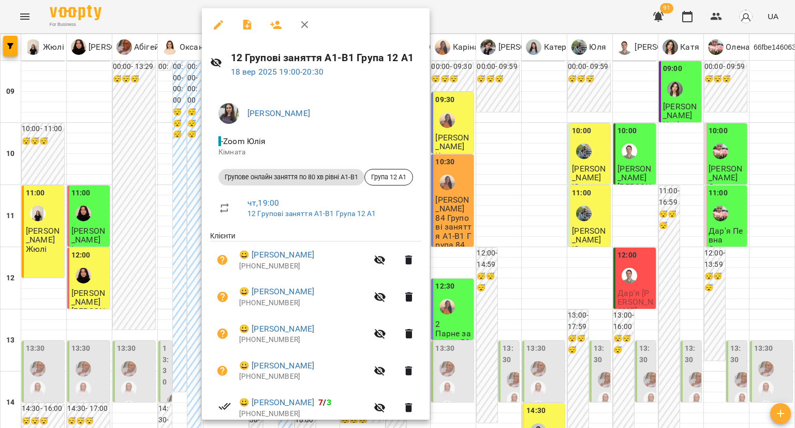
click at [264, 261] on p "+380952245156" at bounding box center [303, 266] width 128 height 10
click at [263, 256] on link "😀 Євгенія Бобіта" at bounding box center [276, 254] width 75 height 12
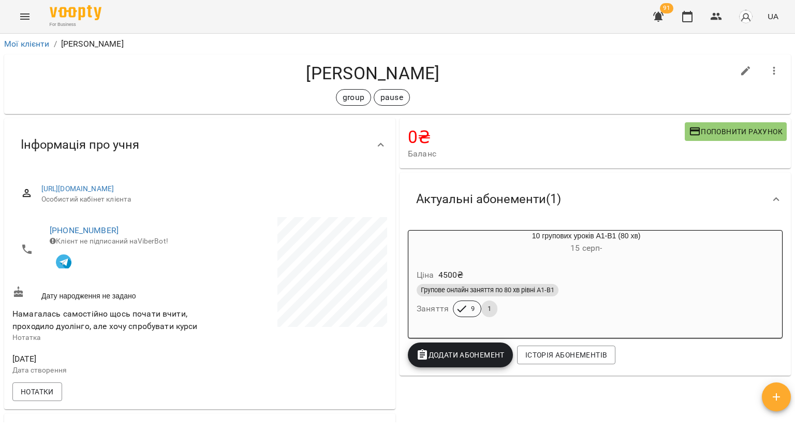
click at [469, 257] on div "10 групових уроків А1-В1 (80 хв) 15 серп -" at bounding box center [586, 242] width 360 height 29
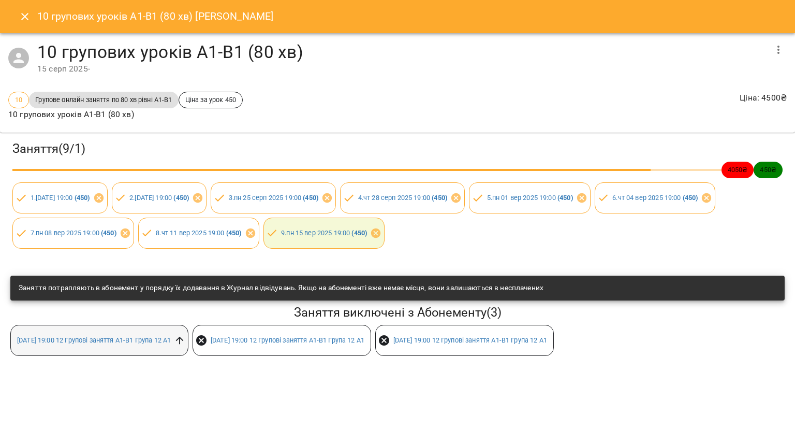
click at [185, 345] on icon at bounding box center [179, 339] width 11 height 11
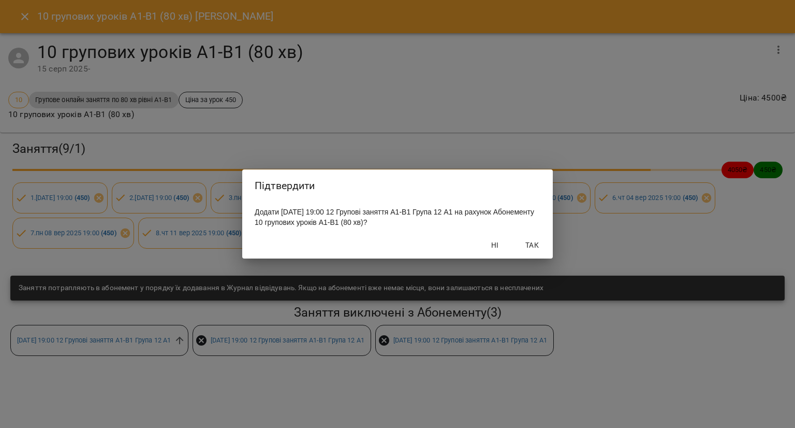
click at [531, 249] on span "Так" at bounding box center [532, 245] width 25 height 12
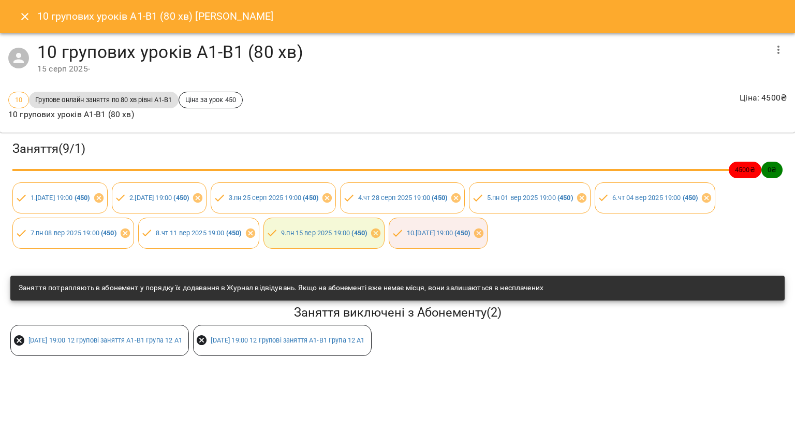
click at [24, 14] on icon "Close" at bounding box center [25, 16] width 12 height 12
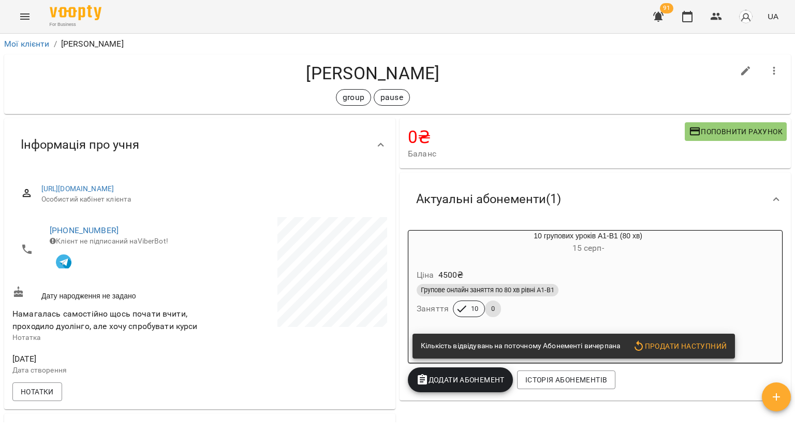
click at [484, 267] on div "Ціна 4500 ₴" at bounding box center [588, 275] width 347 height 19
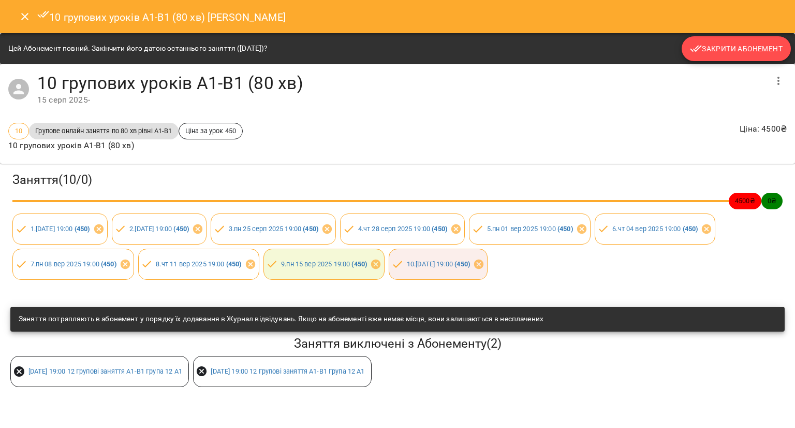
click at [701, 50] on icon "button" at bounding box center [696, 48] width 12 height 12
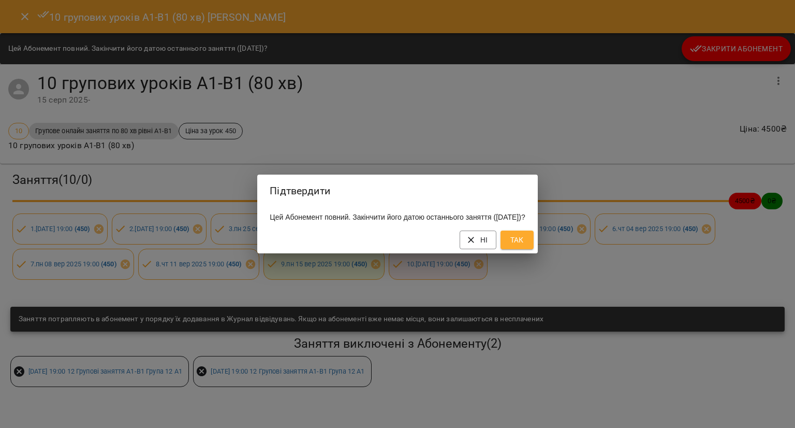
click at [525, 245] on span "Так" at bounding box center [517, 239] width 17 height 12
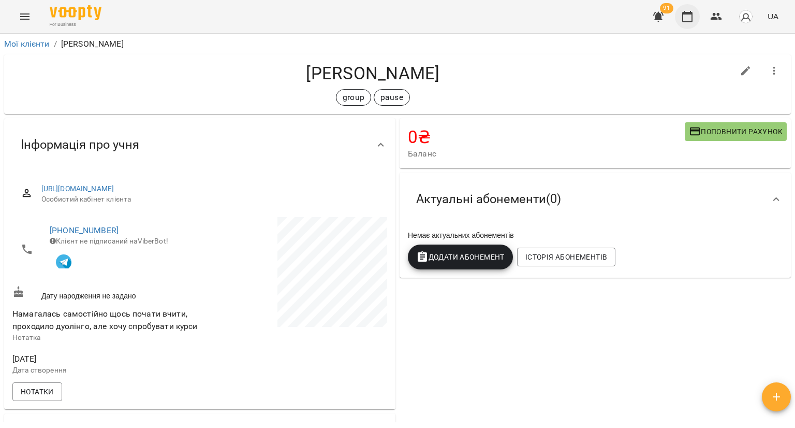
click at [685, 17] on icon "button" at bounding box center [687, 16] width 12 height 12
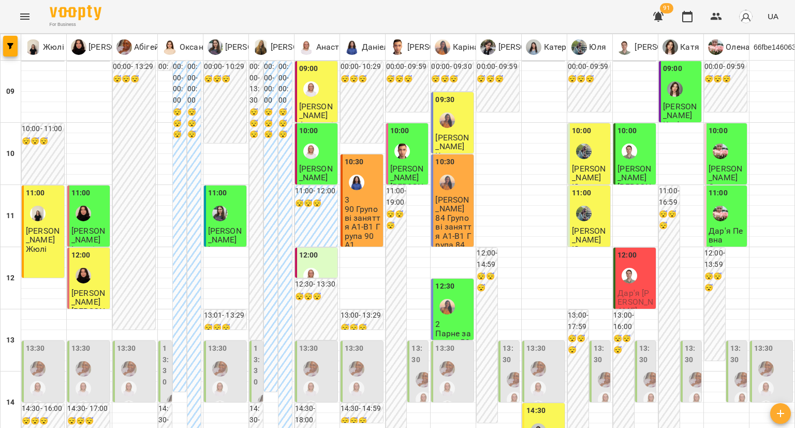
scroll to position [569, 0]
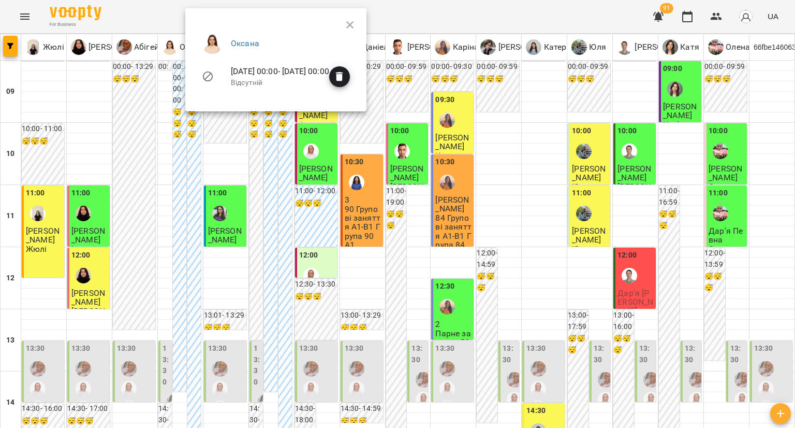
click at [229, 170] on div at bounding box center [397, 214] width 795 height 428
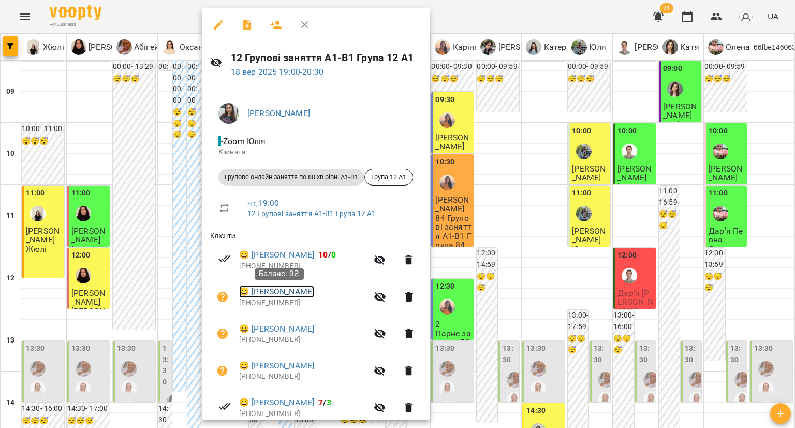
click at [260, 290] on link "😀 Марта Книжатко" at bounding box center [276, 291] width 75 height 12
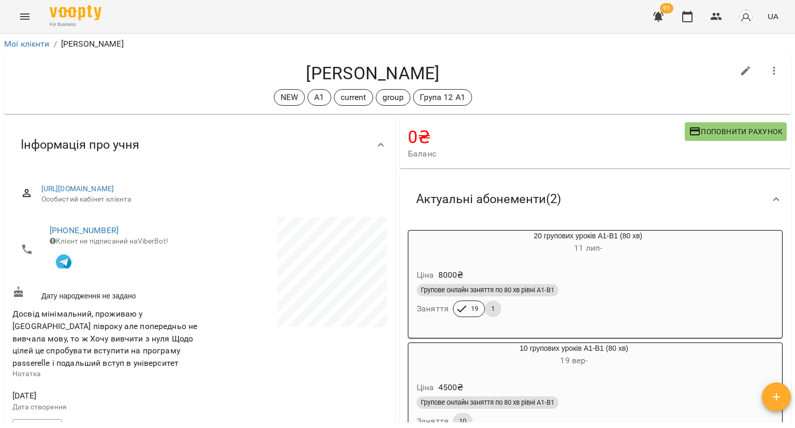
click at [505, 261] on div "Ціна 8000 ₴ Групове онлайн заняття по 80 хв рівні А1-В1 Заняття 19 1" at bounding box center [587, 294] width 359 height 70
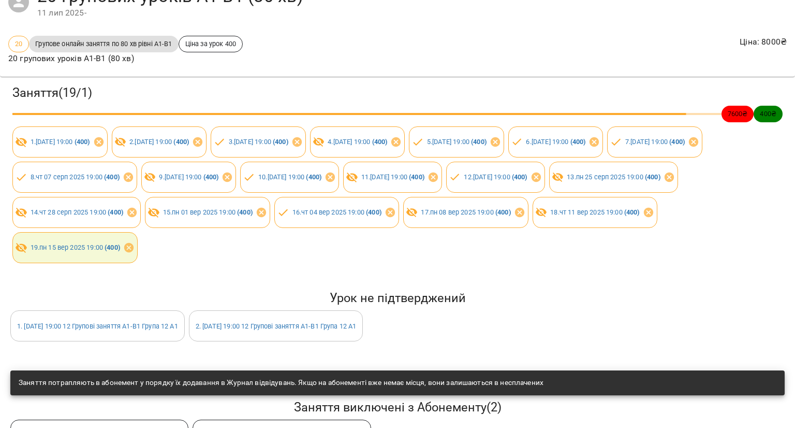
scroll to position [99, 0]
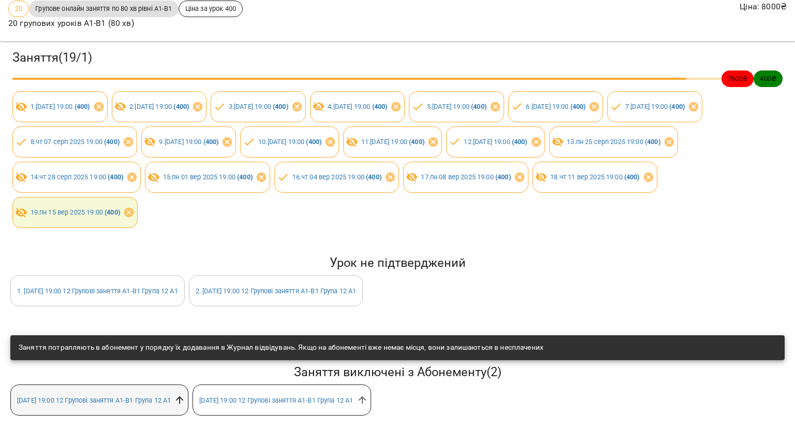
click at [184, 396] on icon at bounding box center [180, 400] width 8 height 8
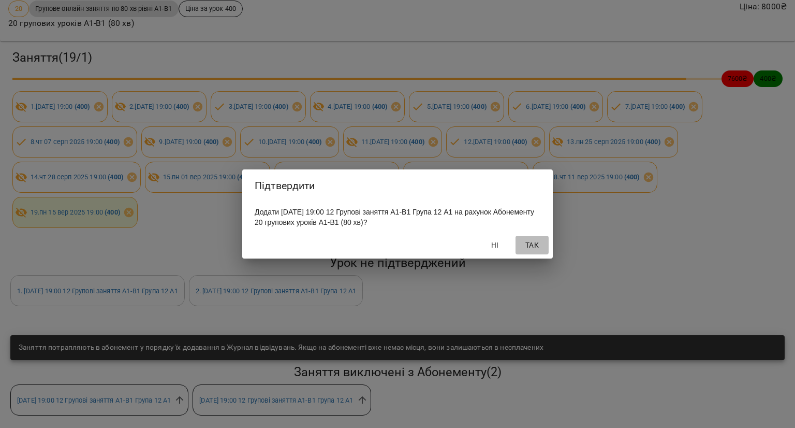
click at [529, 244] on span "Так" at bounding box center [532, 245] width 25 height 12
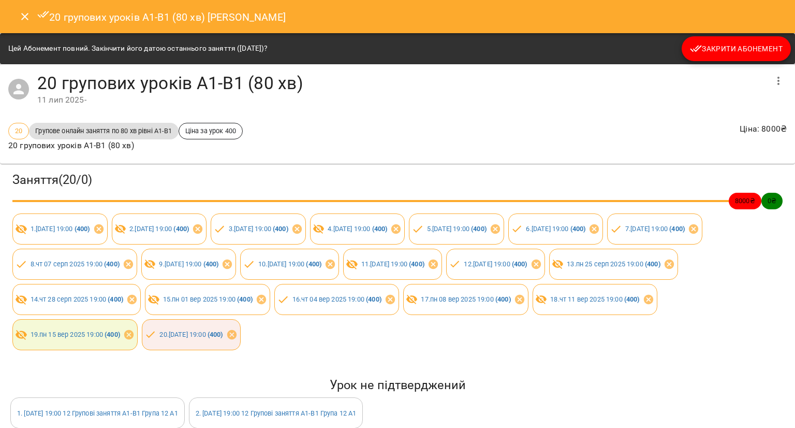
click at [693, 51] on icon "button" at bounding box center [696, 48] width 12 height 12
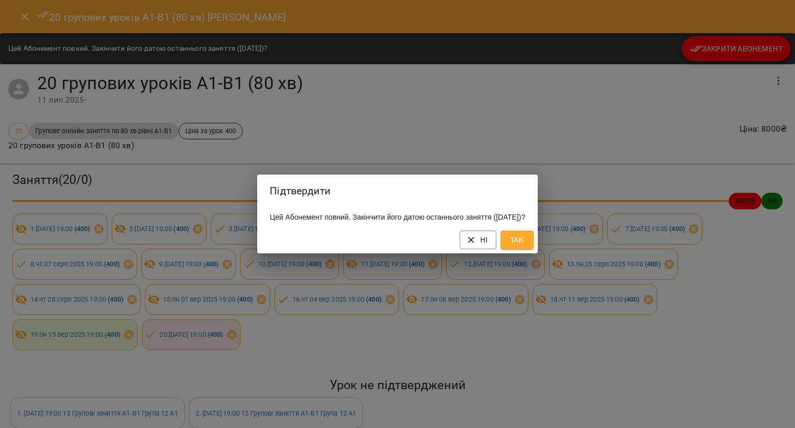
click at [525, 241] on span "Так" at bounding box center [517, 239] width 17 height 12
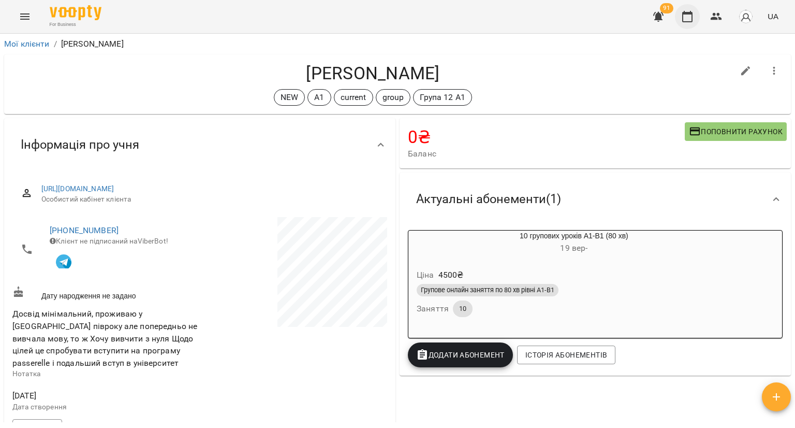
click at [683, 22] on icon "button" at bounding box center [687, 16] width 12 height 12
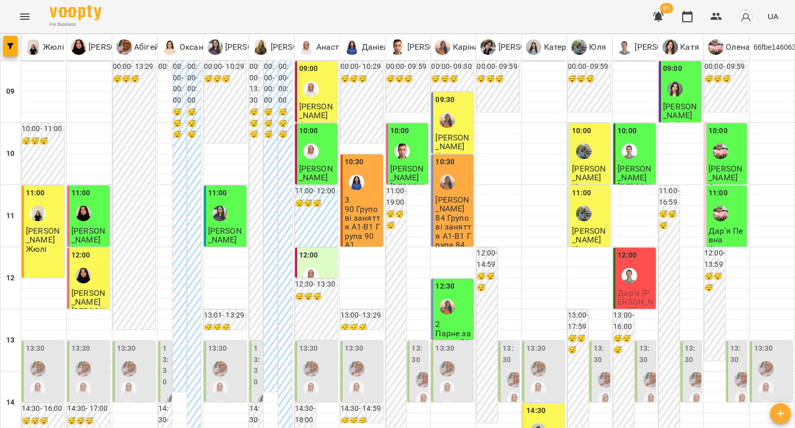
scroll to position [466, 0]
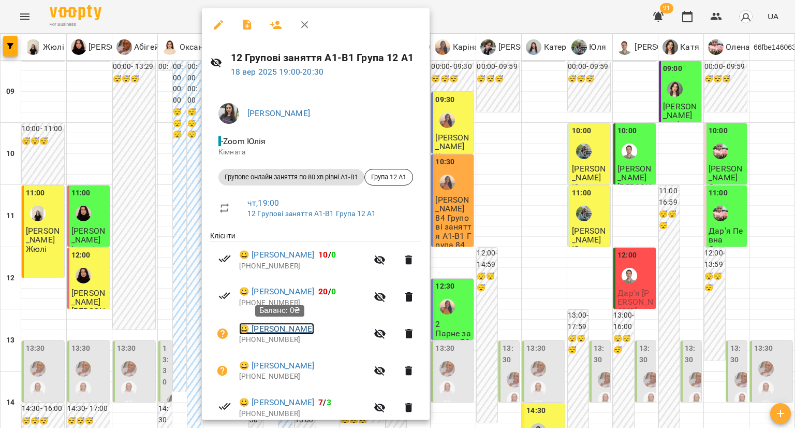
click at [276, 328] on link "😀 Тетяна Полякова" at bounding box center [276, 328] width 75 height 12
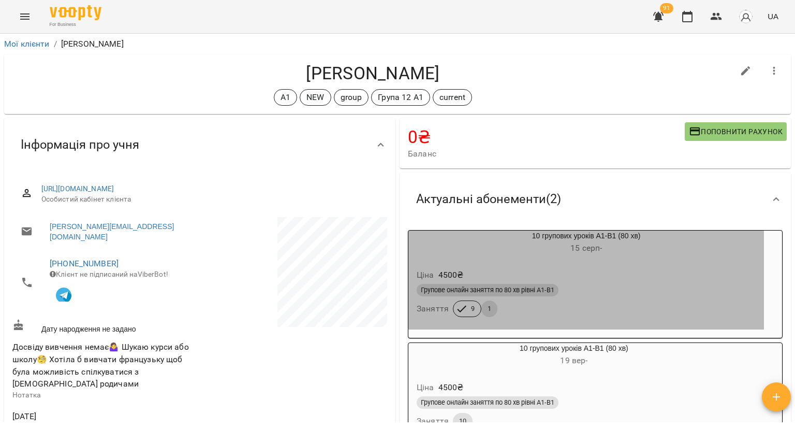
click at [534, 269] on div "Ціна 4500 ₴" at bounding box center [586, 275] width 343 height 19
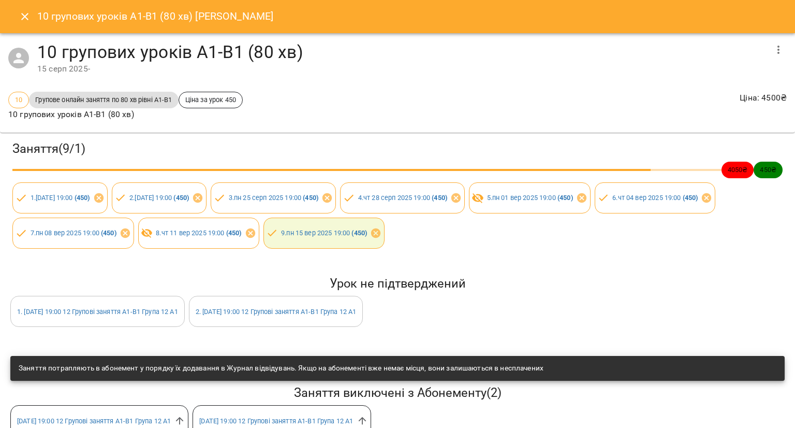
scroll to position [29, 0]
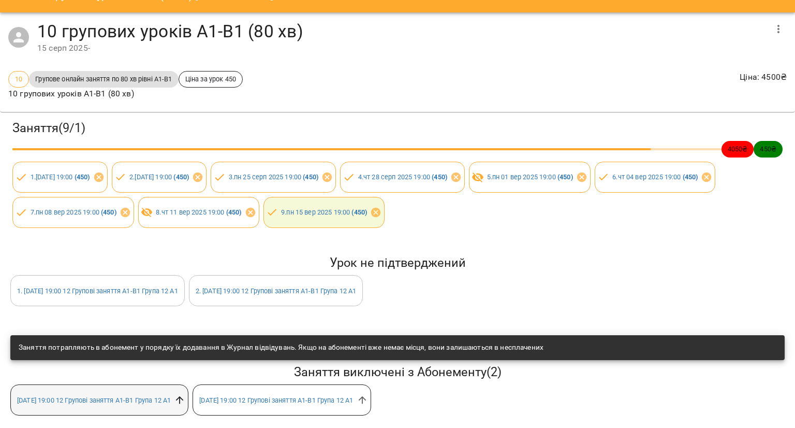
click at [185, 394] on icon at bounding box center [179, 399] width 11 height 11
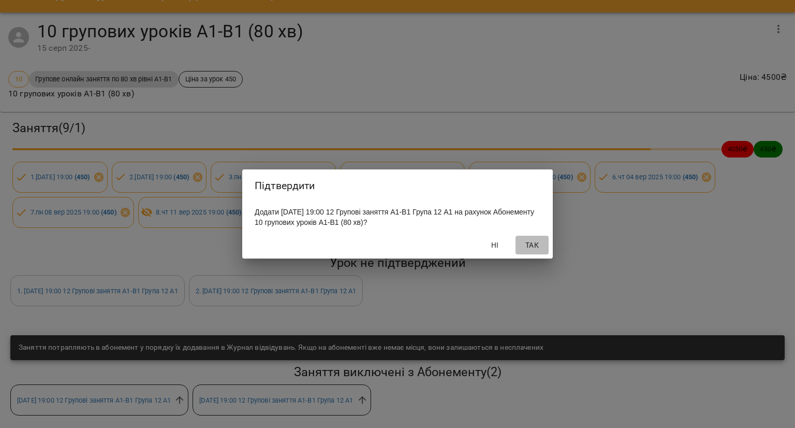
click at [529, 242] on span "Так" at bounding box center [532, 245] width 25 height 12
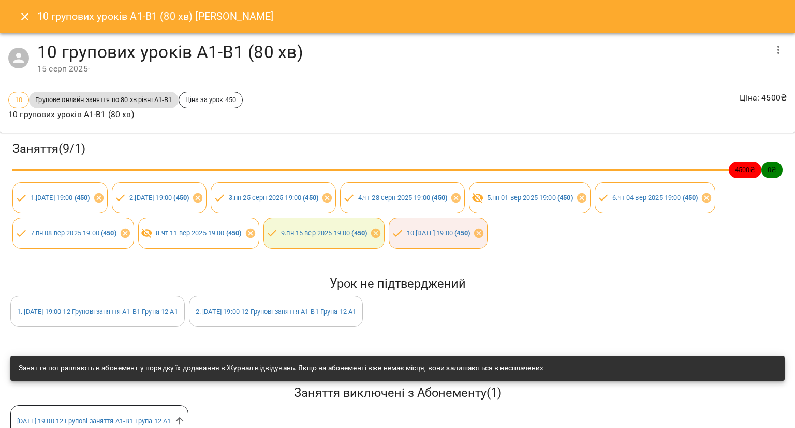
click at [772, 50] on icon "button" at bounding box center [778, 49] width 12 height 12
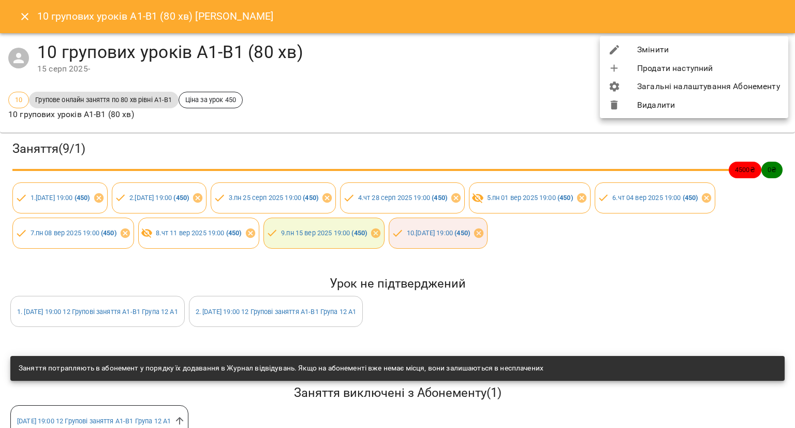
click at [467, 94] on div at bounding box center [397, 214] width 795 height 428
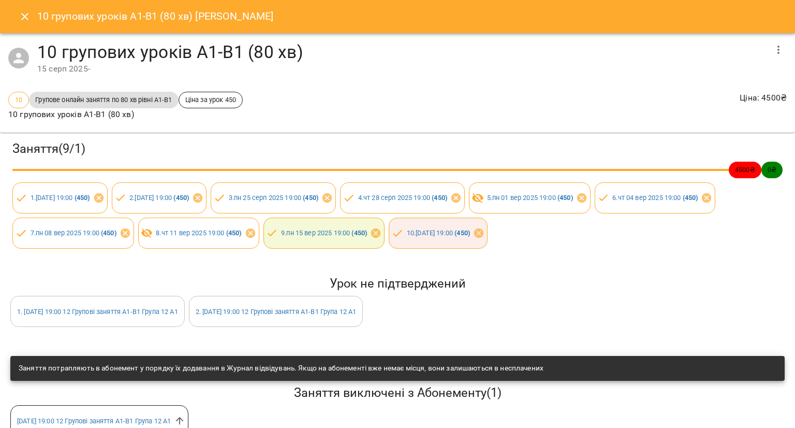
click at [20, 20] on icon "Close" at bounding box center [25, 16] width 12 height 12
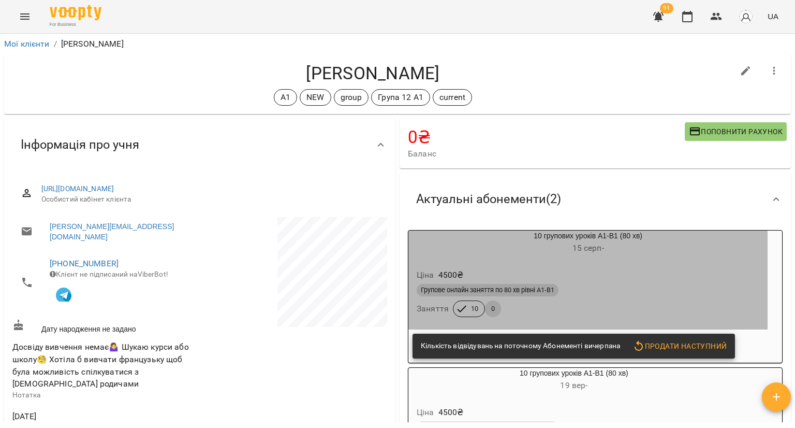
click at [644, 261] on div "Ціна 4500 ₴ Групове онлайн заняття по 80 хв рівні А1-В1 Заняття 10 0" at bounding box center [587, 294] width 359 height 70
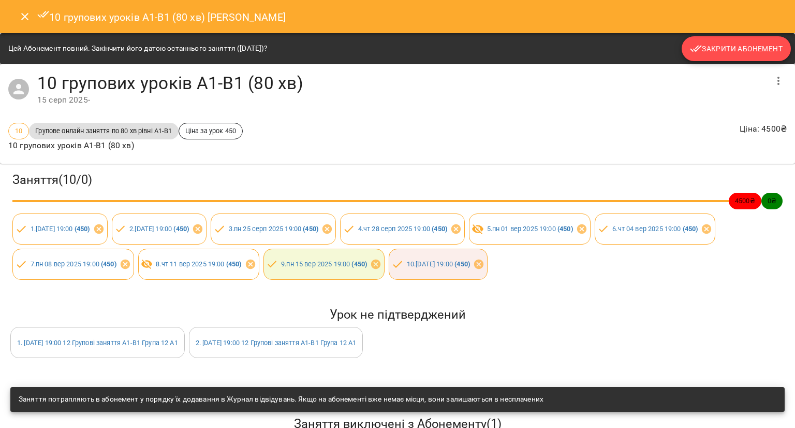
click at [723, 41] on button "Закрити Абонемент" at bounding box center [736, 48] width 109 height 25
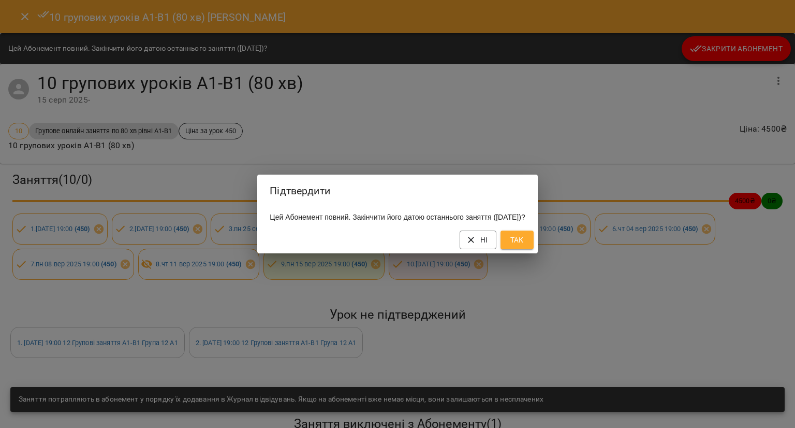
click at [525, 241] on span "Так" at bounding box center [517, 239] width 17 height 12
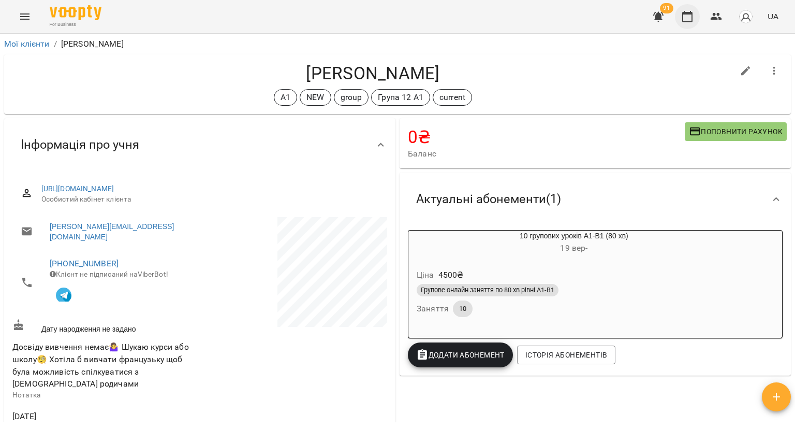
click at [683, 16] on icon "button" at bounding box center [687, 16] width 10 height 11
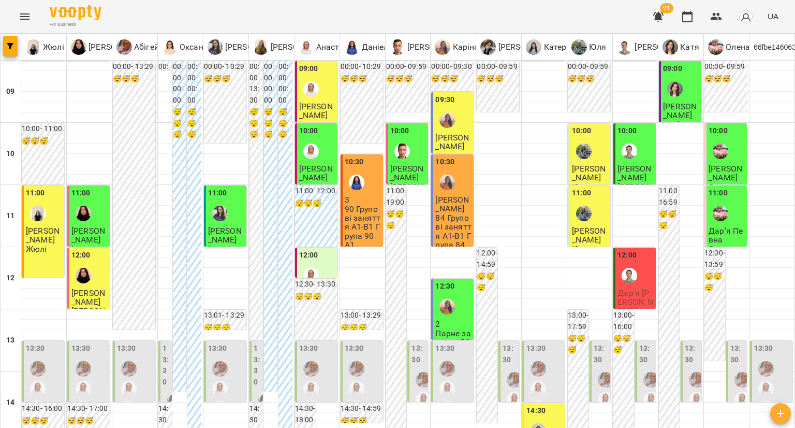
scroll to position [466, 0]
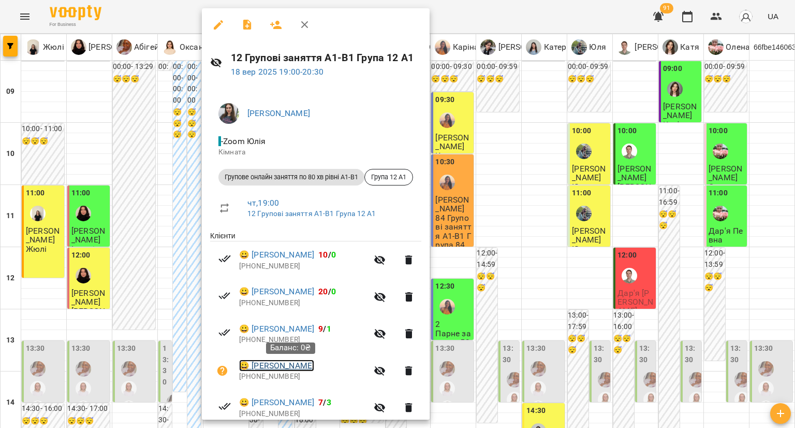
click at [259, 362] on link "😀 Христина Карабінович" at bounding box center [276, 365] width 75 height 12
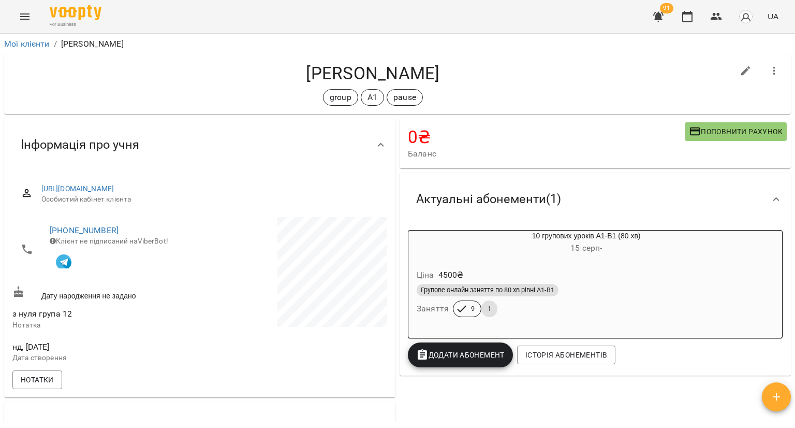
click at [555, 266] on div "Ціна 4500 ₴ Групове онлайн заняття по 80 хв рівні А1-В1 Заняття 9 1" at bounding box center [586, 294] width 356 height 70
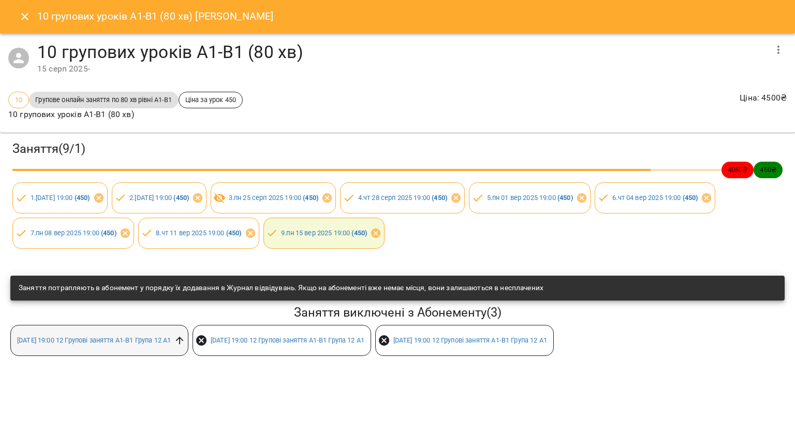
click at [185, 339] on icon at bounding box center [179, 339] width 11 height 11
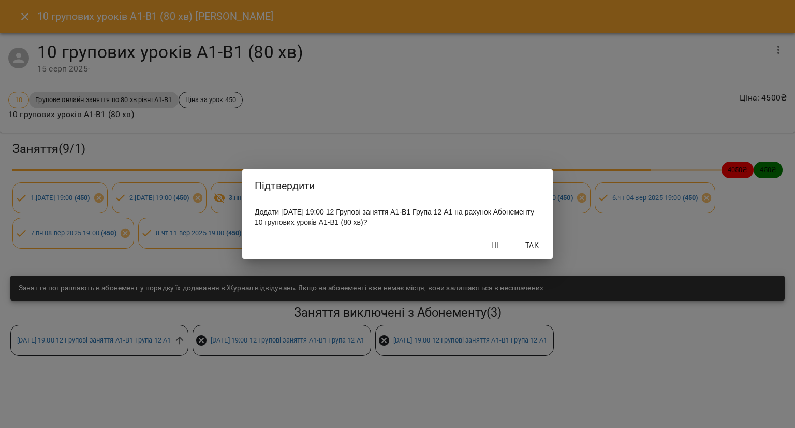
click at [531, 241] on span "Так" at bounding box center [532, 245] width 25 height 12
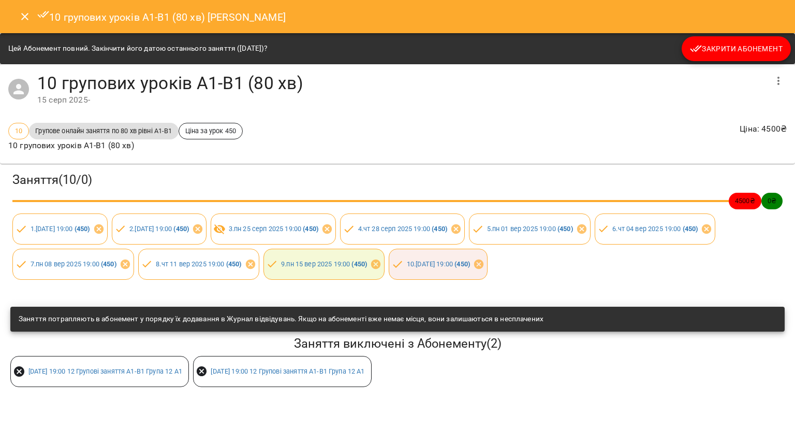
click at [749, 42] on span "Закрити Абонемент" at bounding box center [736, 48] width 93 height 12
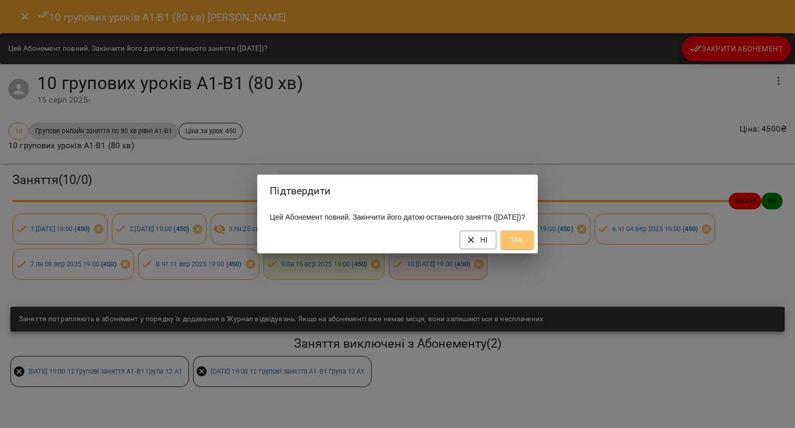
click at [525, 242] on span "Так" at bounding box center [517, 239] width 17 height 12
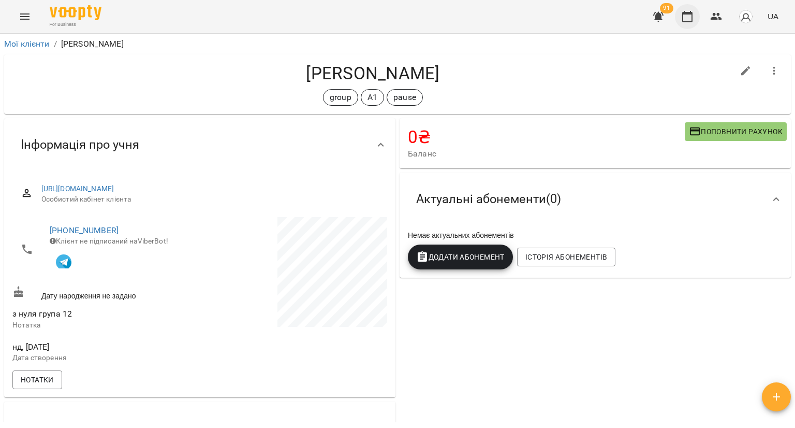
click at [690, 25] on button "button" at bounding box center [687, 16] width 25 height 25
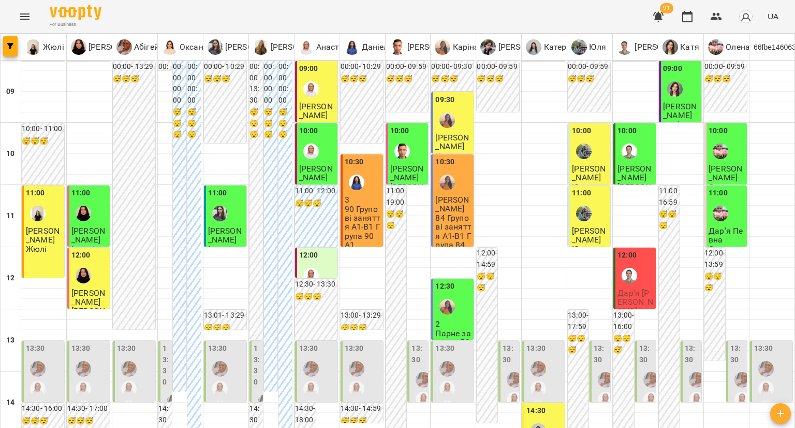
scroll to position [414, 0]
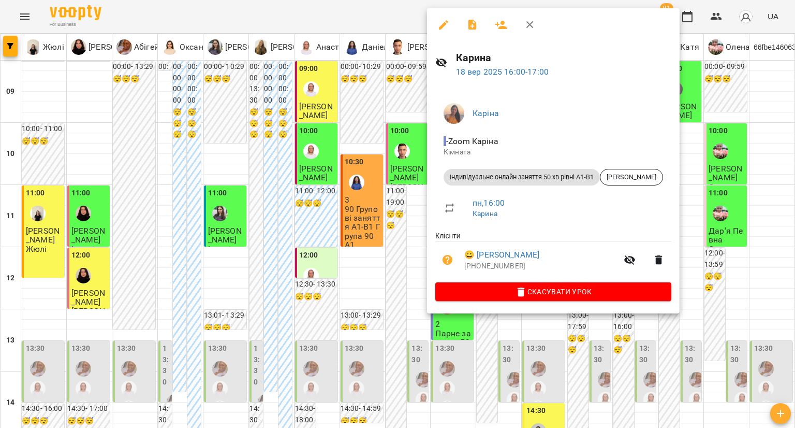
click at [445, 27] on icon "button" at bounding box center [443, 25] width 12 height 12
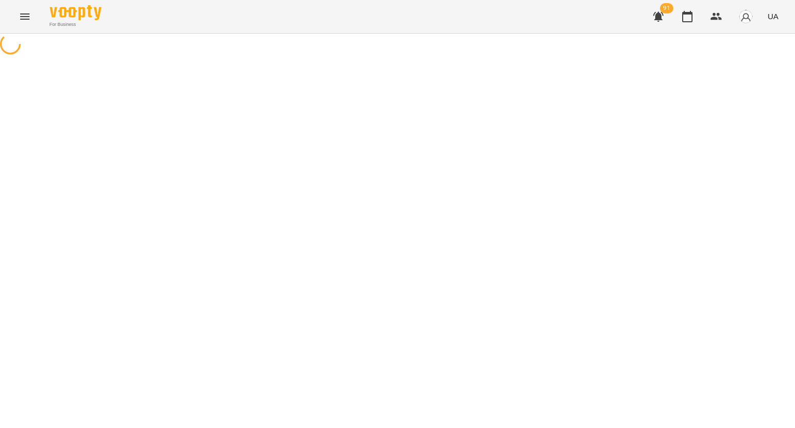
select select "**********"
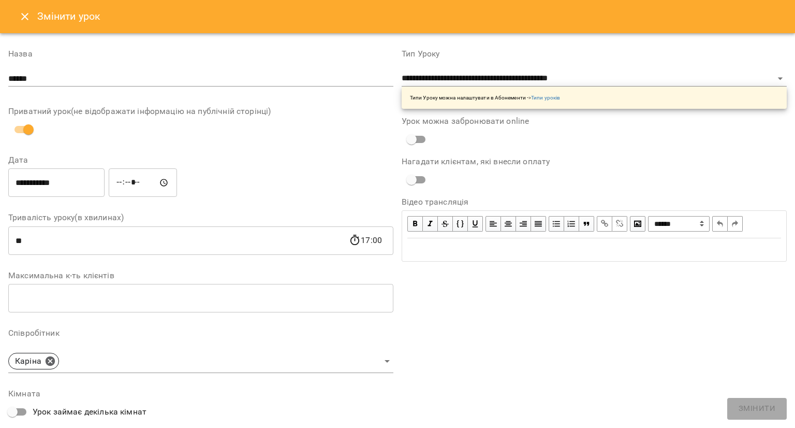
click at [29, 16] on icon "Close" at bounding box center [25, 16] width 12 height 12
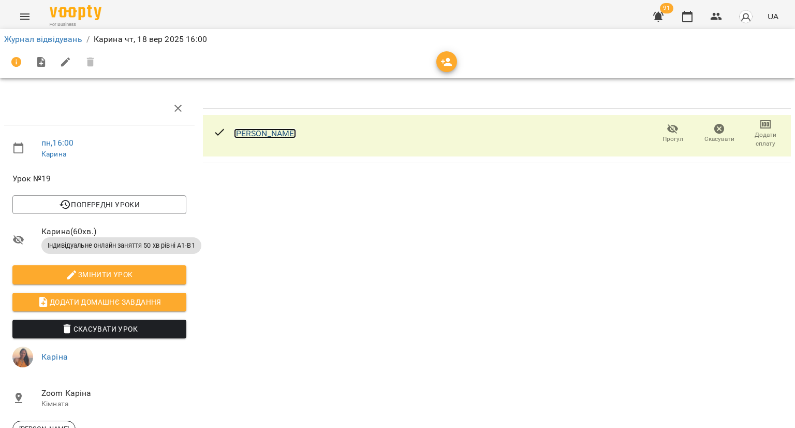
click at [297, 132] on link "[PERSON_NAME]" at bounding box center [265, 133] width 63 height 10
click at [684, 15] on icon "button" at bounding box center [687, 16] width 12 height 12
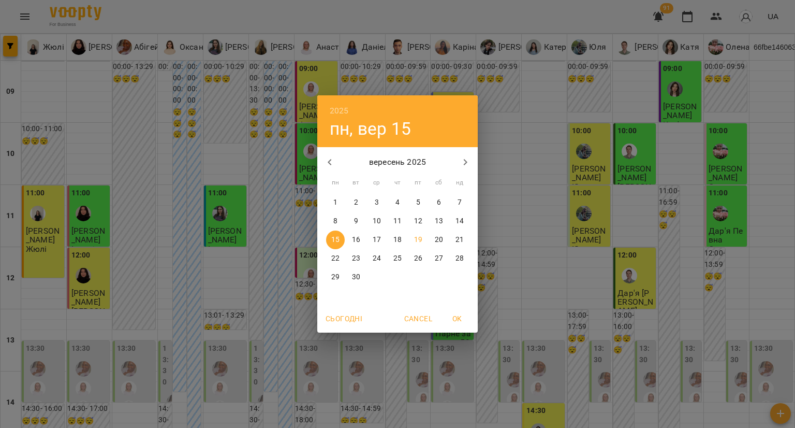
click at [358, 254] on p "23" at bounding box center [356, 258] width 8 height 10
type input "**********"
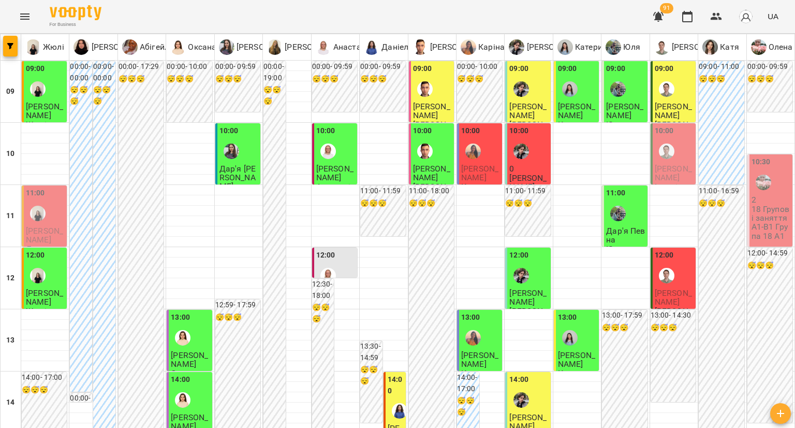
scroll to position [518, 0]
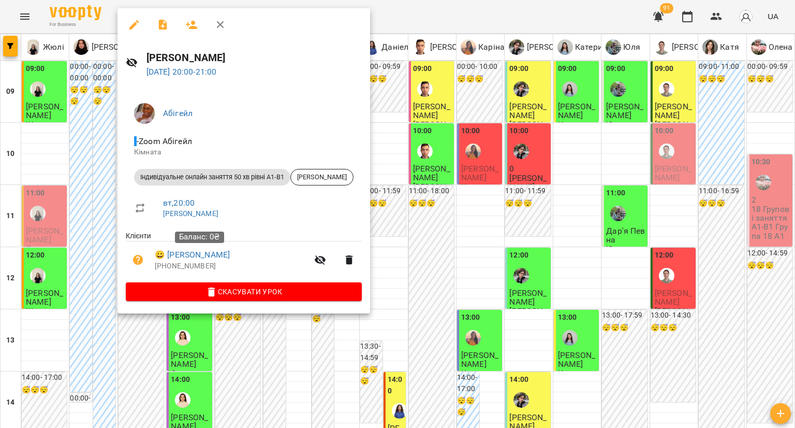
click at [201, 249] on div "Баланс: 0₴" at bounding box center [199, 237] width 49 height 26
click at [205, 256] on link "😀 Анастасія Менченя" at bounding box center [192, 254] width 75 height 12
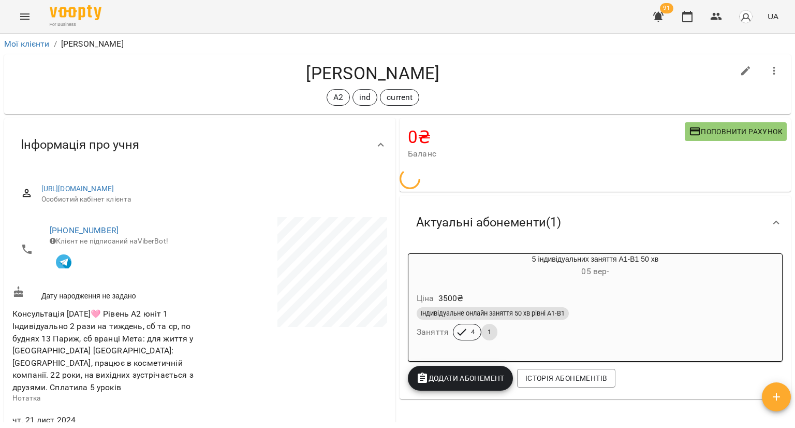
click at [517, 264] on h6 "05 вер -" at bounding box center [595, 271] width 374 height 14
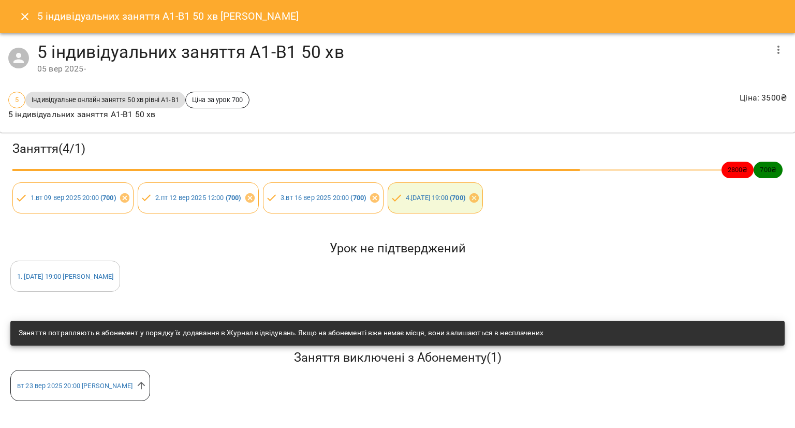
drag, startPoint x: 15, startPoint y: 20, endPoint x: 23, endPoint y: 23, distance: 9.0
click at [16, 20] on button "Close" at bounding box center [24, 16] width 25 height 25
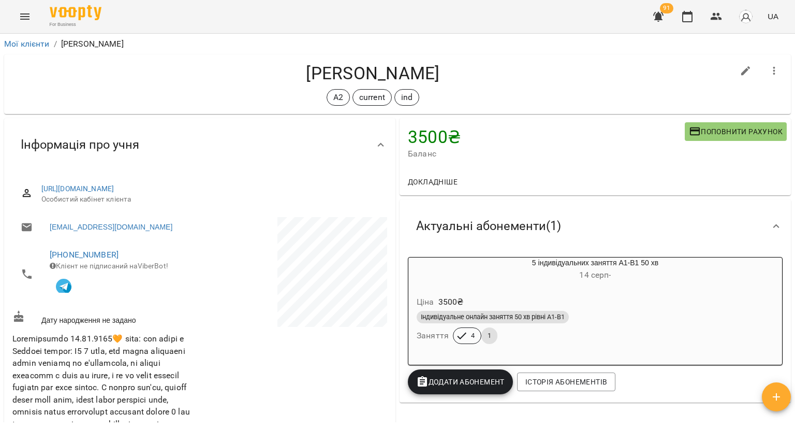
scroll to position [104, 0]
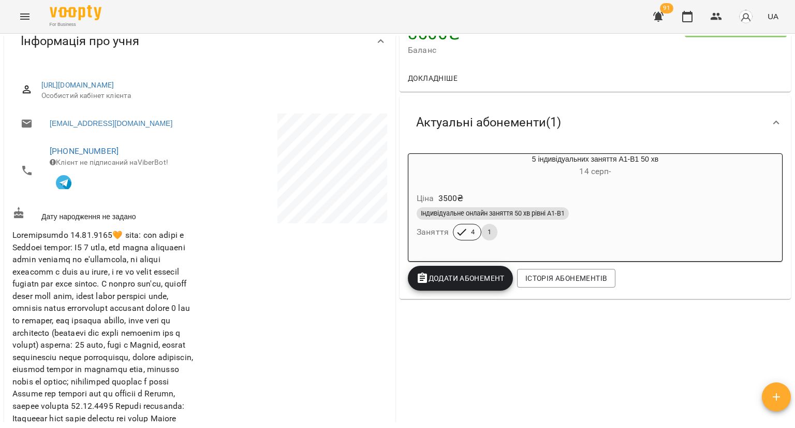
click at [535, 187] on div "Ціна 3500 ₴ Індивідуальне онлайн заняття 50 хв рівні А1-В1 Заняття 4 1" at bounding box center [595, 218] width 374 height 70
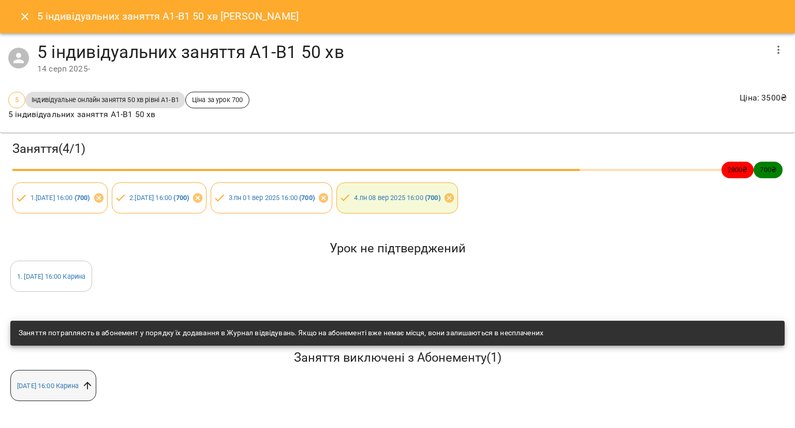
click at [93, 384] on icon at bounding box center [87, 384] width 11 height 11
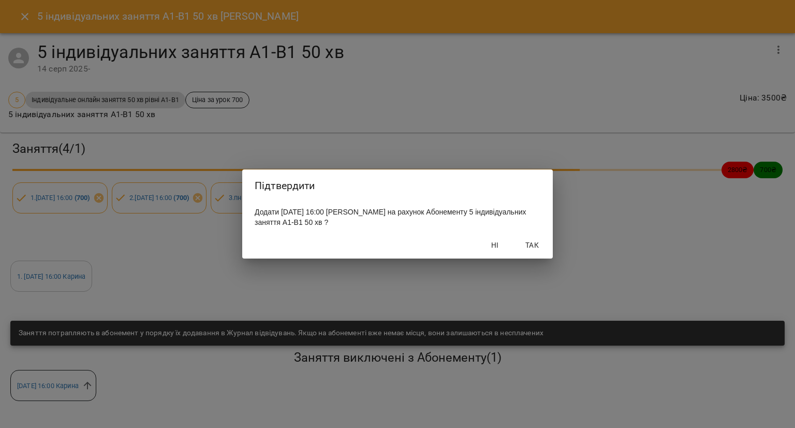
click at [525, 253] on button "Так" at bounding box center [532, 245] width 33 height 19
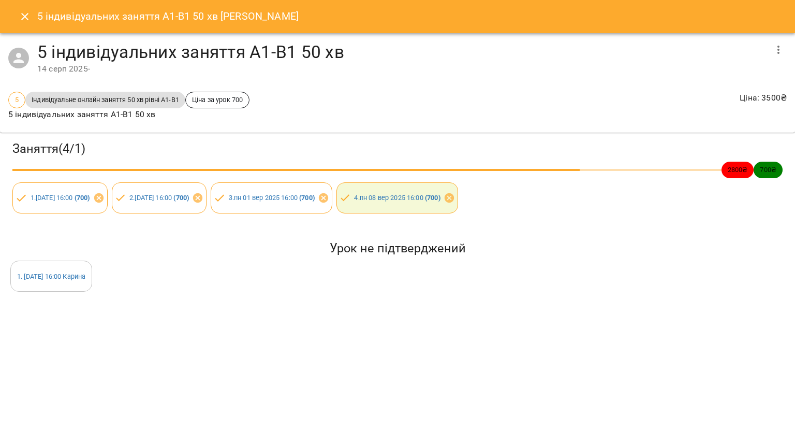
click at [25, 19] on icon "Close" at bounding box center [25, 16] width 12 height 12
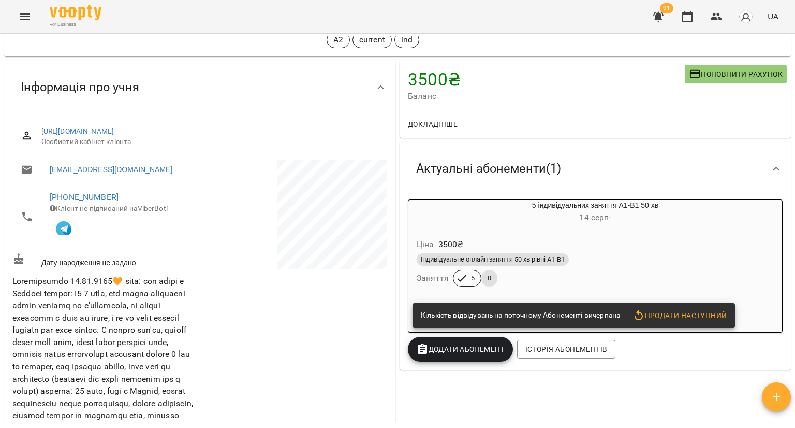
scroll to position [0, 0]
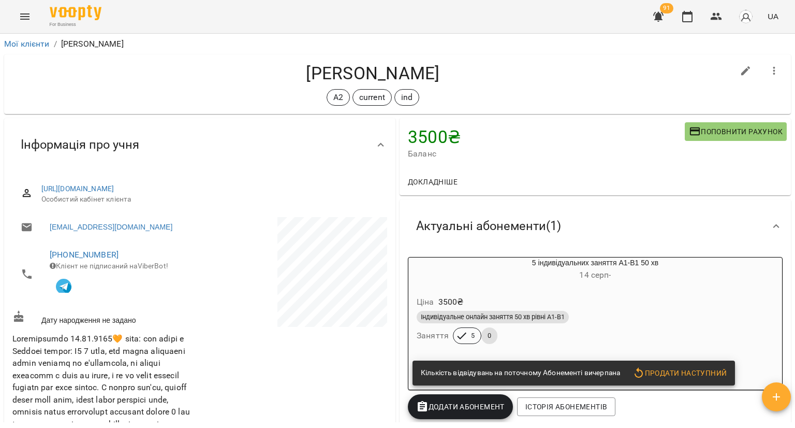
click at [647, 375] on span "Продати наступний" at bounding box center [679, 372] width 94 height 12
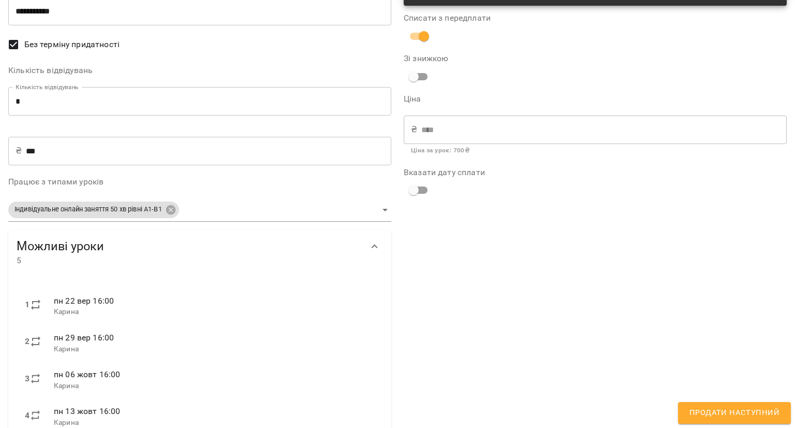
scroll to position [134, 0]
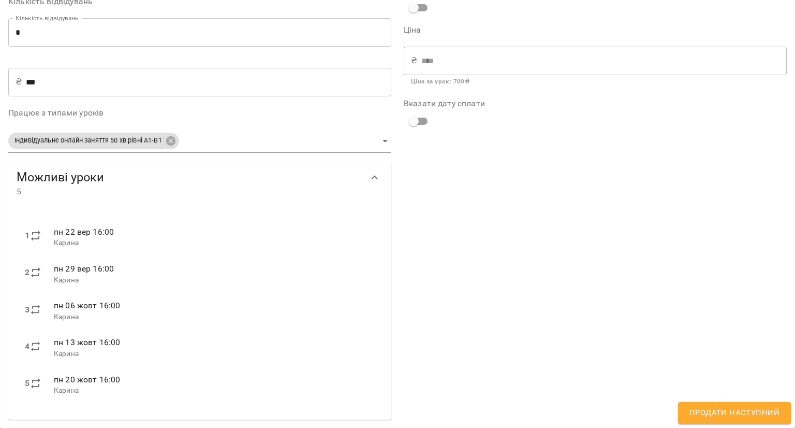
click at [702, 410] on span "Продати наступний" at bounding box center [734, 412] width 90 height 13
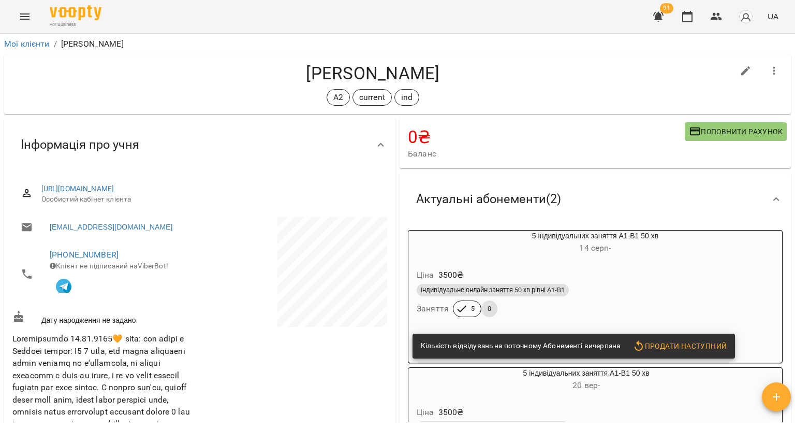
click at [617, 283] on div "Індивідуальне онлайн заняття 50 хв рівні А1-В1" at bounding box center [595, 290] width 361 height 17
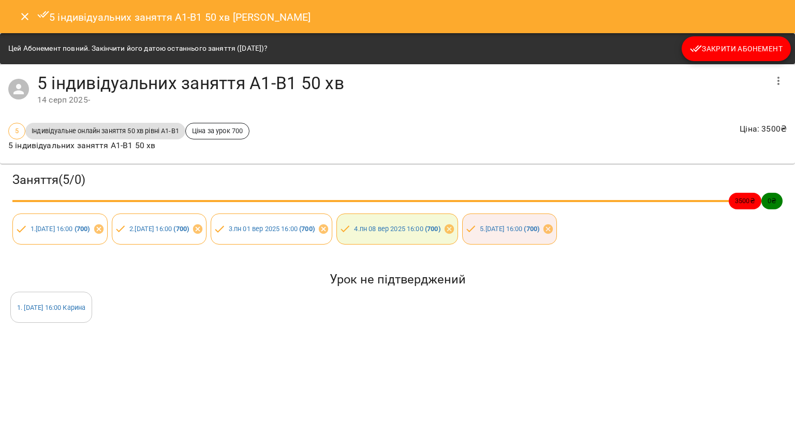
click at [703, 49] on span "Закрити Абонемент" at bounding box center [736, 48] width 93 height 12
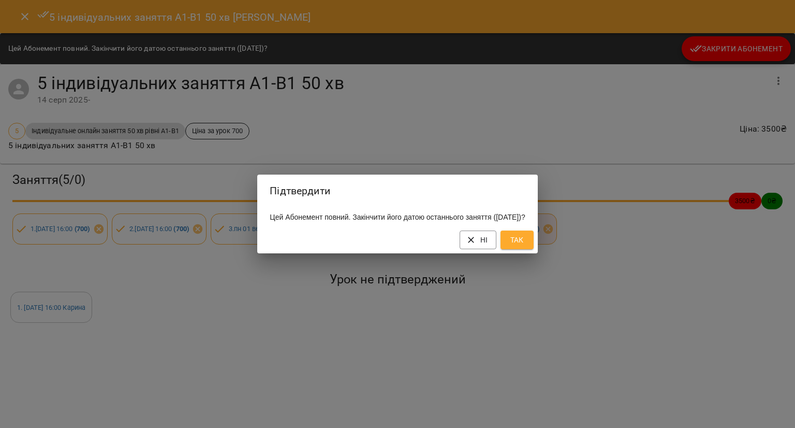
click at [525, 242] on span "Так" at bounding box center [517, 239] width 17 height 12
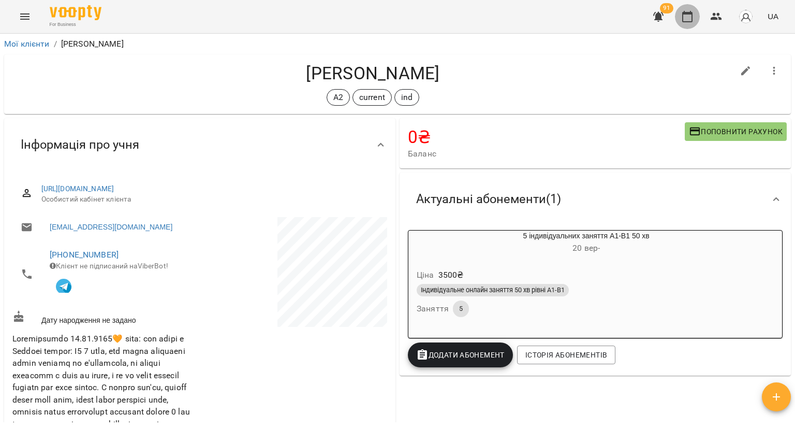
click at [687, 13] on icon "button" at bounding box center [687, 16] width 10 height 11
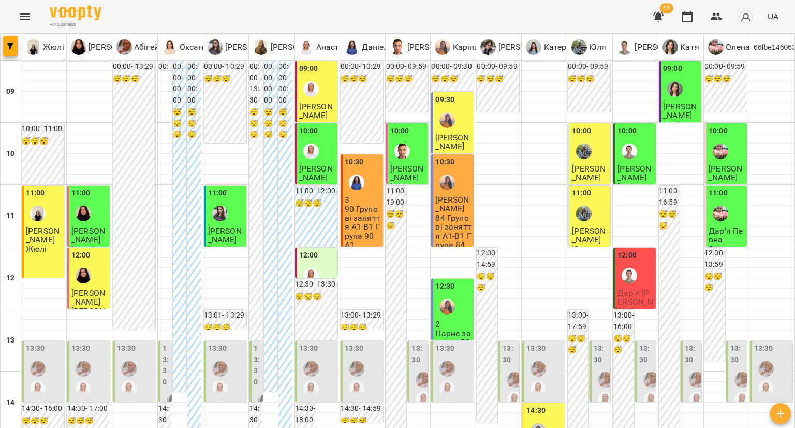
scroll to position [104, 0]
click at [636, 249] on div "12:00" at bounding box center [635, 268] width 36 height 38
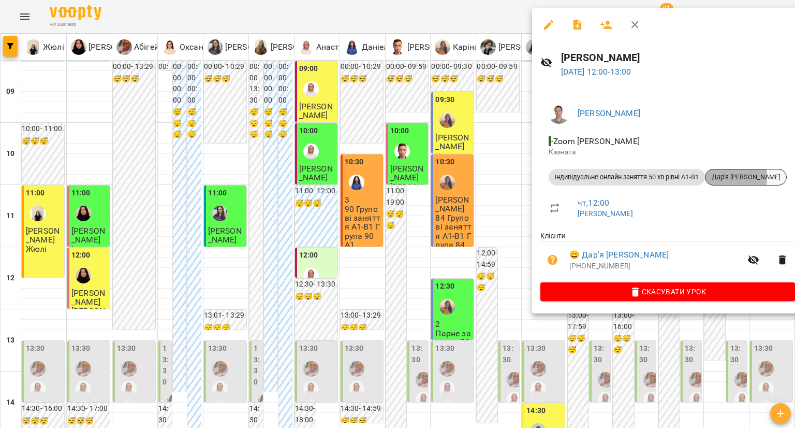
click at [716, 178] on span "Дар'я [PERSON_NAME]" at bounding box center [745, 176] width 81 height 9
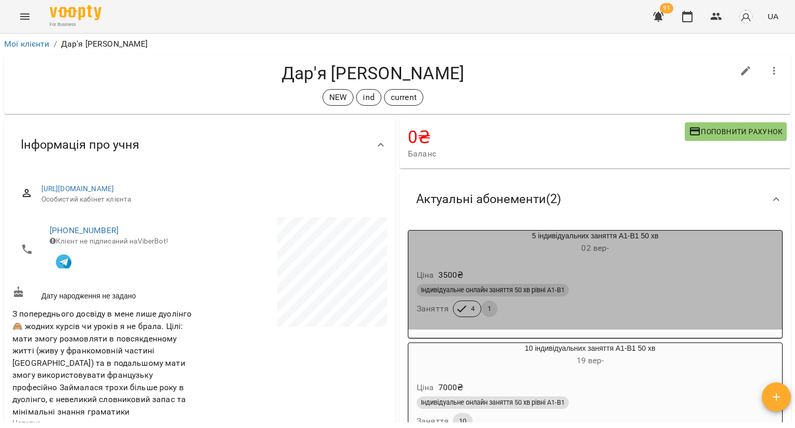
click at [609, 280] on div "Ціна 3500 ₴" at bounding box center [595, 275] width 361 height 19
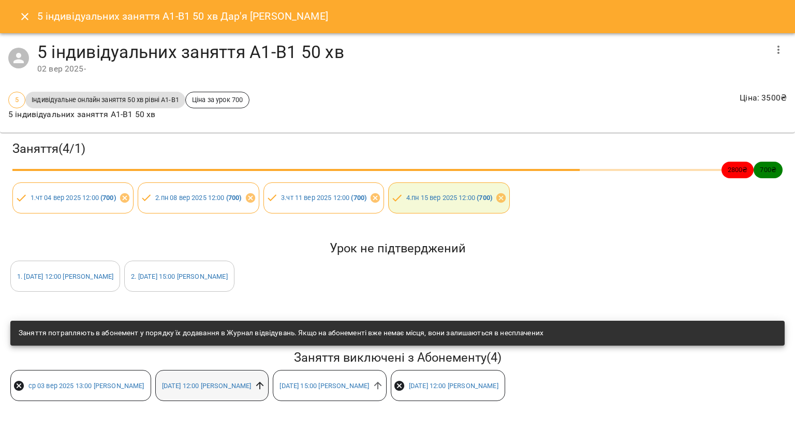
click at [256, 384] on icon at bounding box center [260, 385] width 8 height 8
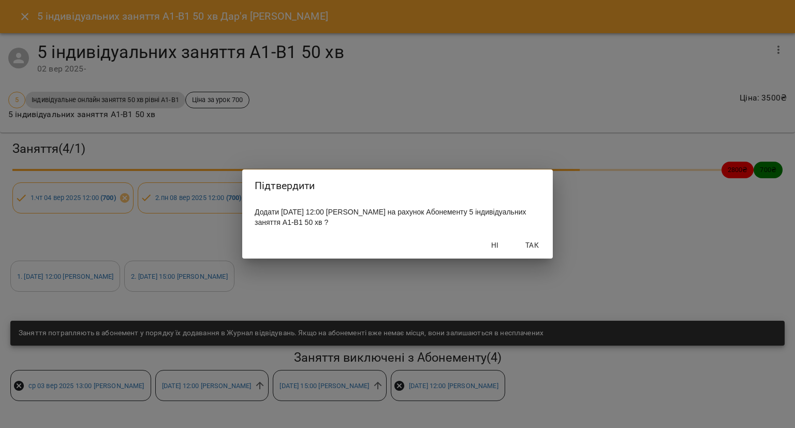
click at [534, 246] on span "Так" at bounding box center [532, 245] width 25 height 12
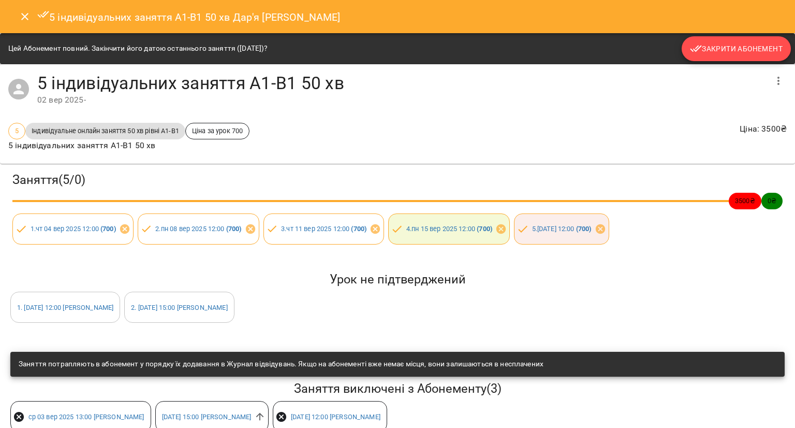
click at [691, 60] on button "Закрити Абонемент" at bounding box center [736, 48] width 109 height 25
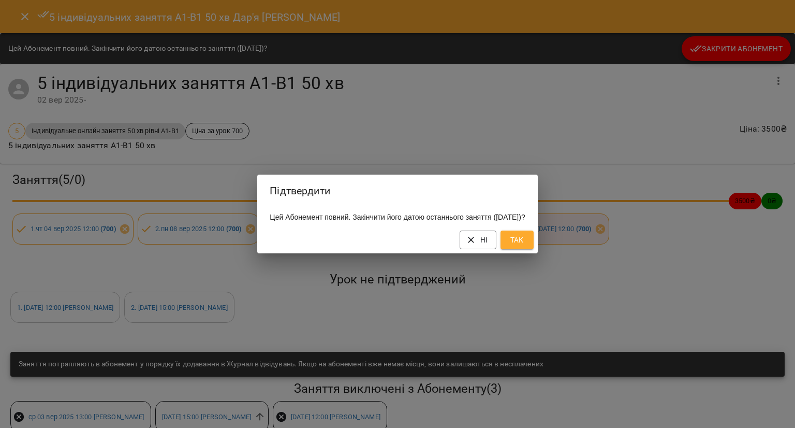
click at [534, 247] on button "Так" at bounding box center [517, 239] width 33 height 19
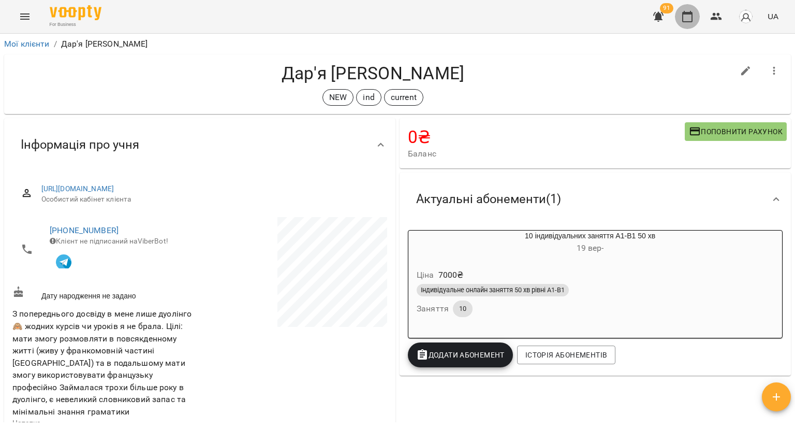
click at [691, 15] on icon "button" at bounding box center [687, 16] width 12 height 12
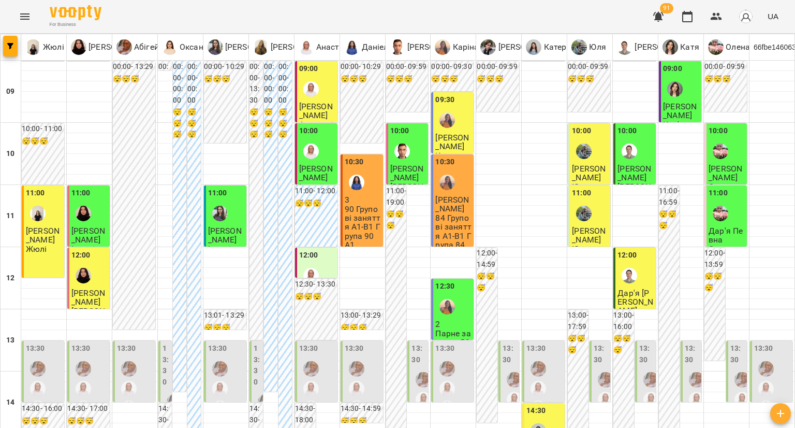
click at [341, 197] on div "10:30 3 90 Групові заняття А1-В1 Група 90 А1" at bounding box center [362, 202] width 42 height 97
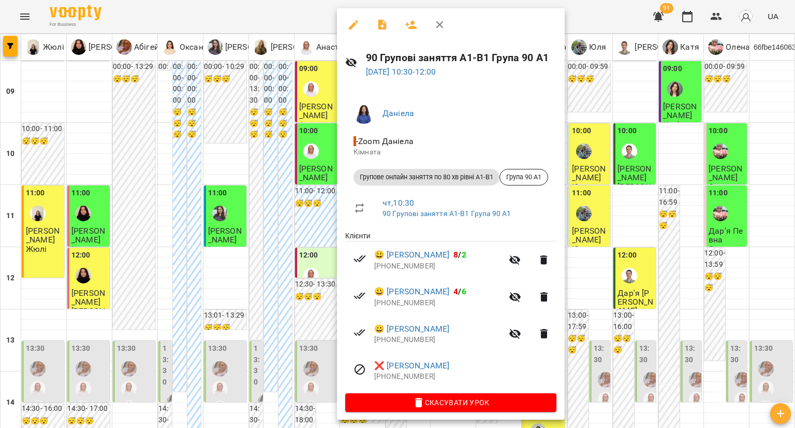
click at [304, 234] on div at bounding box center [397, 214] width 795 height 428
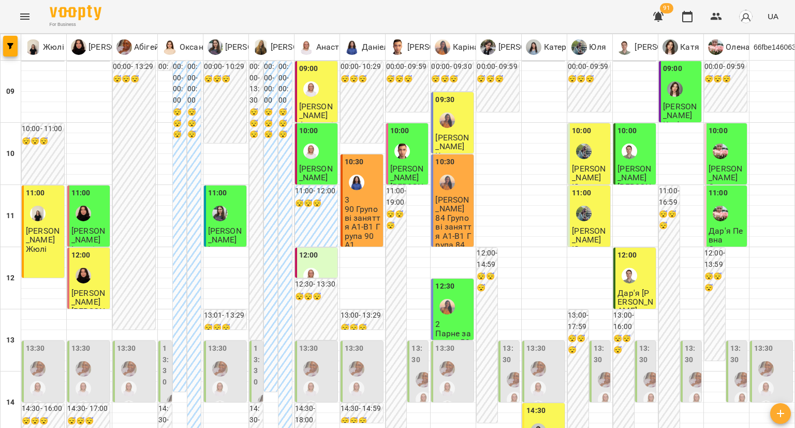
click at [443, 192] on div at bounding box center [447, 182] width 24 height 24
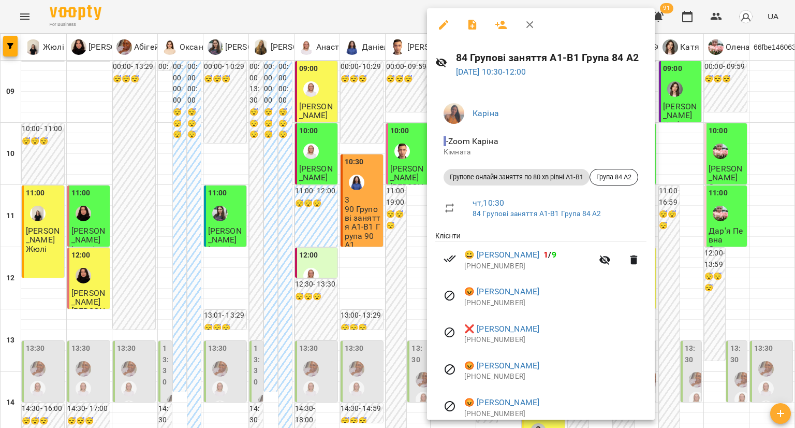
click at [362, 232] on div at bounding box center [397, 214] width 795 height 428
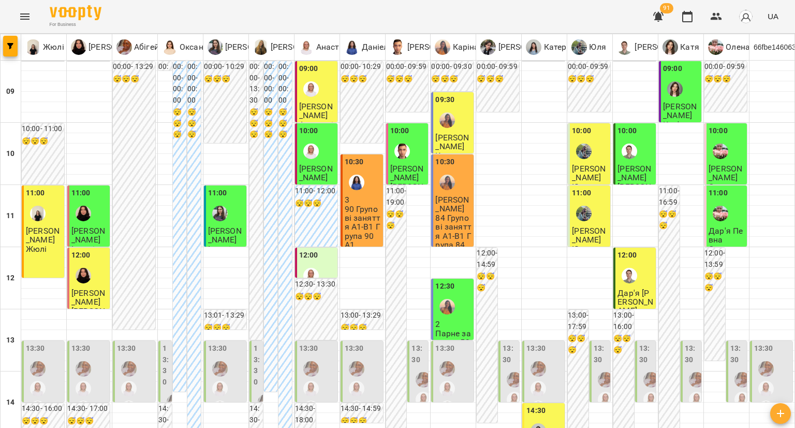
scroll to position [466, 0]
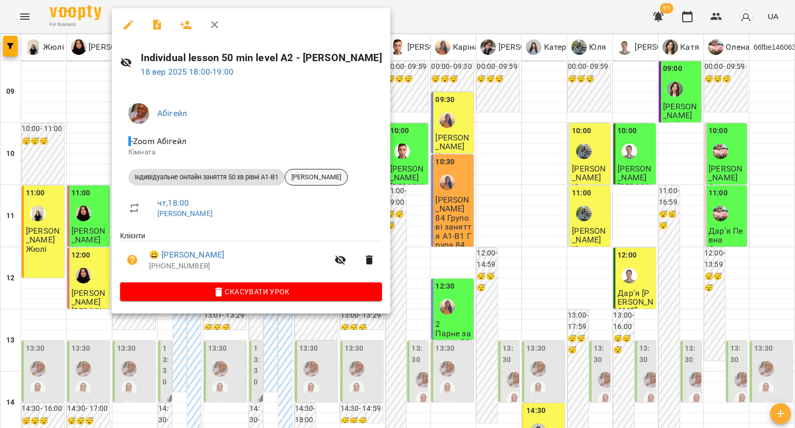
click at [318, 174] on span "[PERSON_NAME]" at bounding box center [316, 176] width 62 height 9
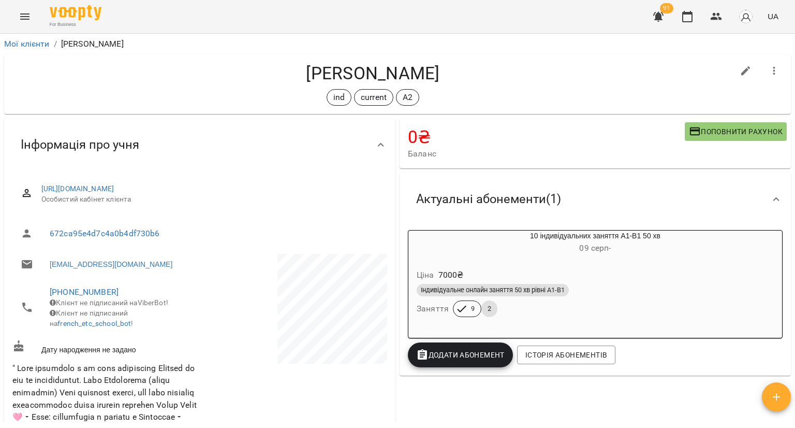
click at [545, 268] on div "Ціна 7000 ₴" at bounding box center [595, 275] width 361 height 19
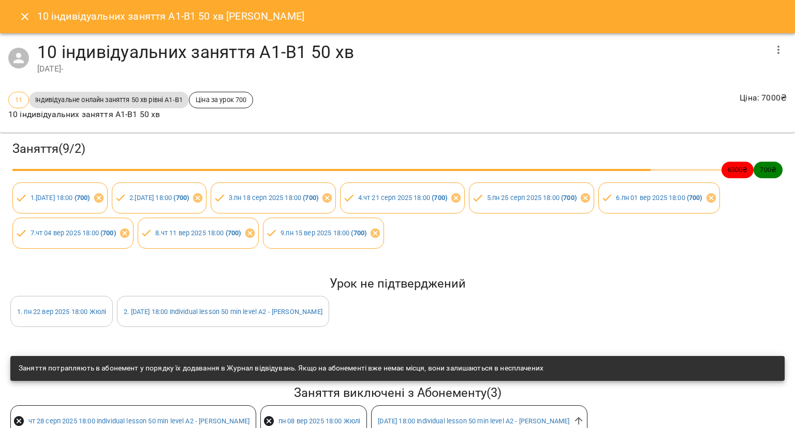
scroll to position [70, 0]
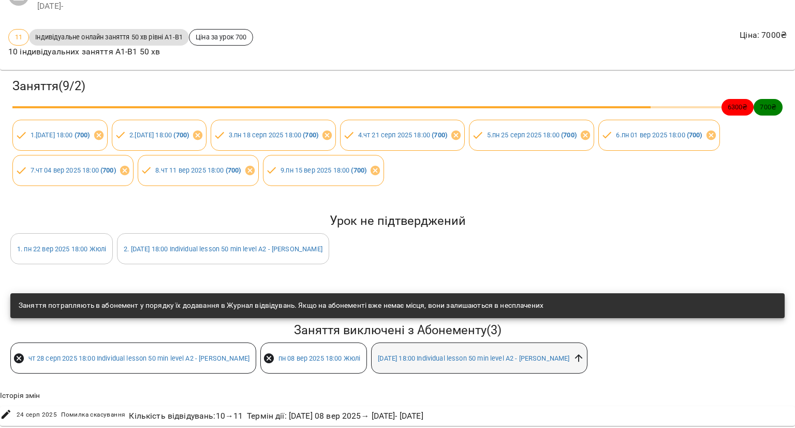
click at [582, 352] on icon at bounding box center [578, 357] width 11 height 11
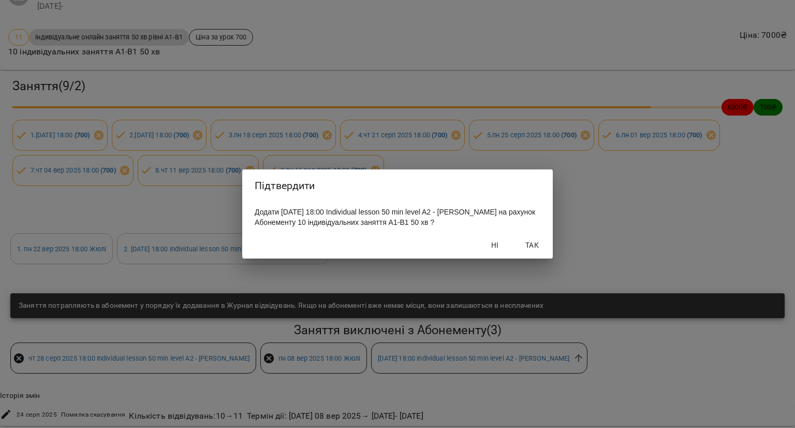
click at [536, 242] on span "Так" at bounding box center [532, 245] width 25 height 12
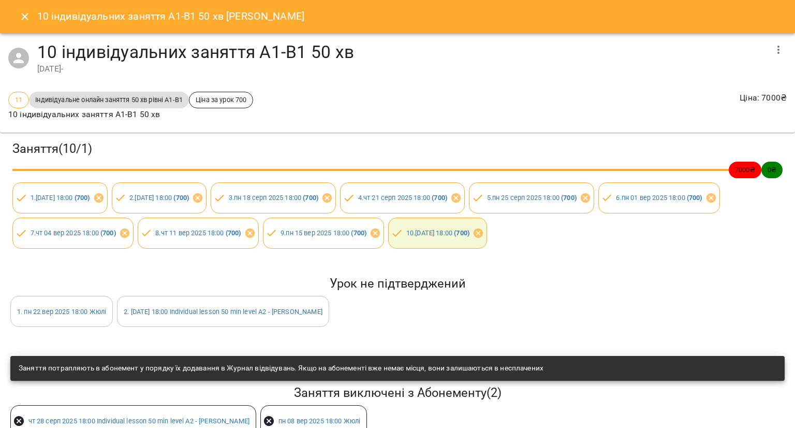
click at [16, 9] on button "Close" at bounding box center [24, 16] width 25 height 25
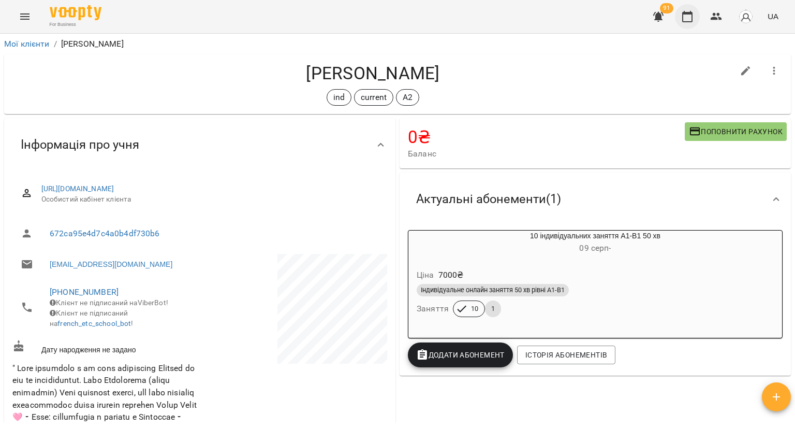
click at [681, 14] on button "button" at bounding box center [687, 16] width 25 height 25
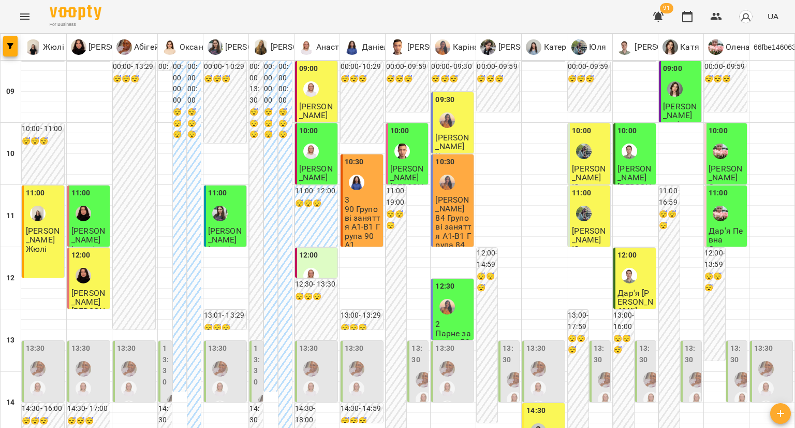
scroll to position [518, 0]
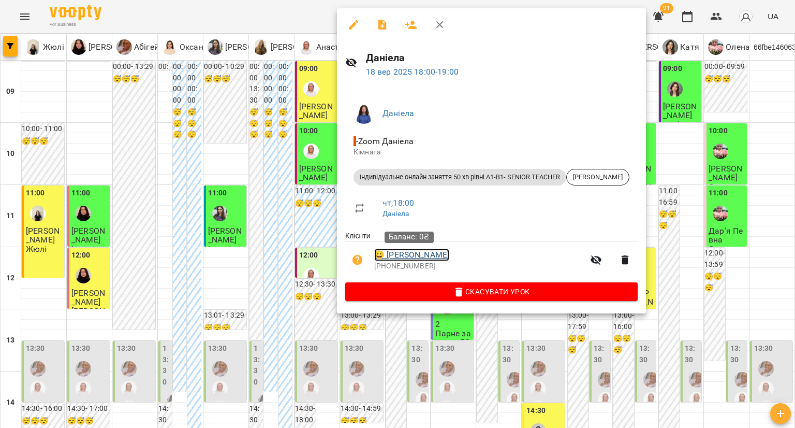
click at [406, 255] on link "😀 Інна Миронюк" at bounding box center [411, 254] width 75 height 12
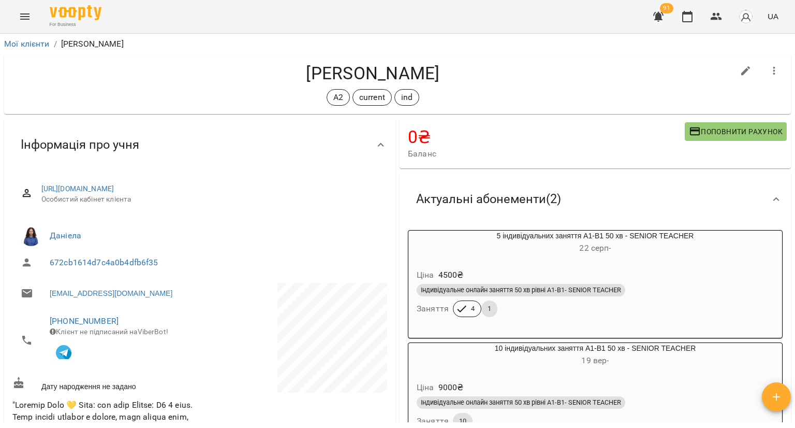
click at [604, 263] on div "Ціна 4500 ₴ Індивідуальне онлайн заняття 50 хв рівні А1-В1- SENIOR TEACHER Заня…" at bounding box center [595, 294] width 374 height 70
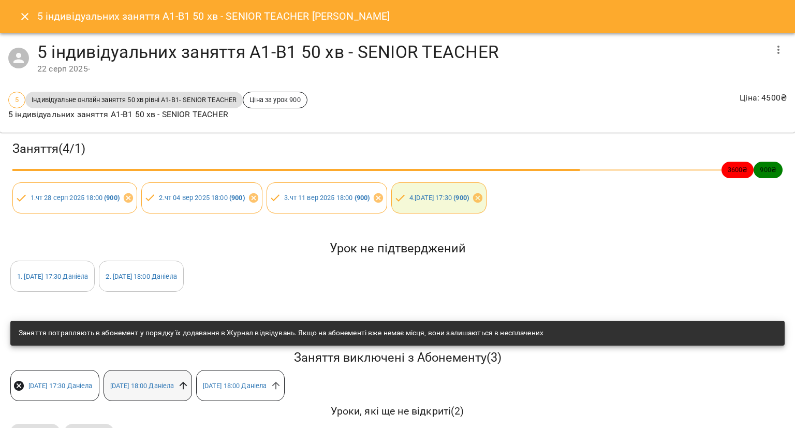
click at [187, 384] on icon at bounding box center [183, 385] width 8 height 8
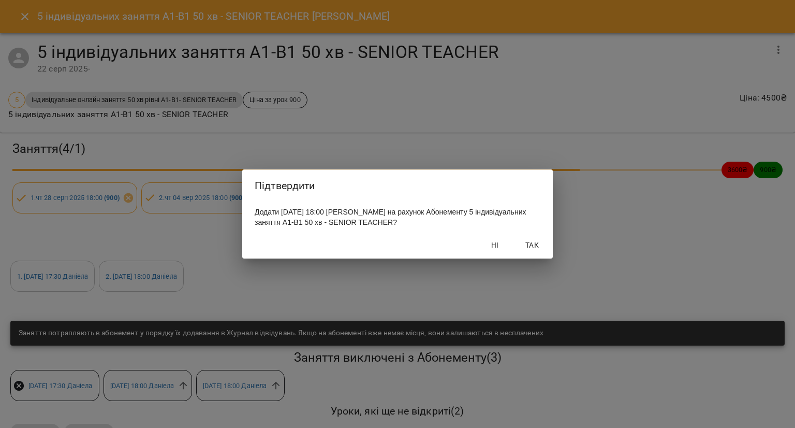
click at [536, 245] on span "Так" at bounding box center [532, 245] width 25 height 12
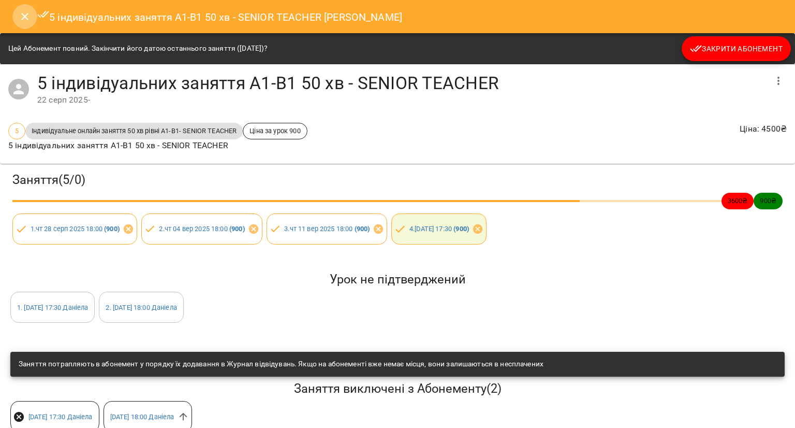
click at [15, 13] on button "Close" at bounding box center [24, 16] width 25 height 25
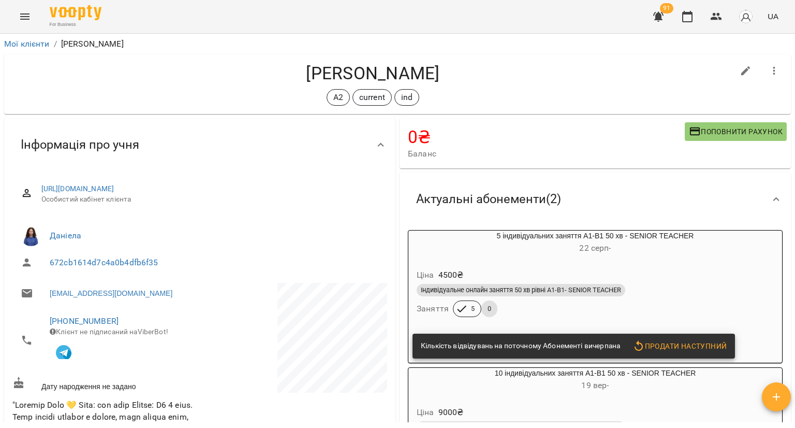
click at [530, 236] on div "5 індивідуальних заняття А1-В1 50 хв - SENIOR TEACHER 22 серп -" at bounding box center [595, 242] width 374 height 25
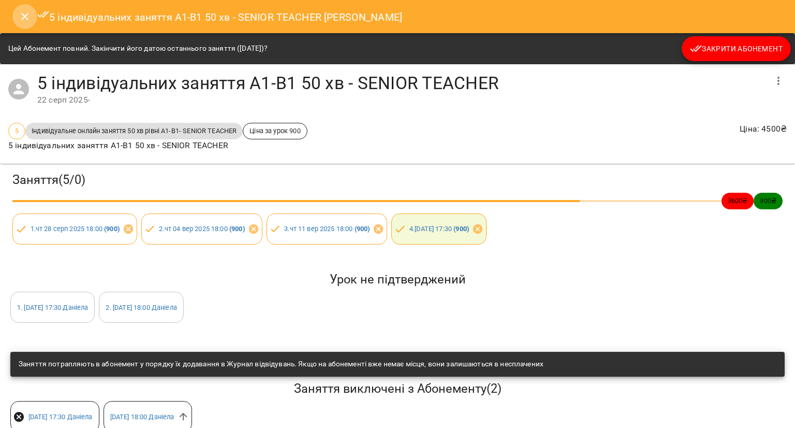
click at [26, 19] on icon "Close" at bounding box center [25, 16] width 12 height 12
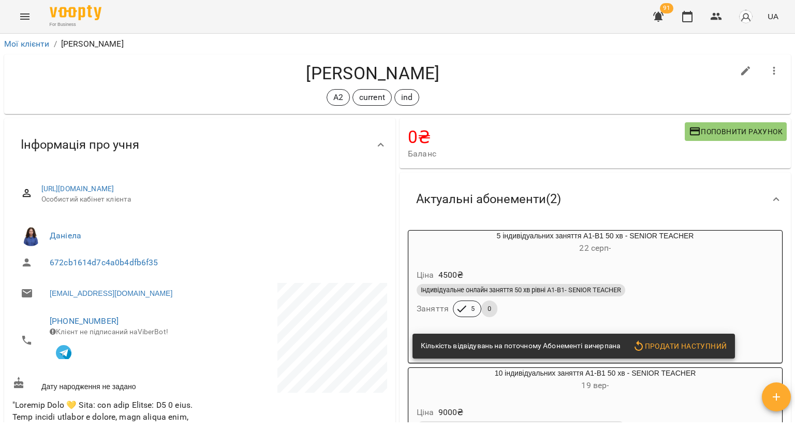
scroll to position [104, 0]
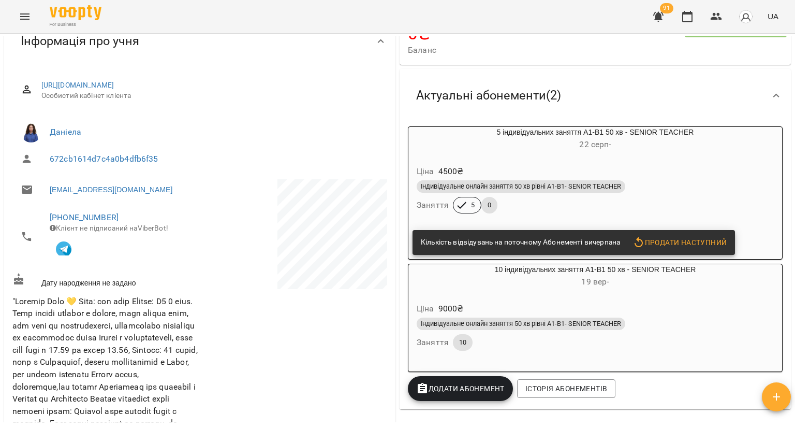
click at [424, 289] on h6 "[DATE] -" at bounding box center [595, 281] width 374 height 14
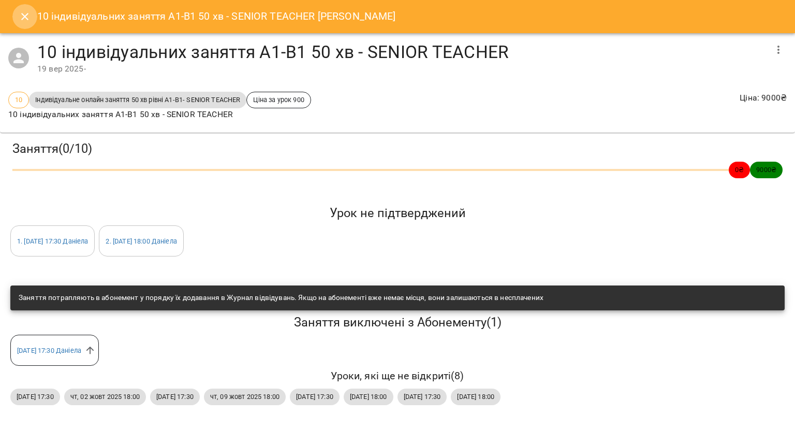
click at [23, 22] on icon "Close" at bounding box center [25, 16] width 12 height 12
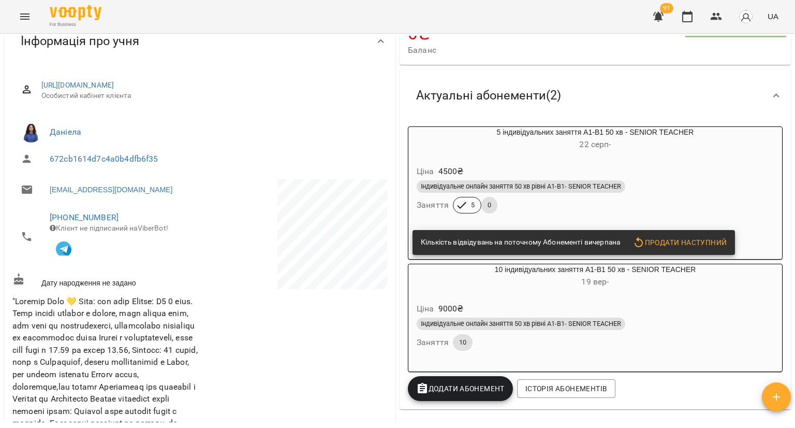
click at [512, 175] on div "Ціна 4500 ₴" at bounding box center [595, 171] width 361 height 19
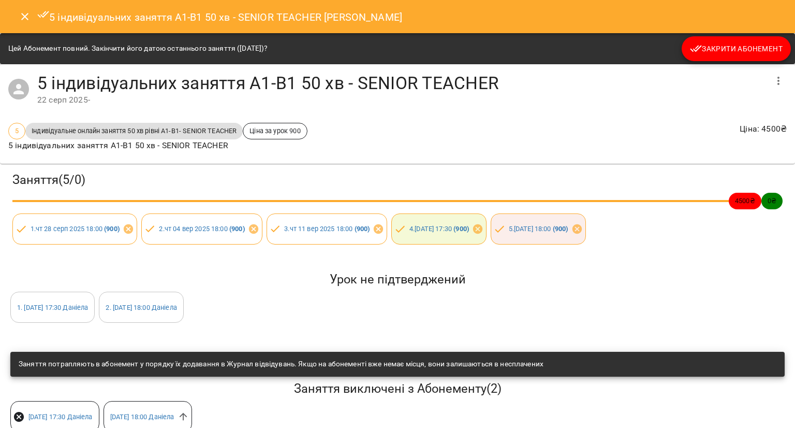
click at [700, 53] on span "Закрити Абонемент" at bounding box center [736, 48] width 93 height 12
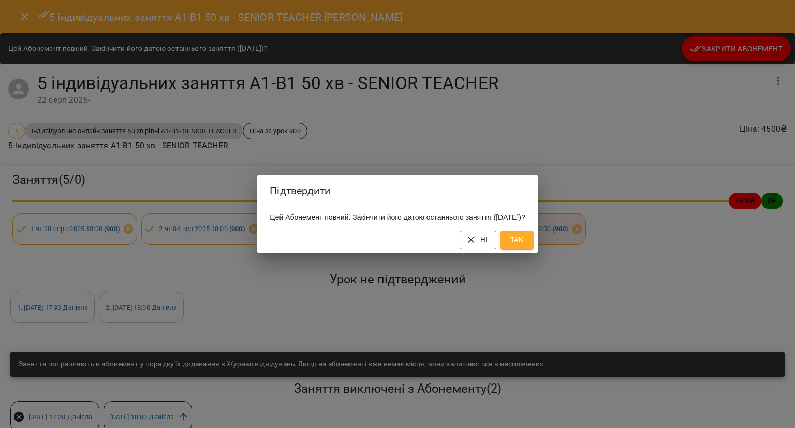
click at [525, 245] on span "Так" at bounding box center [517, 239] width 17 height 12
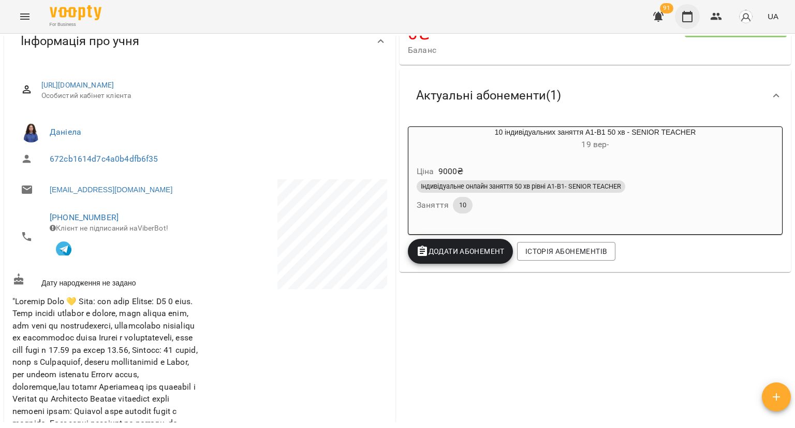
click at [693, 14] on icon "button" at bounding box center [687, 16] width 12 height 12
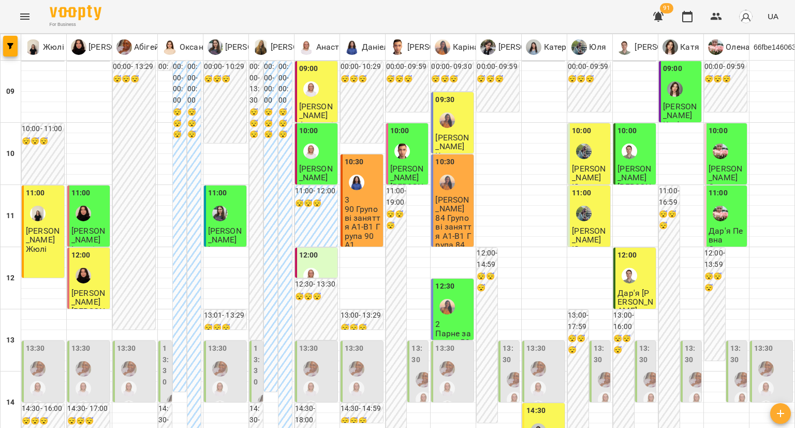
scroll to position [518, 0]
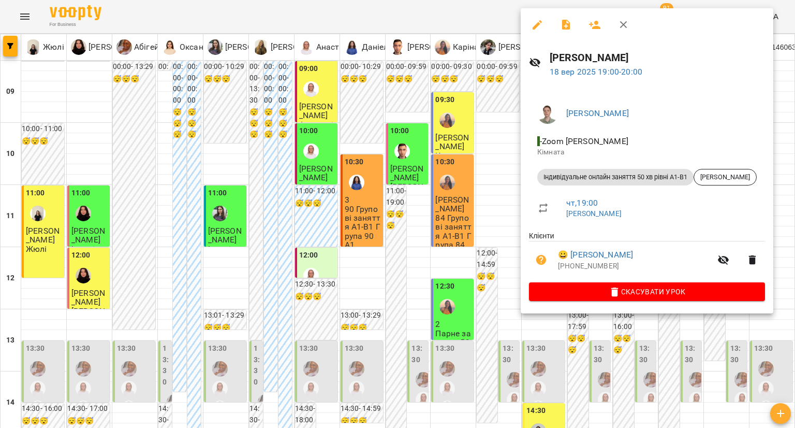
click at [531, 27] on icon "button" at bounding box center [537, 25] width 12 height 12
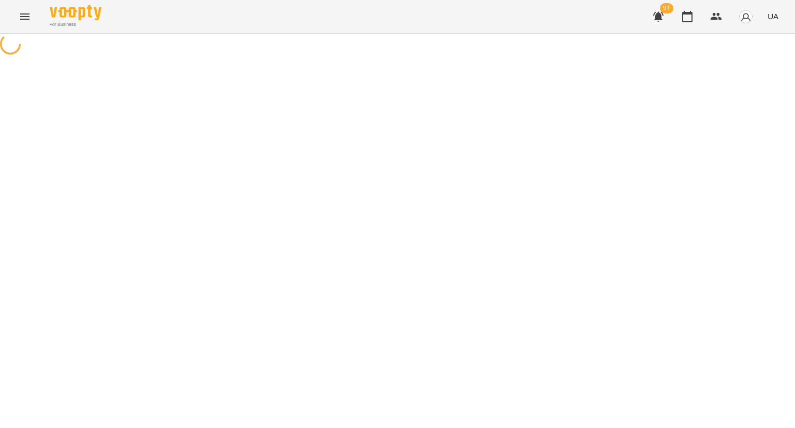
select select "**********"
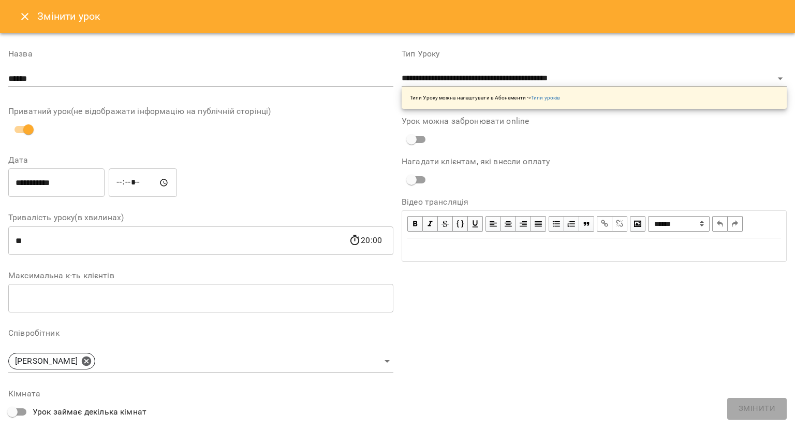
click at [26, 14] on icon "Close" at bounding box center [24, 16] width 7 height 7
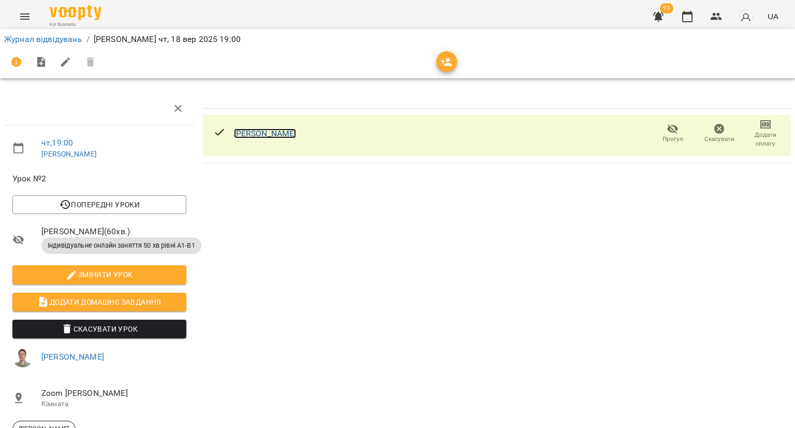
click at [270, 130] on link "[PERSON_NAME]" at bounding box center [265, 133] width 63 height 10
click at [689, 19] on icon "button" at bounding box center [687, 16] width 12 height 12
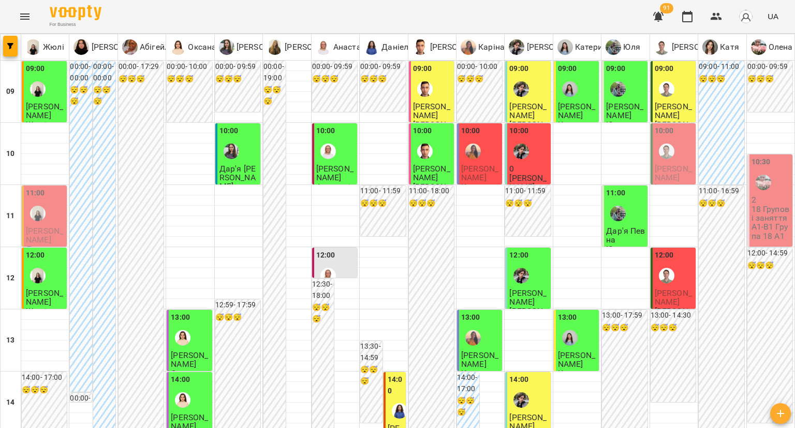
type input "**********"
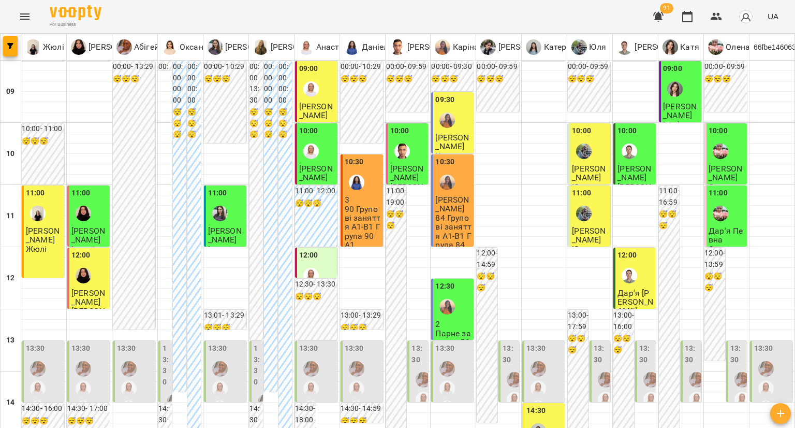
click at [594, 145] on div "10:00" at bounding box center [590, 144] width 36 height 38
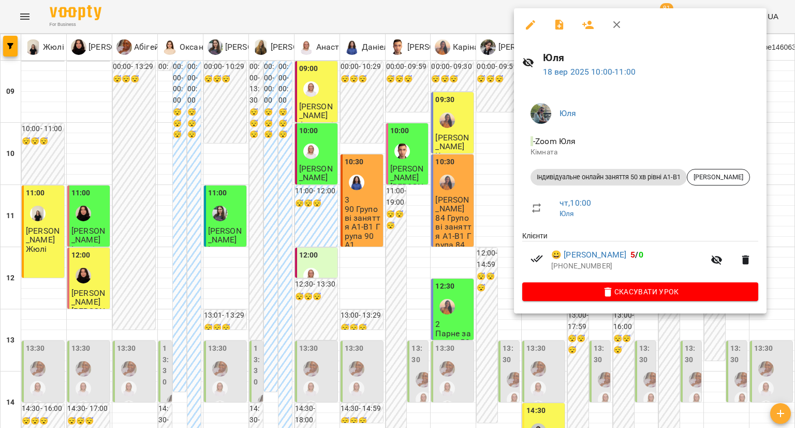
click at [463, 126] on div at bounding box center [397, 214] width 795 height 428
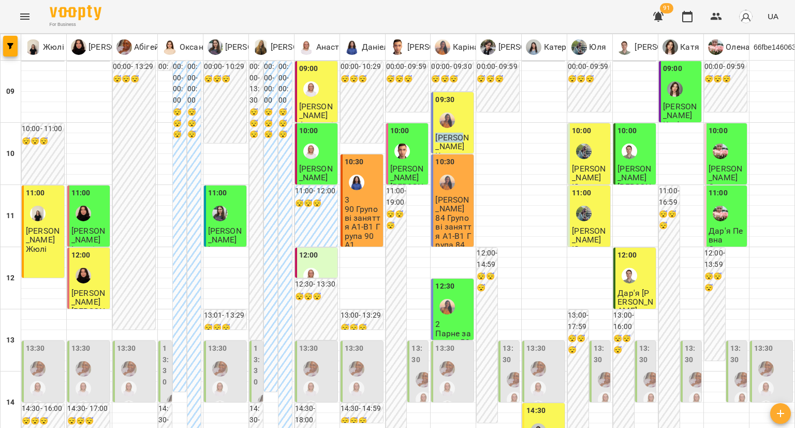
click at [463, 126] on div "09:30" at bounding box center [453, 113] width 36 height 38
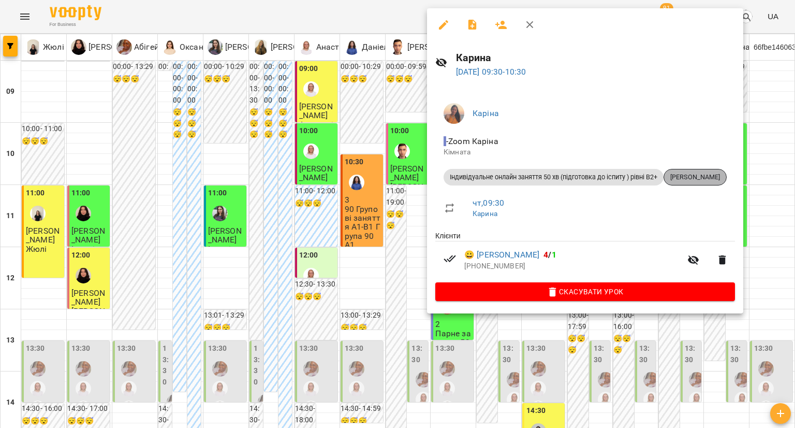
click at [687, 175] on span "Аліна Тростінська" at bounding box center [695, 176] width 62 height 9
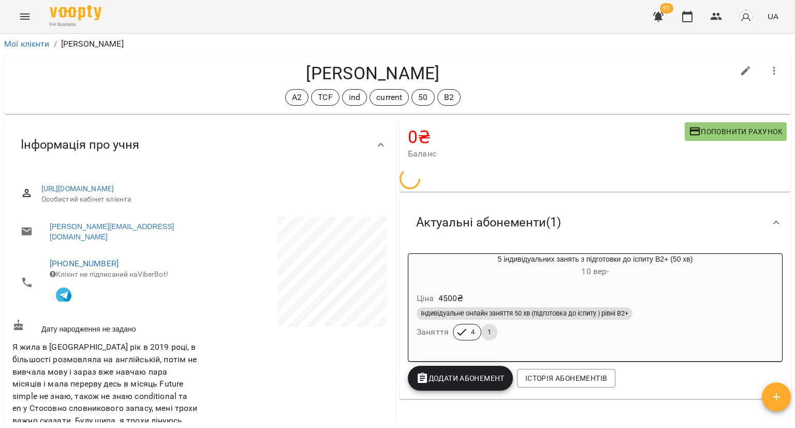
click at [613, 254] on div "5 індивідуальних занять з підготовки до іспиту В2+ (50 хв) 10 вер -" at bounding box center [595, 266] width 374 height 25
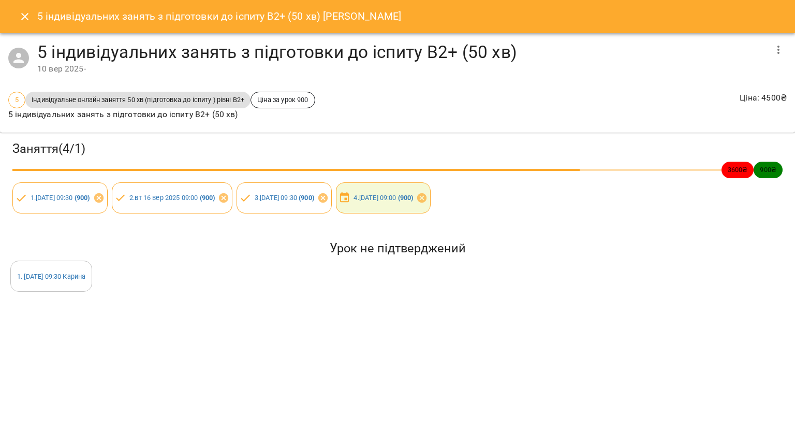
click at [22, 17] on icon "Close" at bounding box center [25, 16] width 12 height 12
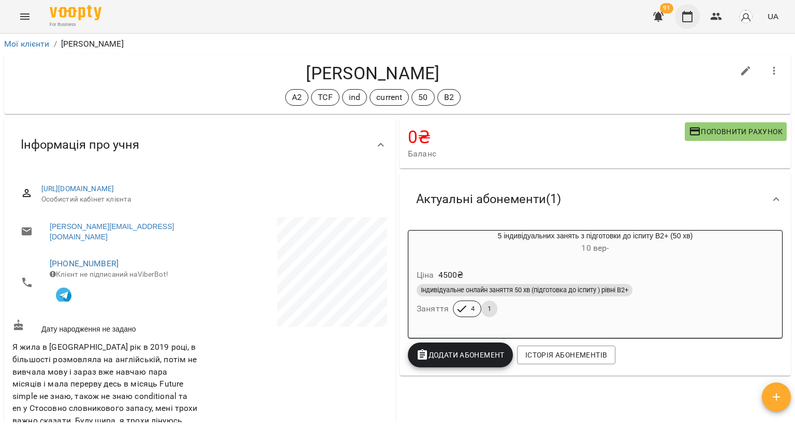
click at [687, 19] on icon "button" at bounding box center [687, 16] width 12 height 12
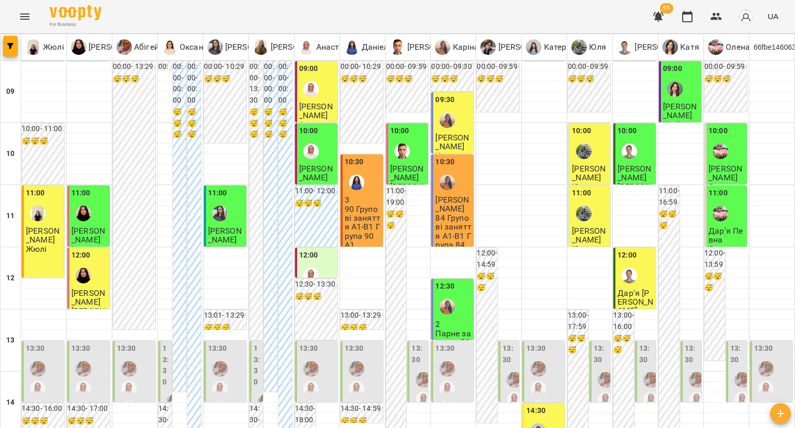
scroll to position [569, 0]
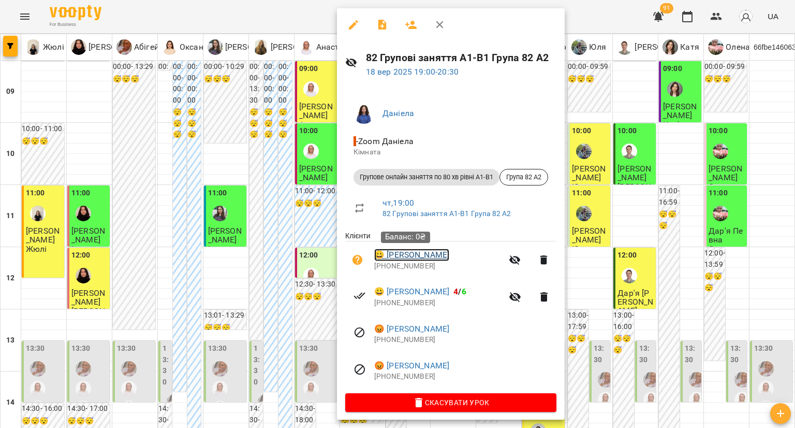
click at [391, 251] on link "😀 Анна Щудло" at bounding box center [411, 254] width 75 height 12
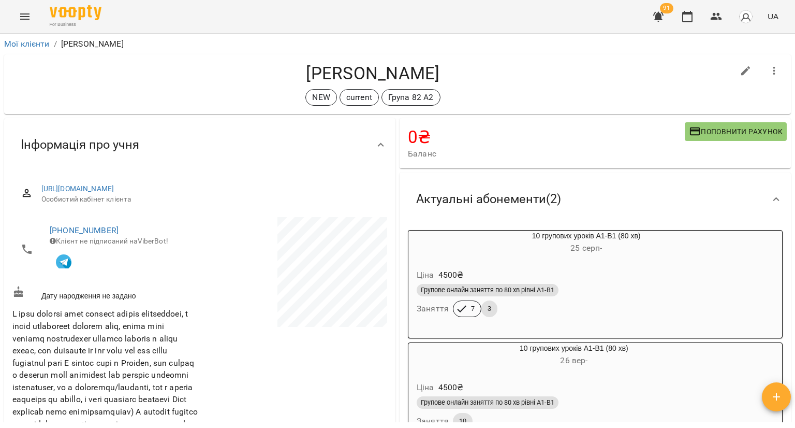
click at [436, 240] on div "10 групових уроків А1-В1 (80 хв) 25 серп -" at bounding box center [586, 242] width 356 height 25
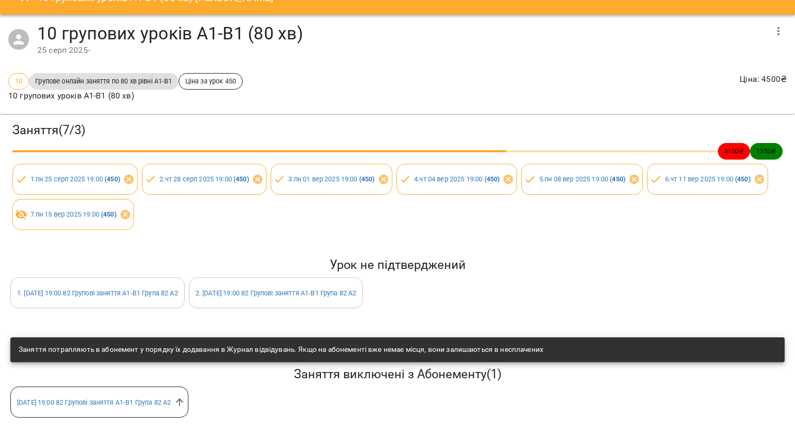
scroll to position [29, 0]
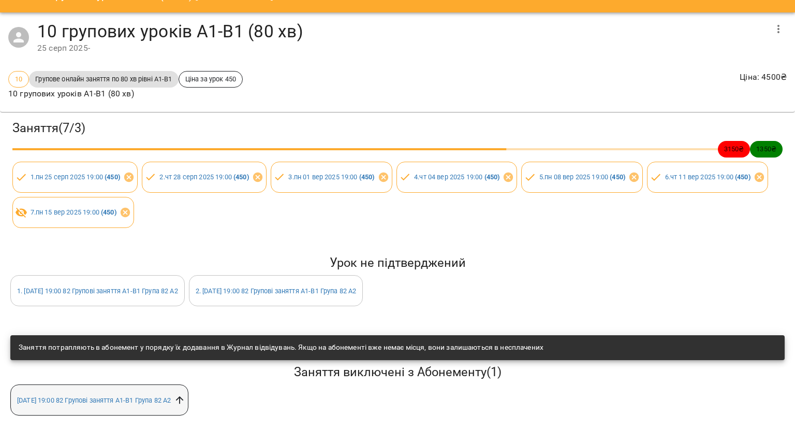
click at [185, 394] on icon at bounding box center [179, 399] width 11 height 11
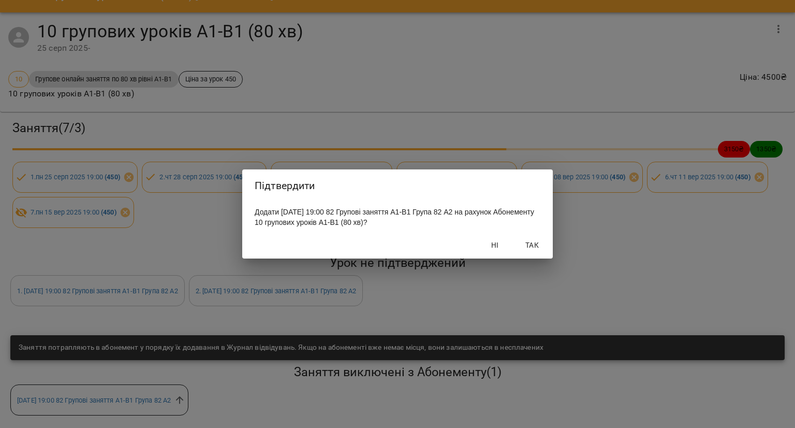
click at [520, 245] on span "Так" at bounding box center [532, 245] width 25 height 12
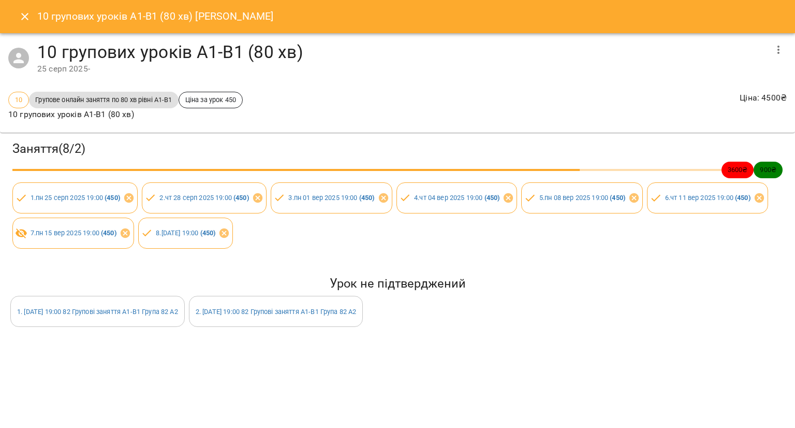
click at [19, 20] on icon "Close" at bounding box center [25, 16] width 12 height 12
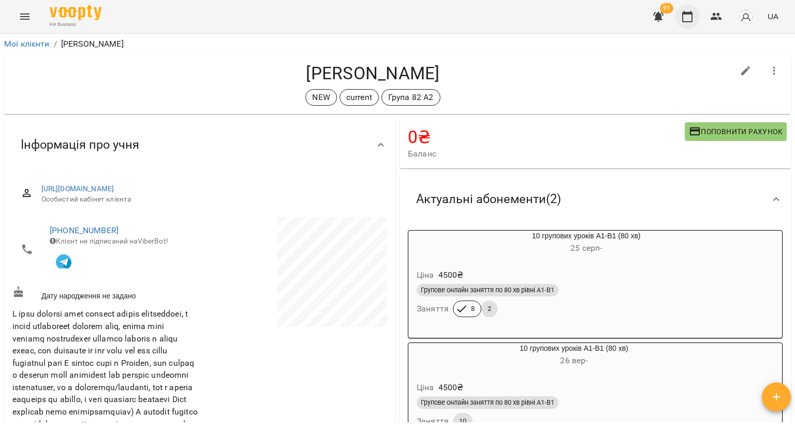
click at [688, 15] on icon "button" at bounding box center [687, 16] width 12 height 12
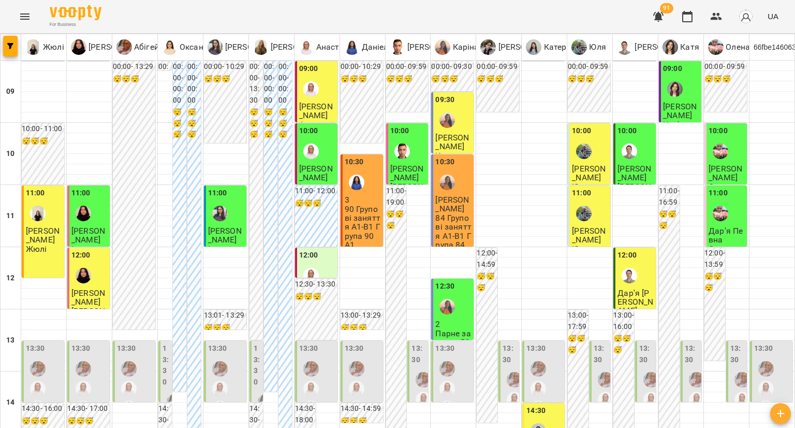
scroll to position [571, 0]
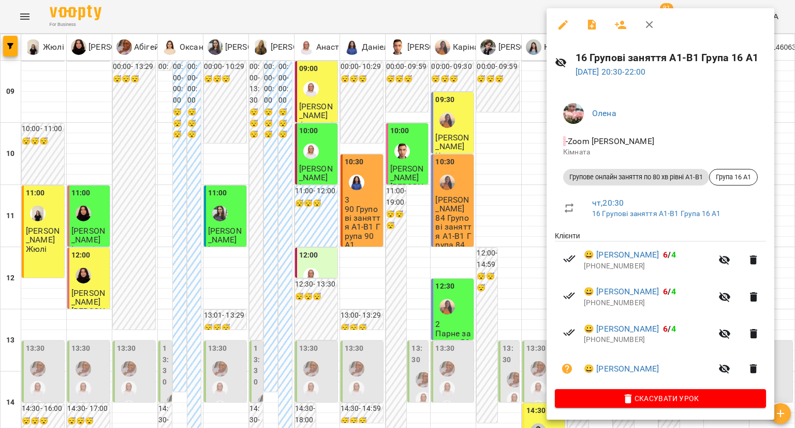
click at [82, 247] on div at bounding box center [397, 214] width 795 height 428
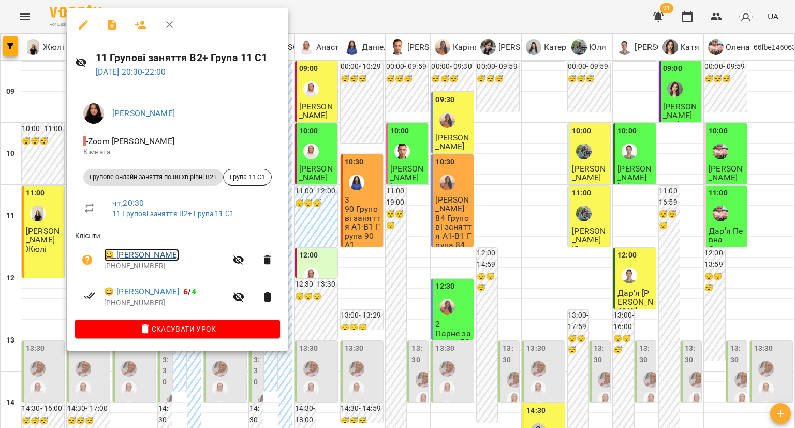
click at [156, 259] on link "😀 Тетяна Ємелʼяненко" at bounding box center [141, 254] width 75 height 12
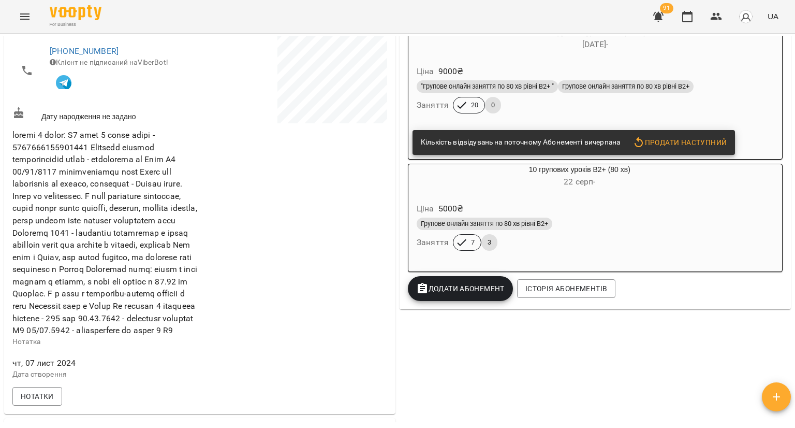
scroll to position [207, 0]
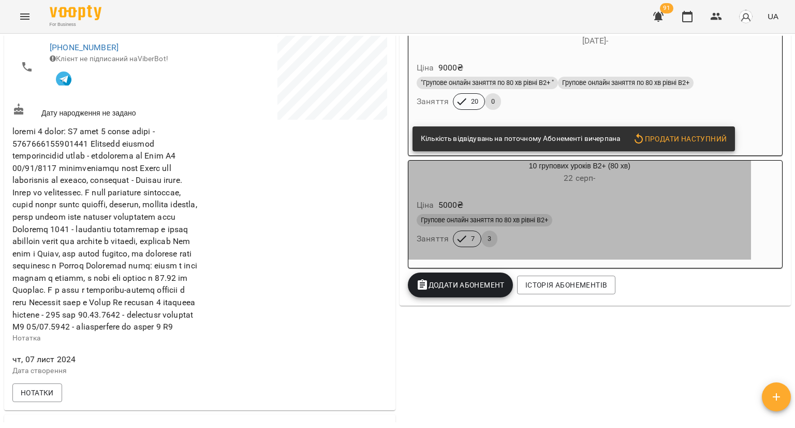
click at [551, 199] on div "Ціна 5000 ₴" at bounding box center [580, 205] width 330 height 19
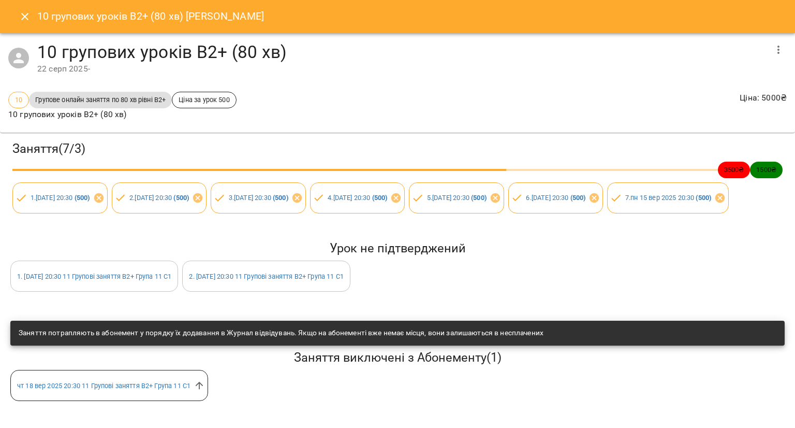
scroll to position [29, 0]
click at [202, 388] on icon at bounding box center [199, 384] width 11 height 11
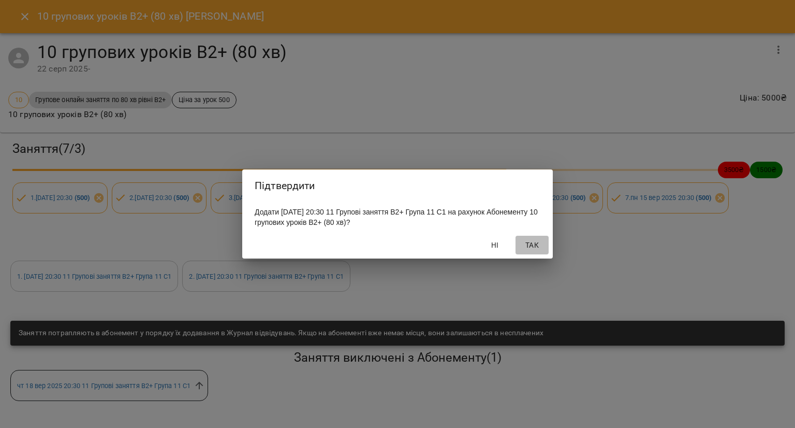
click at [532, 252] on button "Так" at bounding box center [532, 245] width 33 height 19
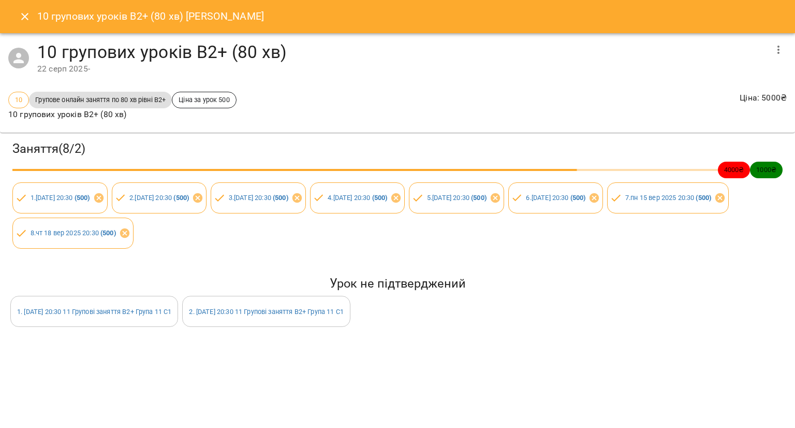
click at [31, 17] on icon "Close" at bounding box center [25, 16] width 12 height 12
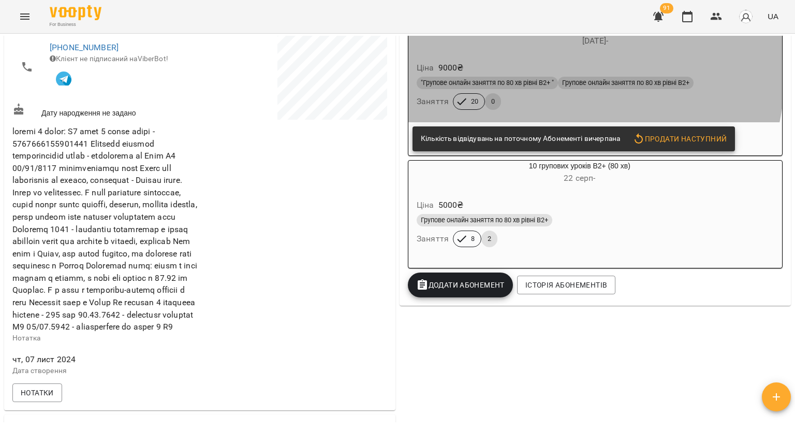
click at [504, 67] on div "Ціна 9000 ₴" at bounding box center [595, 67] width 361 height 19
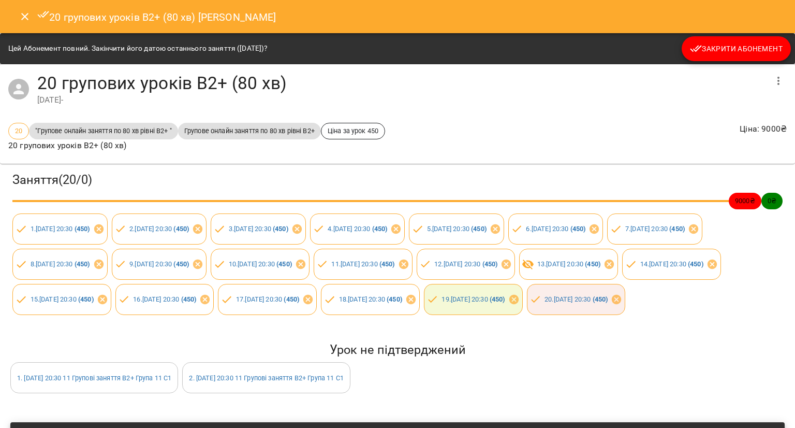
click at [691, 45] on icon "button" at bounding box center [696, 48] width 12 height 12
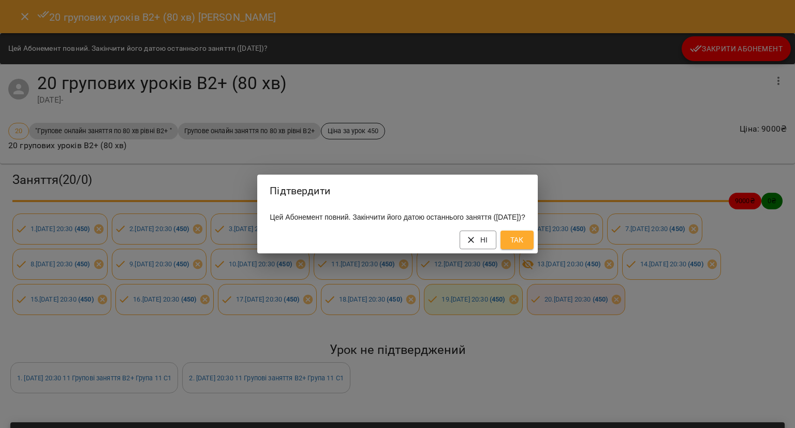
click at [525, 243] on span "Так" at bounding box center [517, 239] width 17 height 12
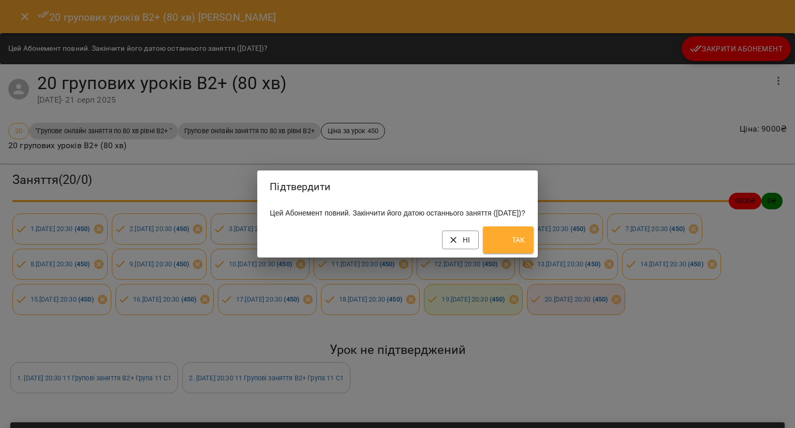
scroll to position [195, 0]
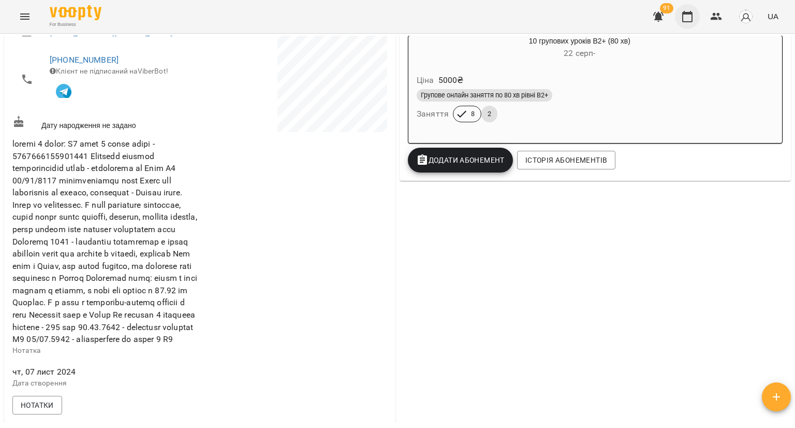
click at [690, 12] on icon "button" at bounding box center [687, 16] width 10 height 11
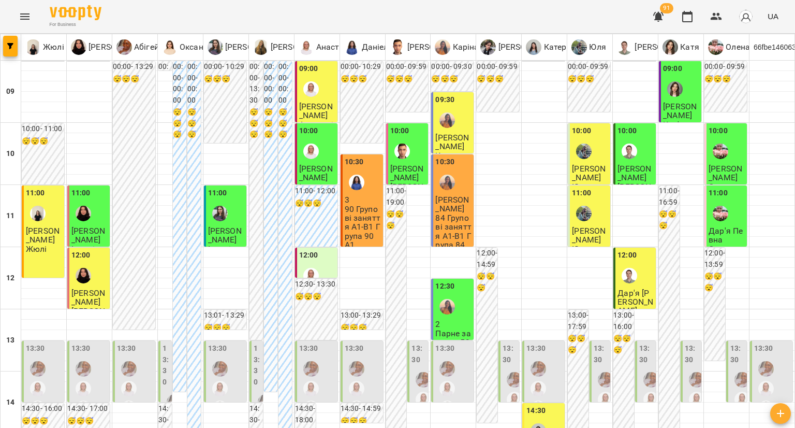
scroll to position [569, 0]
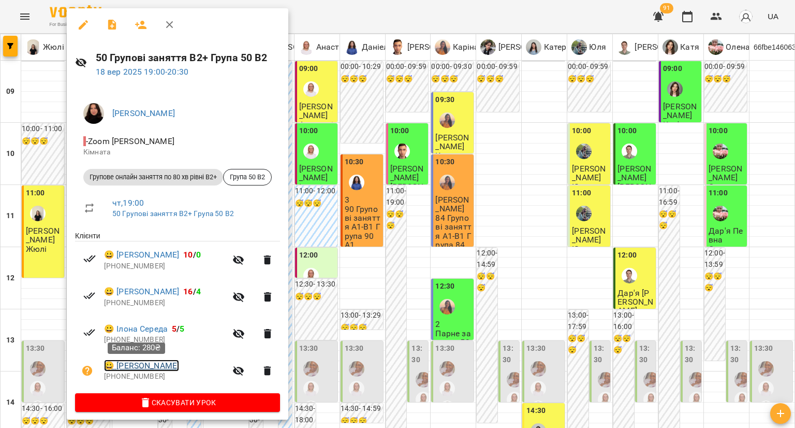
click at [146, 363] on link "😀 Валерія Іжик" at bounding box center [141, 365] width 75 height 12
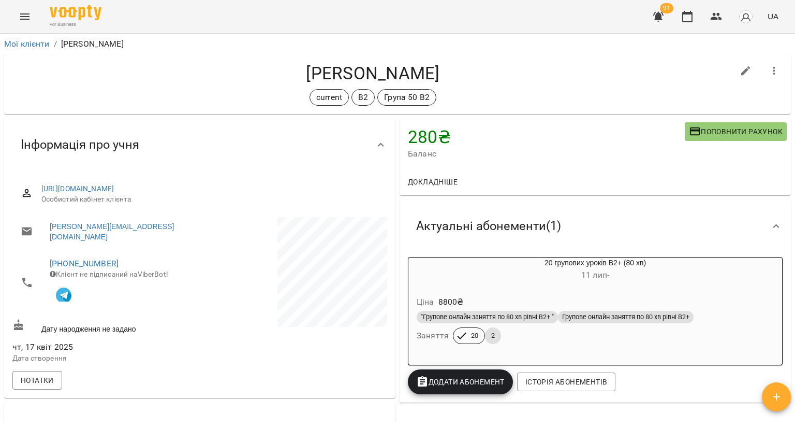
click at [462, 275] on h6 "11 лип -" at bounding box center [595, 275] width 374 height 14
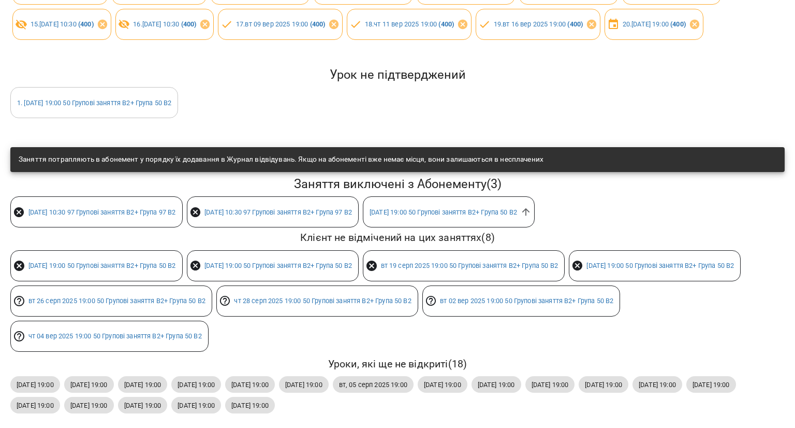
scroll to position [307, 0]
click at [532, 206] on icon at bounding box center [525, 211] width 11 height 11
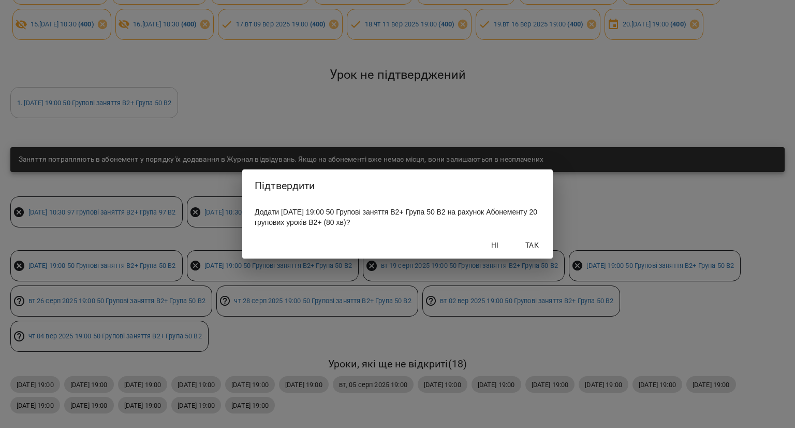
click at [544, 243] on button "Так" at bounding box center [532, 245] width 33 height 19
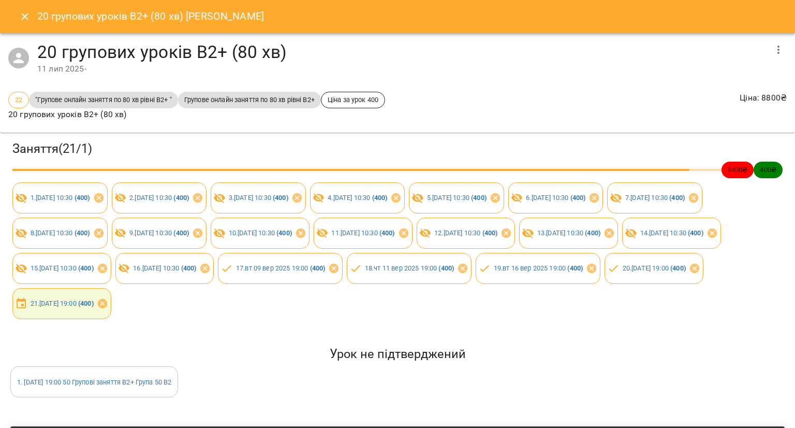
click at [24, 16] on icon "Close" at bounding box center [24, 16] width 7 height 7
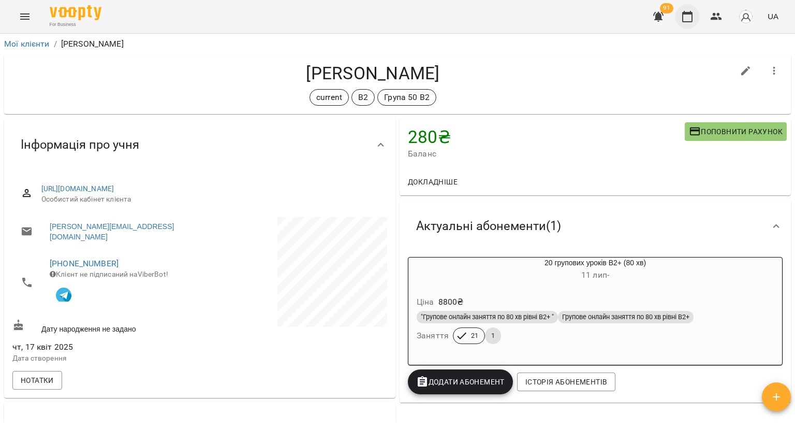
click at [683, 15] on icon "button" at bounding box center [687, 16] width 12 height 12
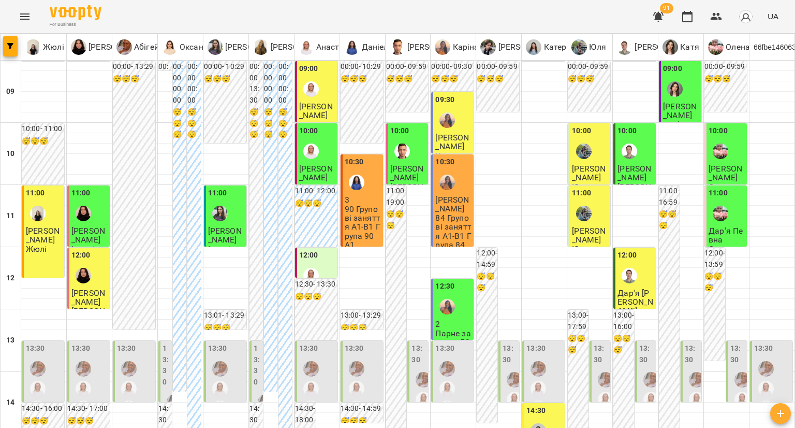
scroll to position [518, 0]
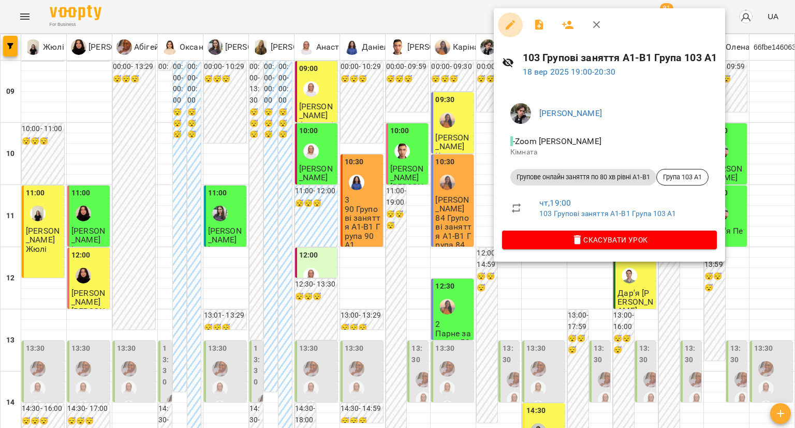
click at [507, 31] on icon "button" at bounding box center [510, 25] width 12 height 12
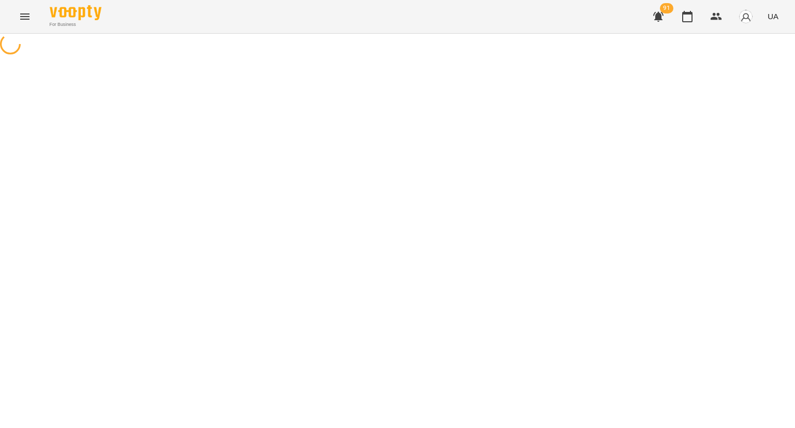
select select "**********"
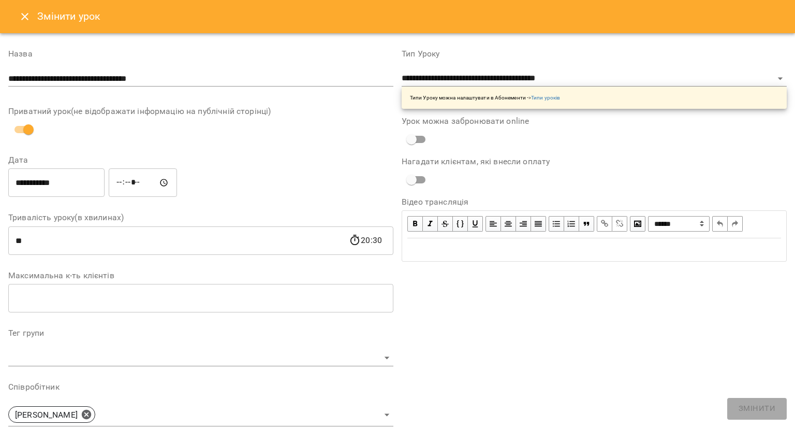
click at [28, 18] on icon "Close" at bounding box center [25, 16] width 12 height 12
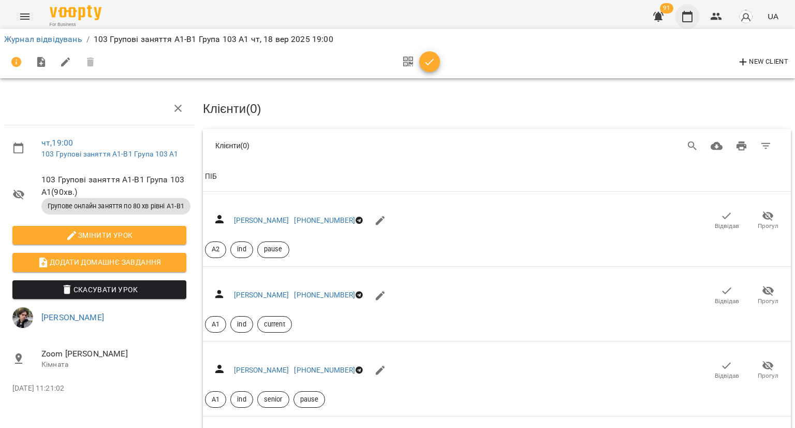
click at [689, 12] on icon "button" at bounding box center [687, 16] width 10 height 11
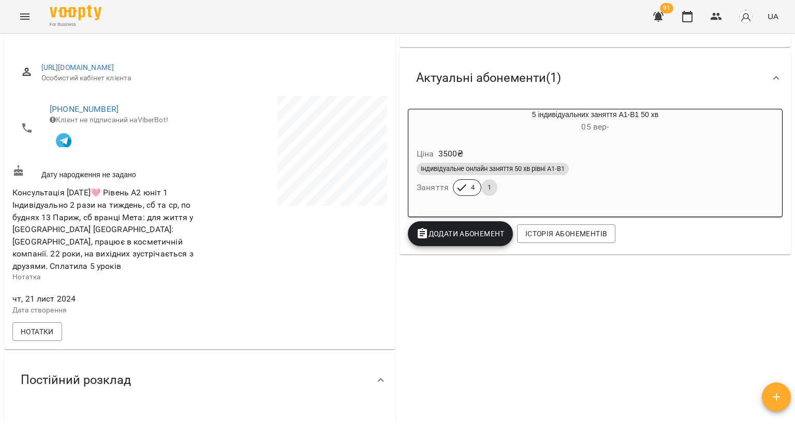
scroll to position [155, 0]
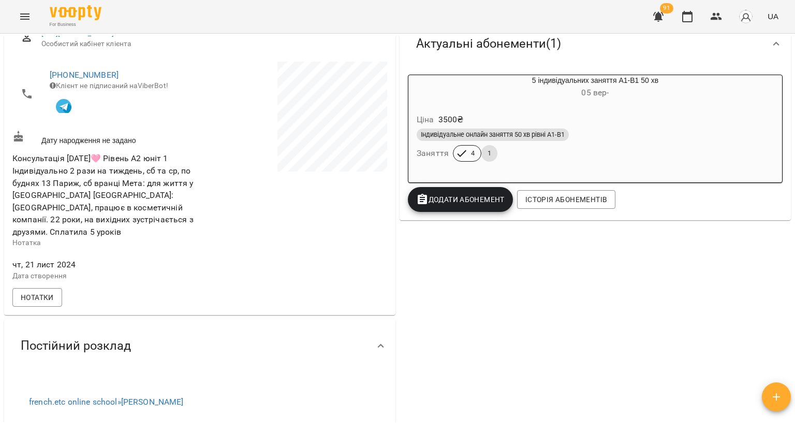
click at [538, 119] on div "Ціна 3500 ₴" at bounding box center [595, 119] width 361 height 19
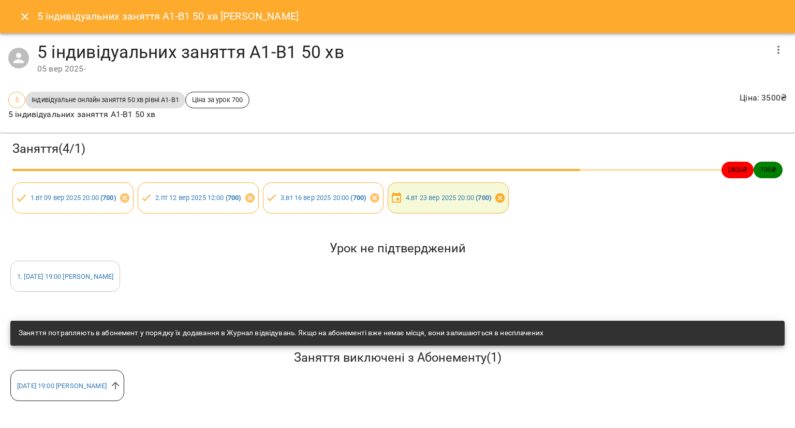
click at [506, 193] on icon at bounding box center [499, 197] width 11 height 11
click at [505, 198] on icon at bounding box center [499, 197] width 9 height 9
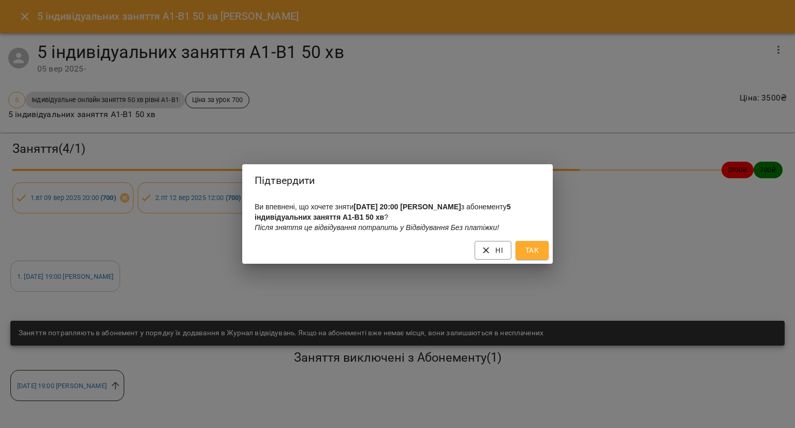
click at [520, 251] on button "Так" at bounding box center [532, 250] width 33 height 19
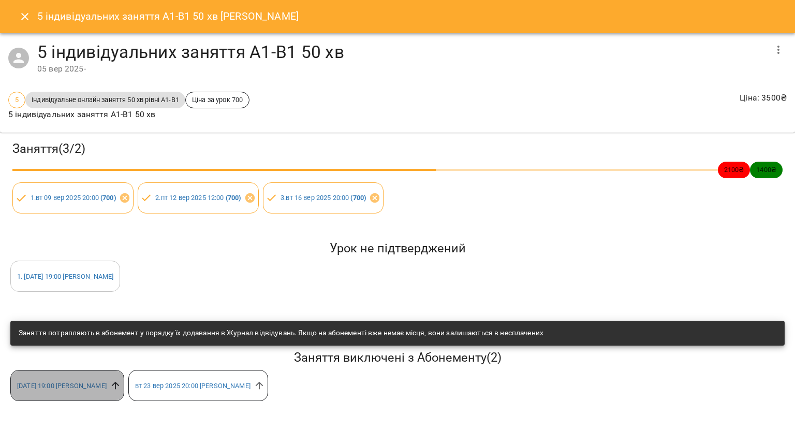
click at [114, 387] on icon at bounding box center [116, 385] width 8 height 8
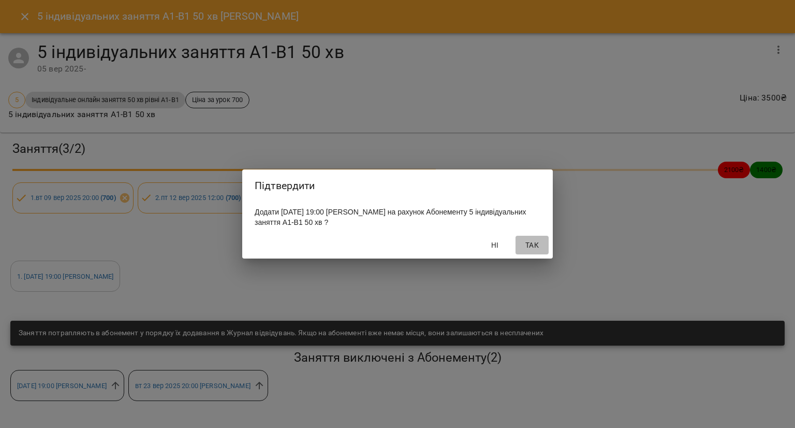
click at [527, 247] on span "Так" at bounding box center [532, 245] width 25 height 12
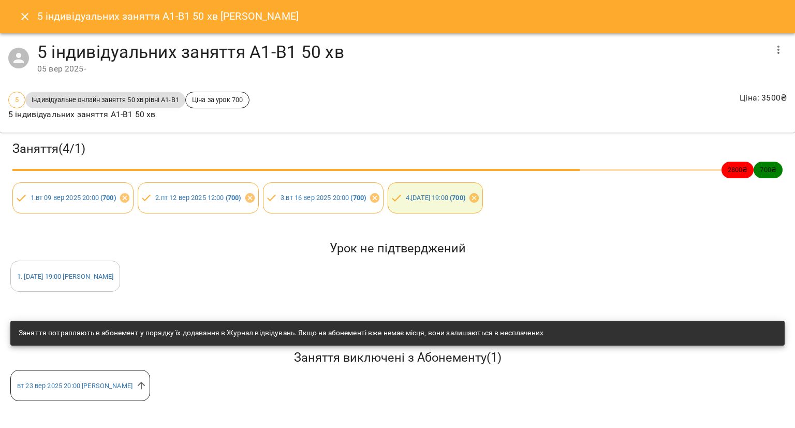
click at [30, 17] on icon "Close" at bounding box center [25, 16] width 12 height 12
